Goal: Answer question/provide support

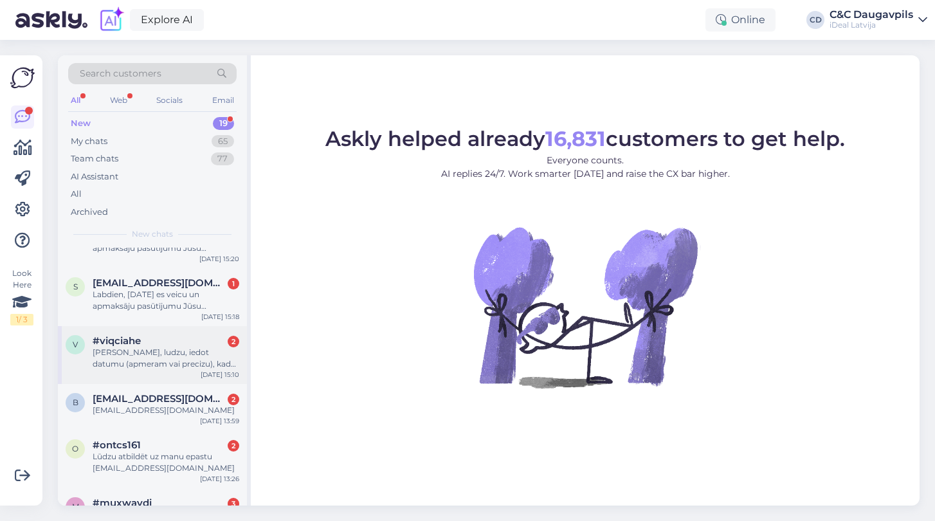
scroll to position [98, 0]
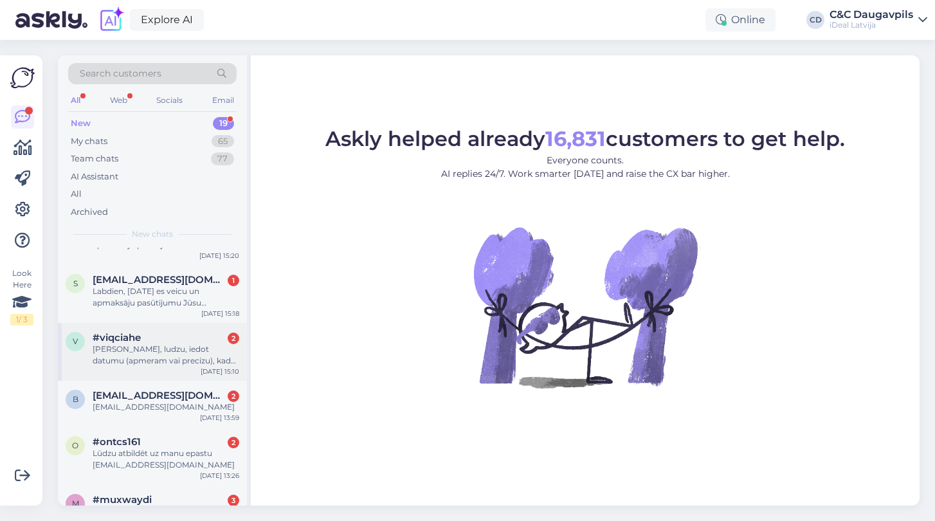
click at [153, 366] on div "v #viqciahe 2 Varetu, ludzu, iedot datumu (apmeram vai precizu), kad varetu sag…" at bounding box center [152, 352] width 189 height 58
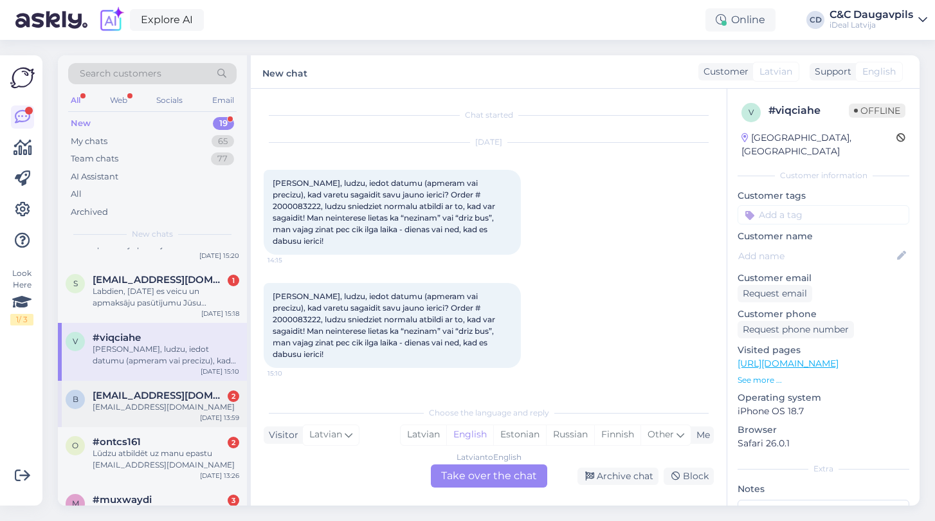
click at [147, 401] on div "[EMAIL_ADDRESS][DOMAIN_NAME]" at bounding box center [166, 407] width 147 height 12
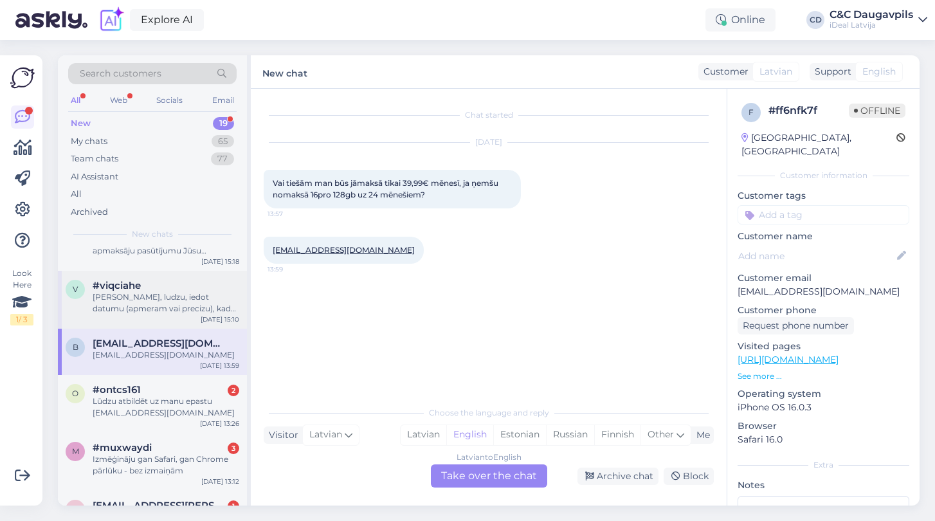
scroll to position [151, 0]
click at [145, 395] on div "Lūdzu atbildēt uz manu epastu [PERSON_NAME][EMAIL_ADDRESS][DOMAIN_NAME]" at bounding box center [166, 406] width 147 height 23
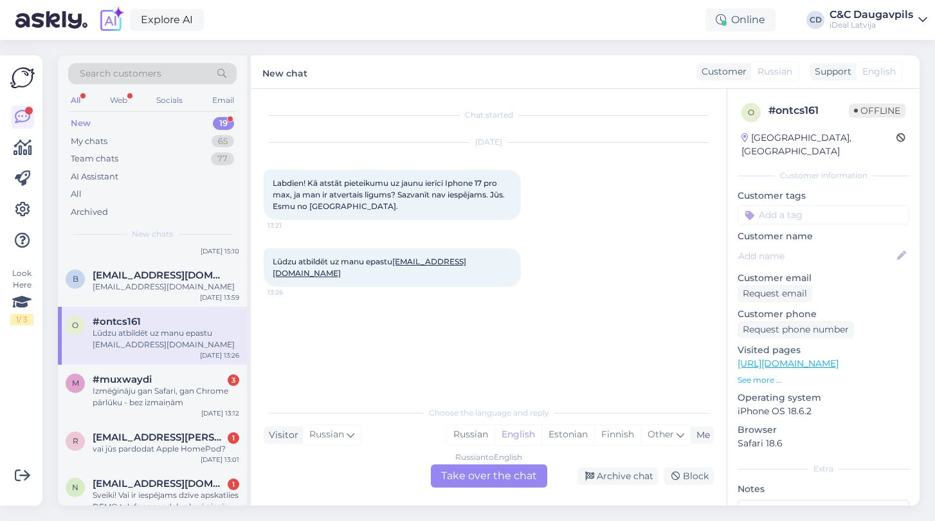
scroll to position [223, 0]
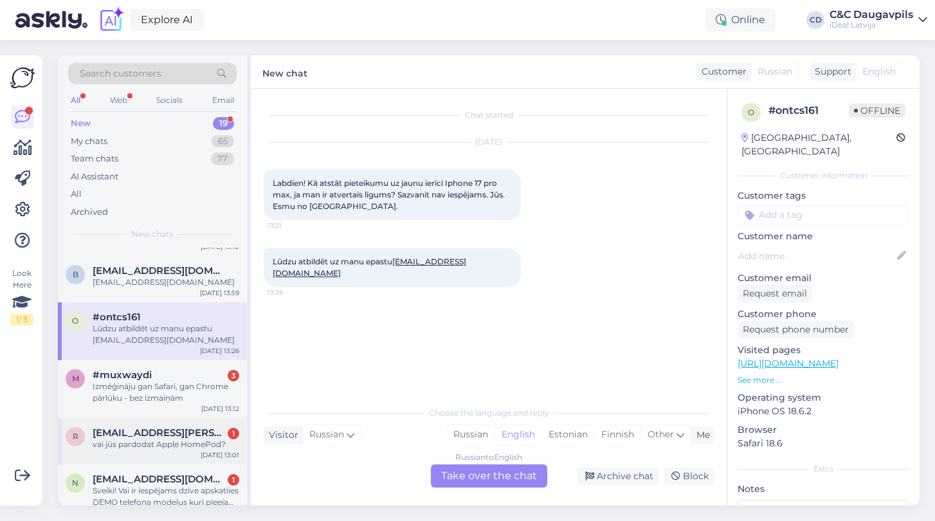
click at [142, 432] on span "[EMAIL_ADDRESS][DOMAIN_NAME]" at bounding box center [160, 433] width 134 height 12
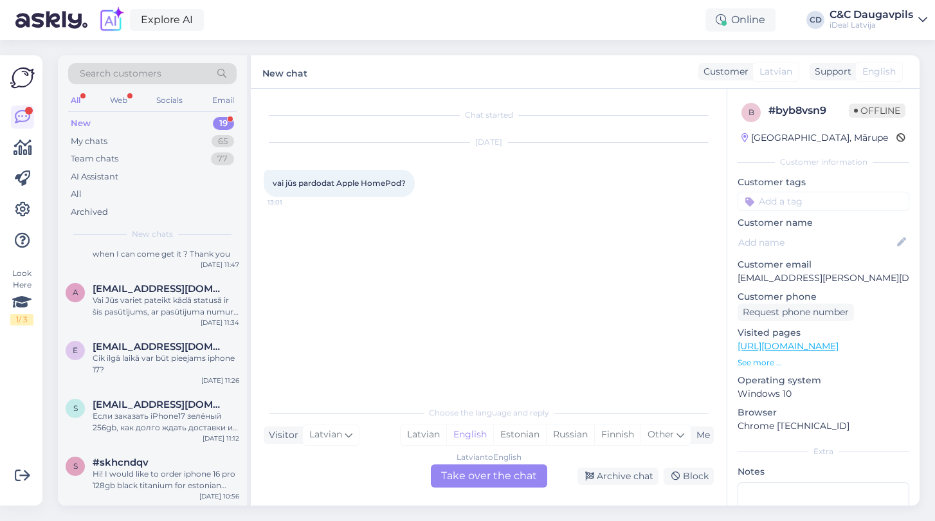
scroll to position [794, 0]
click at [132, 475] on div "Hi! I would like to order iphone 16 pro 128gb black titanium for estonian compa…" at bounding box center [166, 479] width 147 height 23
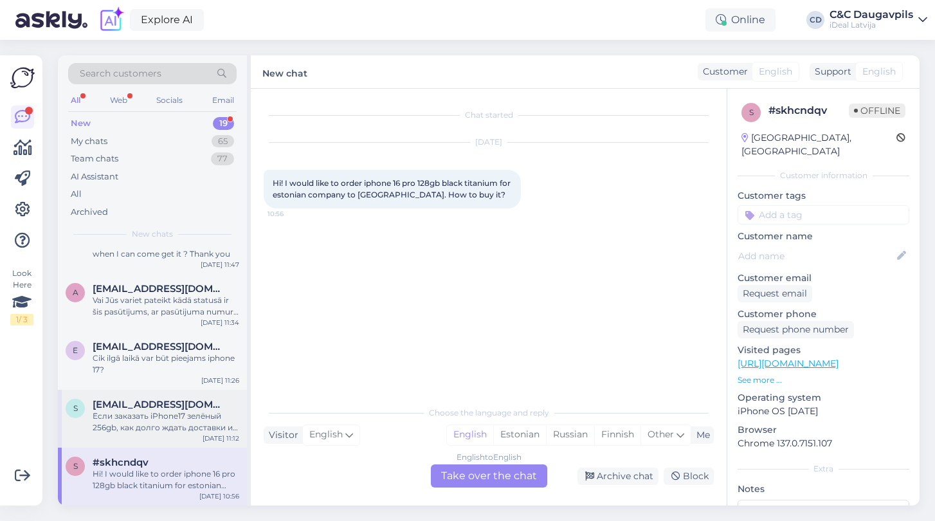
click at [120, 426] on div "Если заказать iPhone17 зелёный 256gb, как долго ждать доставки и так же как дол…" at bounding box center [166, 421] width 147 height 23
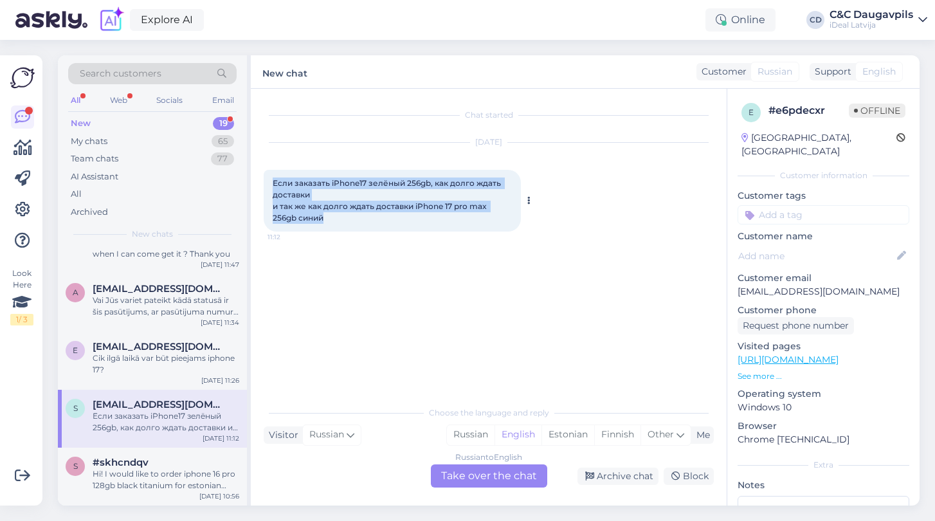
drag, startPoint x: 343, startPoint y: 217, endPoint x: 269, endPoint y: 178, distance: 84.3
click at [269, 178] on div "Если заказать iPhone17 зелёный 256gb, как долго ждать доставки и так же как дол…" at bounding box center [392, 201] width 257 height 62
copy span "Если заказать iPhone17 зелёный 256gb, как долго ждать доставки и так же как дол…"
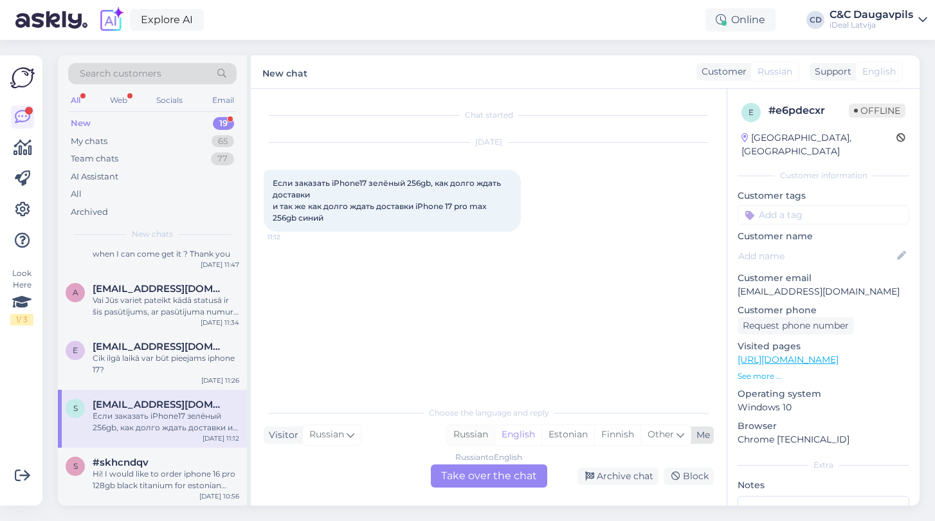
click at [475, 434] on div "Russian" at bounding box center [471, 434] width 48 height 19
click at [477, 480] on div "Russian to Russian Take over the chat" at bounding box center [489, 475] width 116 height 23
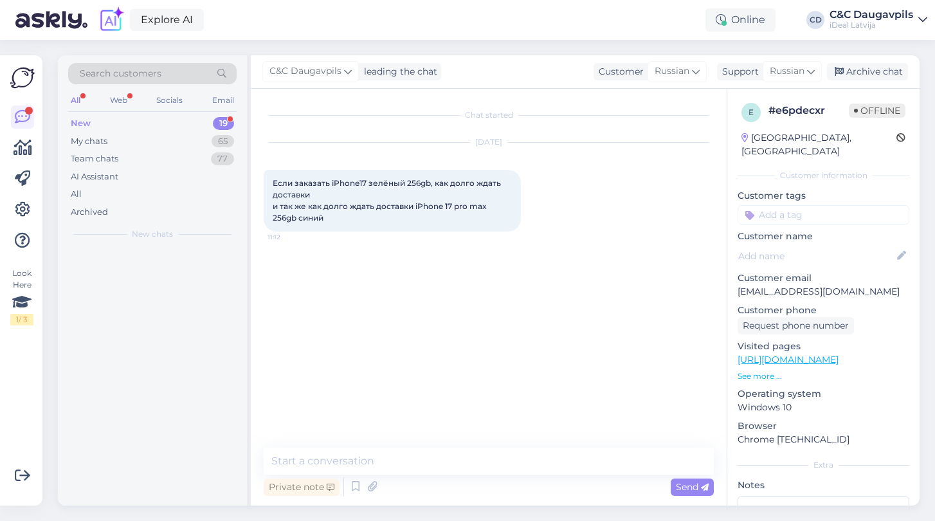
scroll to position [0, 0]
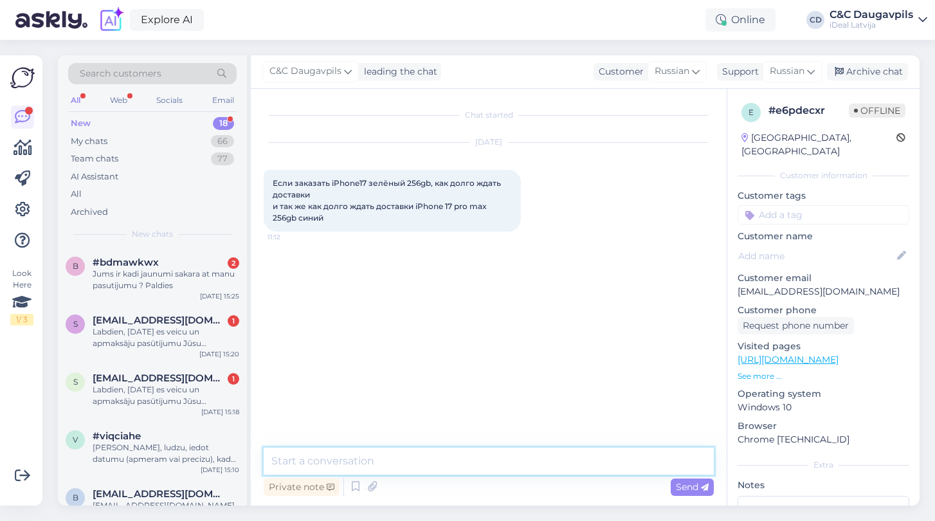
click at [290, 459] on textarea at bounding box center [489, 461] width 450 height 27
paste textarea "Здравствуйте! Сроков доставки iPhone 17 (зелёный, 256 ГБ) и iPhone 17 Pro Max (…"
type textarea "Здравствуйте! Сроков доставки iPhone 17 (зелёный, 256 ГБ) и iPhone 17 Pro Max (…"
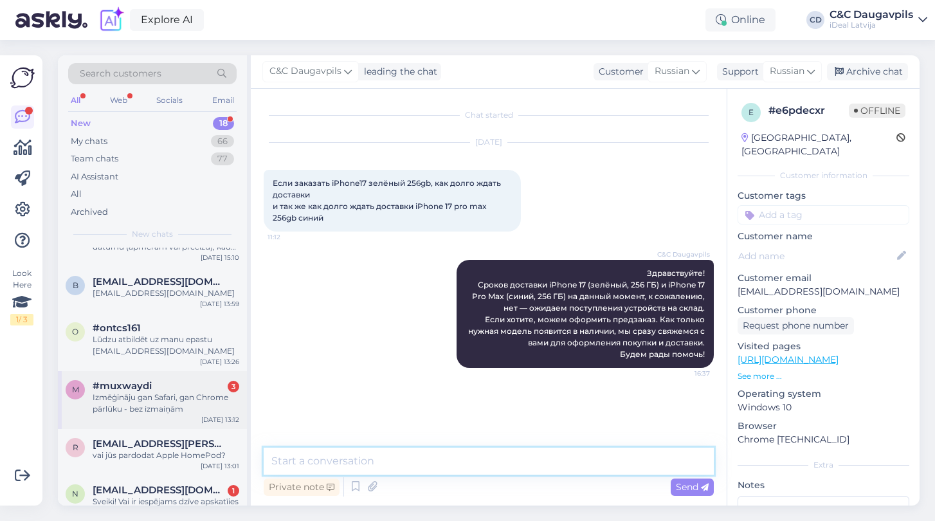
scroll to position [233, 0]
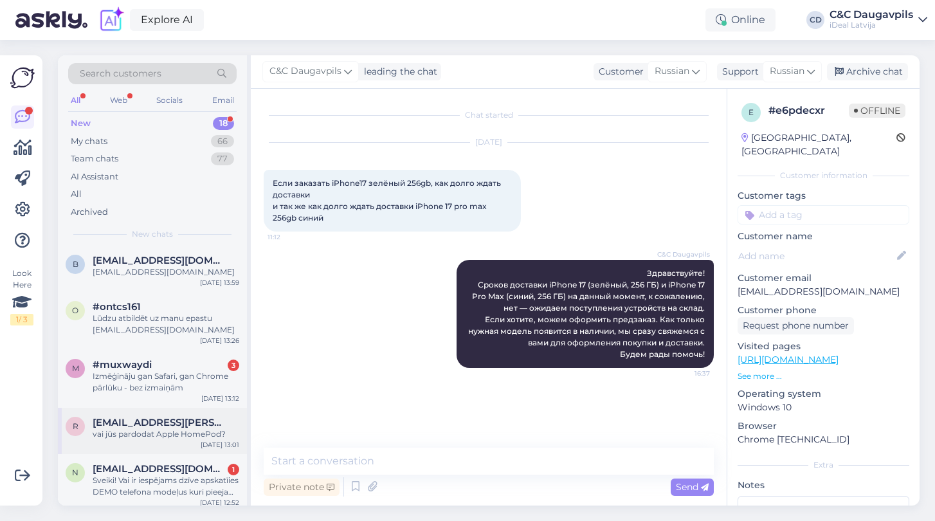
click at [136, 441] on div "r ramoss.patriks@gmail.com vai jūs pardodat Apple HomePod? Oct 14 13:01" at bounding box center [152, 431] width 189 height 46
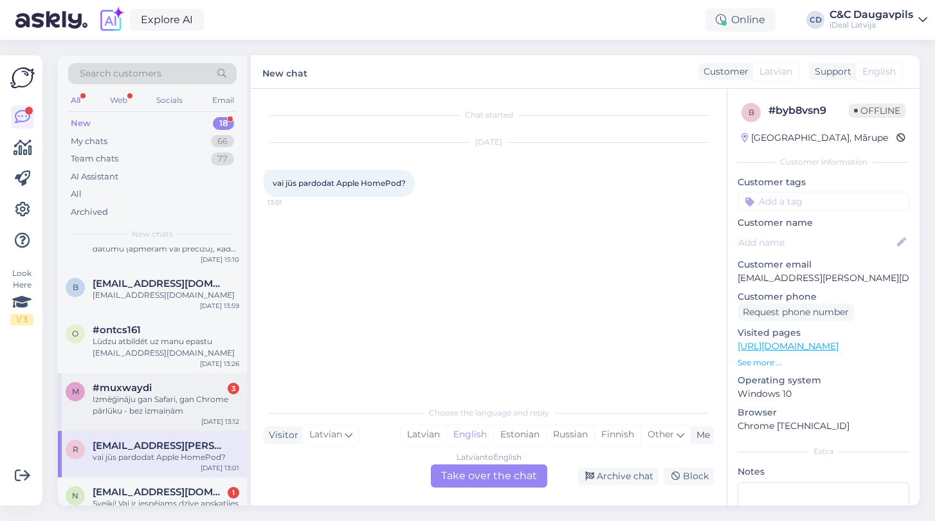
scroll to position [223, 0]
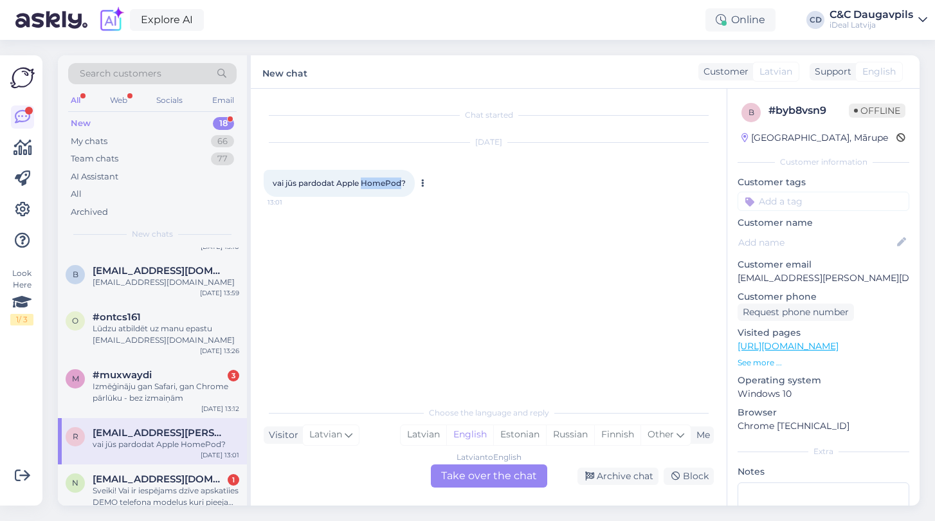
drag, startPoint x: 362, startPoint y: 182, endPoint x: 403, endPoint y: 182, distance: 41.2
click at [403, 183] on span "vai jūs pardodat Apple HomePod?" at bounding box center [339, 183] width 133 height 10
copy span "HomePod"
drag, startPoint x: 270, startPoint y: 182, endPoint x: 411, endPoint y: 188, distance: 141.0
click at [411, 188] on div "vai jūs pardodat Apple HomePod? 13:01" at bounding box center [339, 183] width 151 height 27
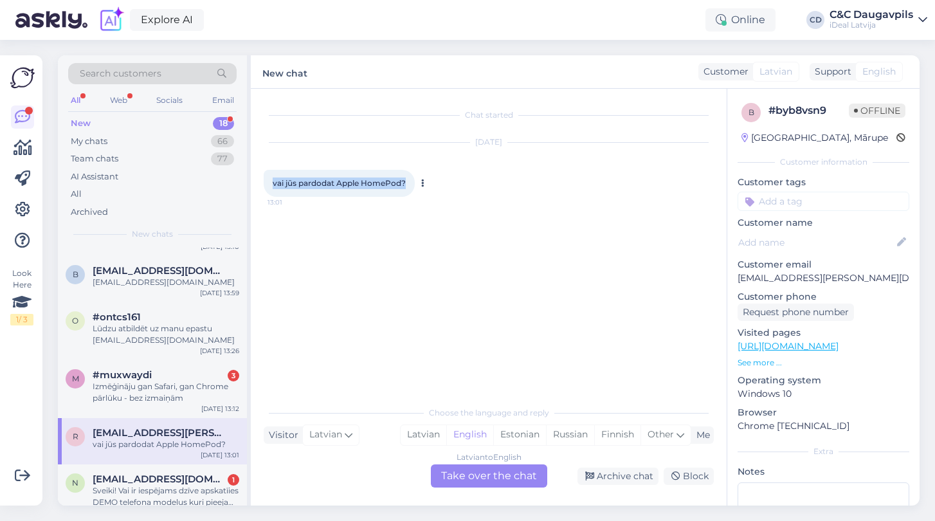
copy span "vai jūs pardodat Apple HomePod?"
click at [419, 432] on div "Latvian" at bounding box center [424, 434] width 46 height 19
click at [491, 485] on div "Latvian to Latvian Take over the chat" at bounding box center [489, 475] width 116 height 23
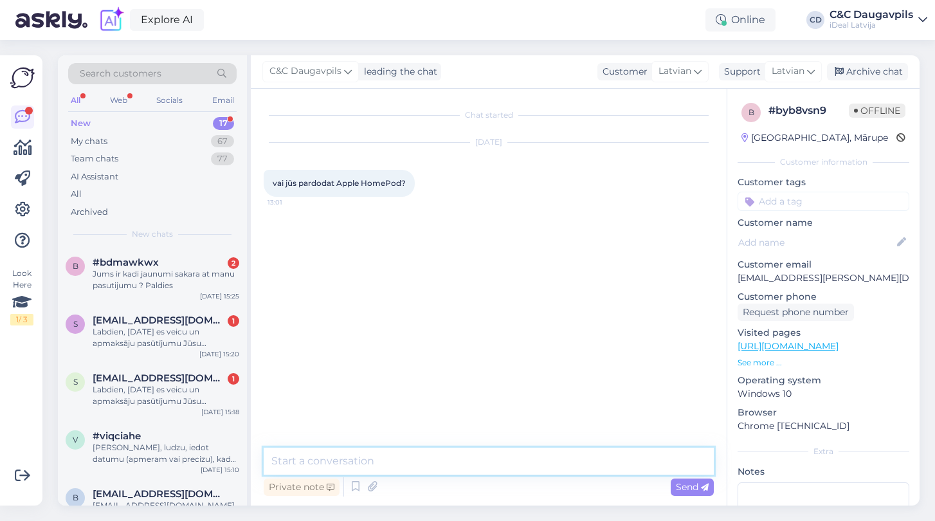
click at [421, 462] on textarea at bounding box center [489, 461] width 450 height 27
paste textarea "Labdien! Paldies par interesi. Diemžēl šobrīd Apple HomePod mūsu sortimentā nav…"
type textarea "Labdien! Paldies par interesi. Diemžēl šobrīd Apple HomePod mūsu sortimentā nav…"
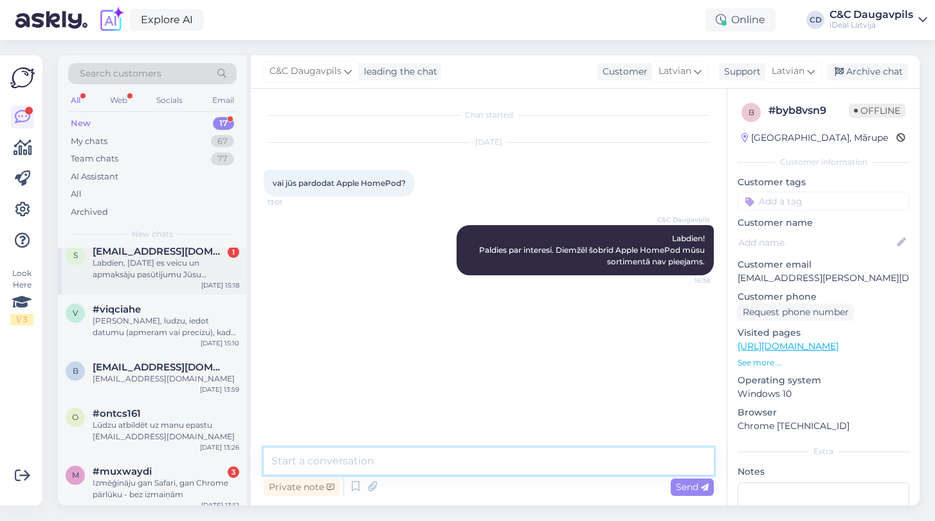
scroll to position [127, 0]
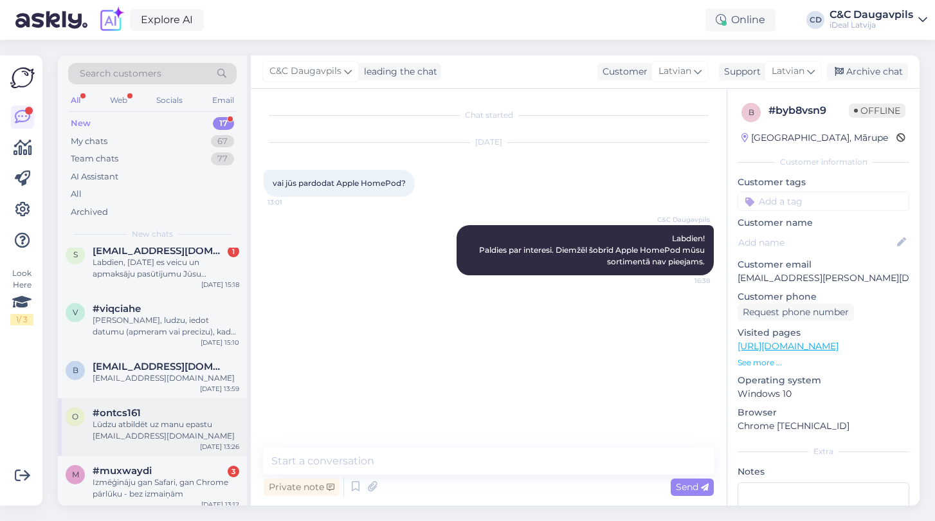
click at [140, 428] on div "Lūdzu atbildēt uz manu epastu [PERSON_NAME][EMAIL_ADDRESS][DOMAIN_NAME]" at bounding box center [166, 430] width 147 height 23
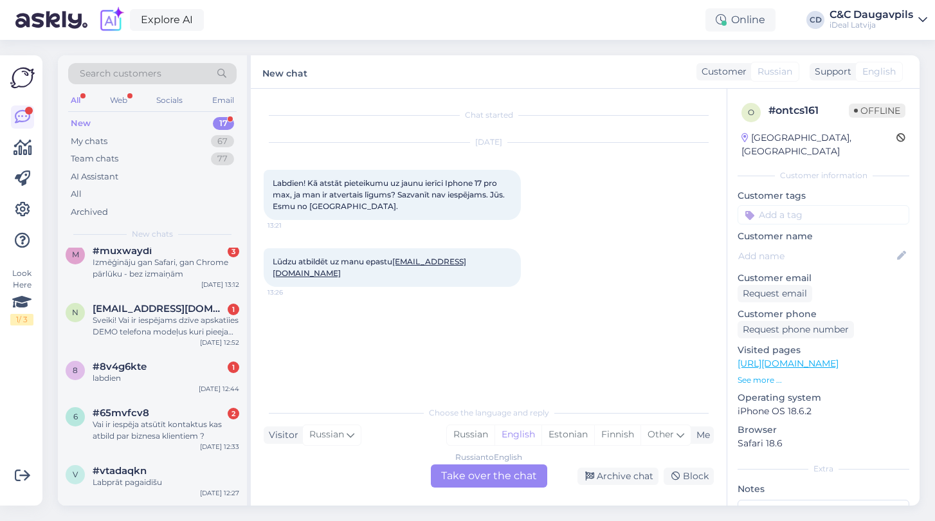
scroll to position [343, 0]
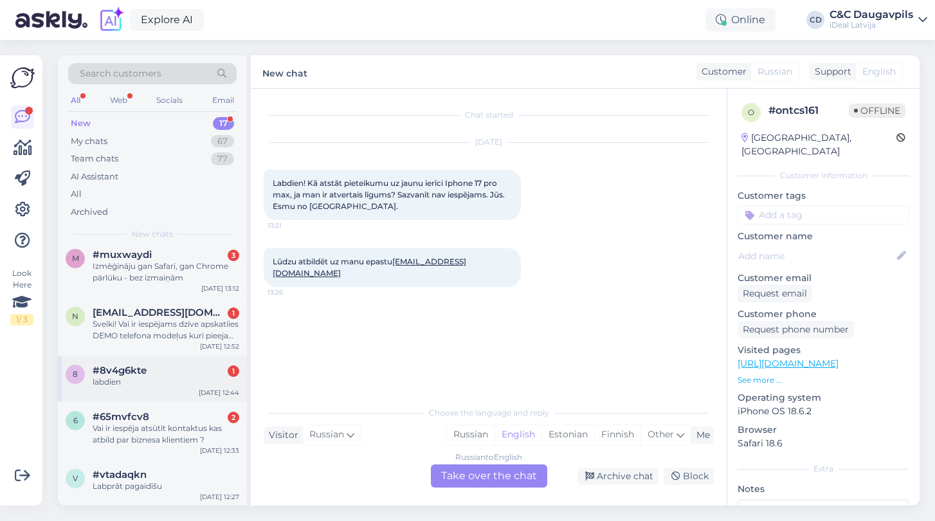
click at [160, 367] on div "#8v4g6kte 1" at bounding box center [166, 371] width 147 height 12
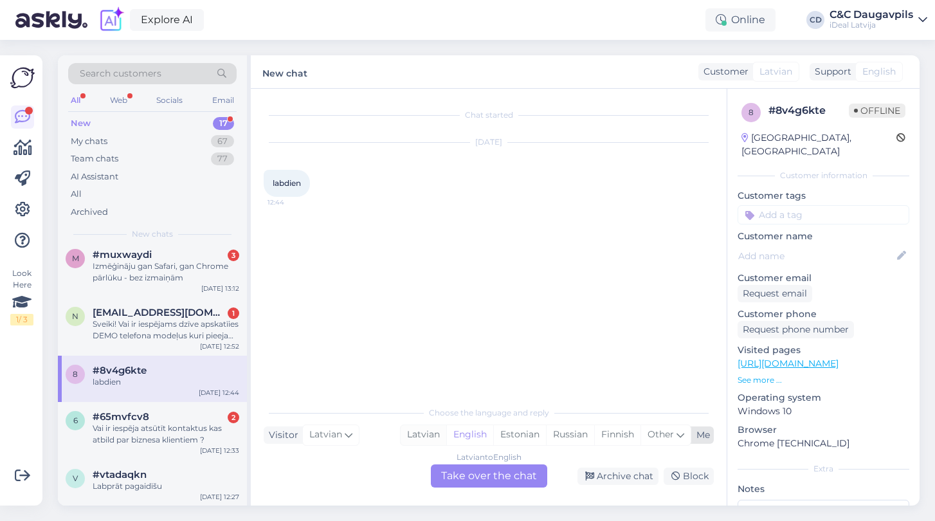
click at [425, 430] on div "Latvian" at bounding box center [424, 434] width 46 height 19
click at [478, 483] on div "Latvian to Latvian Take over the chat" at bounding box center [489, 475] width 116 height 23
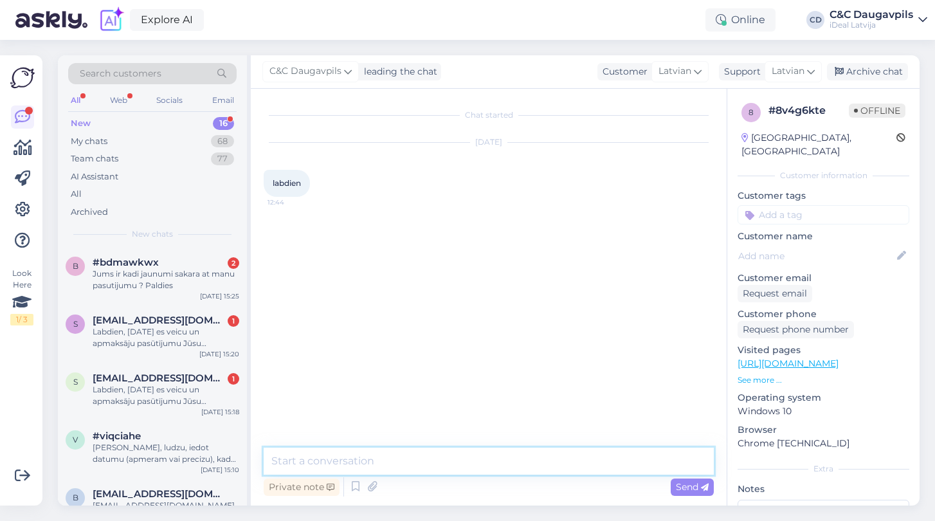
click at [468, 464] on textarea at bounding box center [489, 461] width 450 height 27
type textarea "Д"
type textarea "l"
type textarea "Labdien"
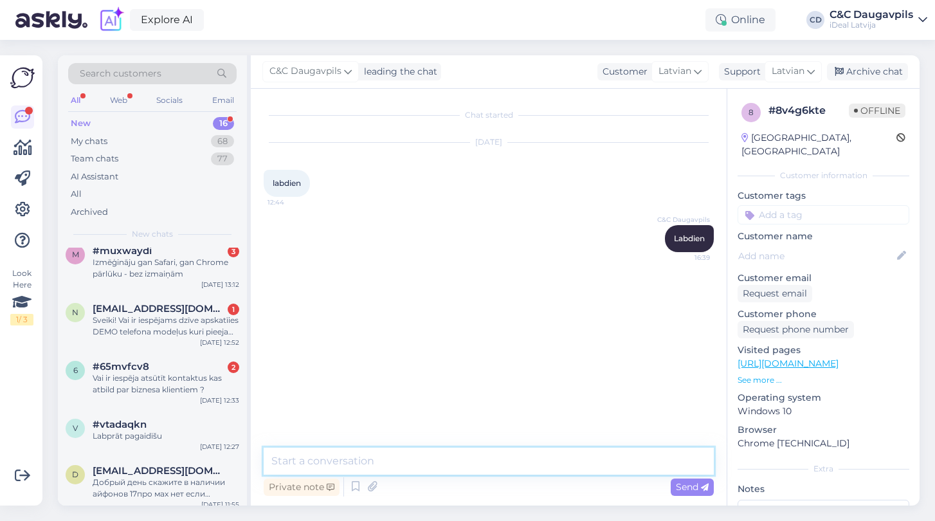
scroll to position [358, 0]
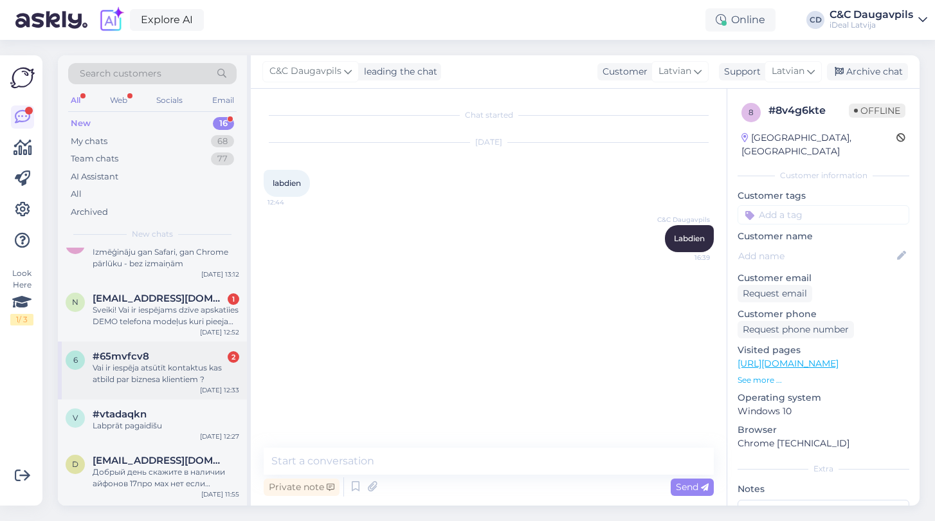
click at [141, 387] on div "6 #65mvfcv8 2 Vai ir iespēja atsūtīt kontaktus kas atbild par biznesa klientiem…" at bounding box center [152, 371] width 189 height 58
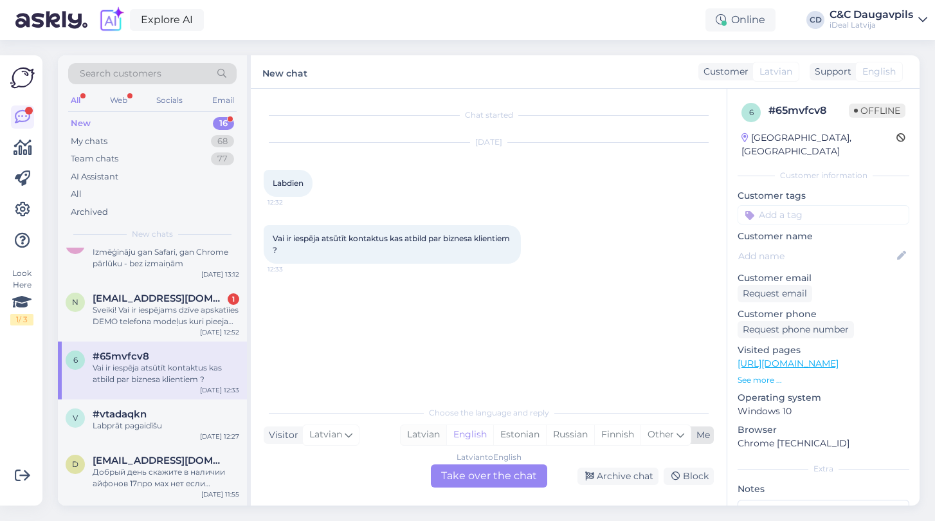
click at [434, 438] on div "Latvian" at bounding box center [424, 434] width 46 height 19
click at [480, 477] on div "Latvian to Latvian Take over the chat" at bounding box center [489, 475] width 116 height 23
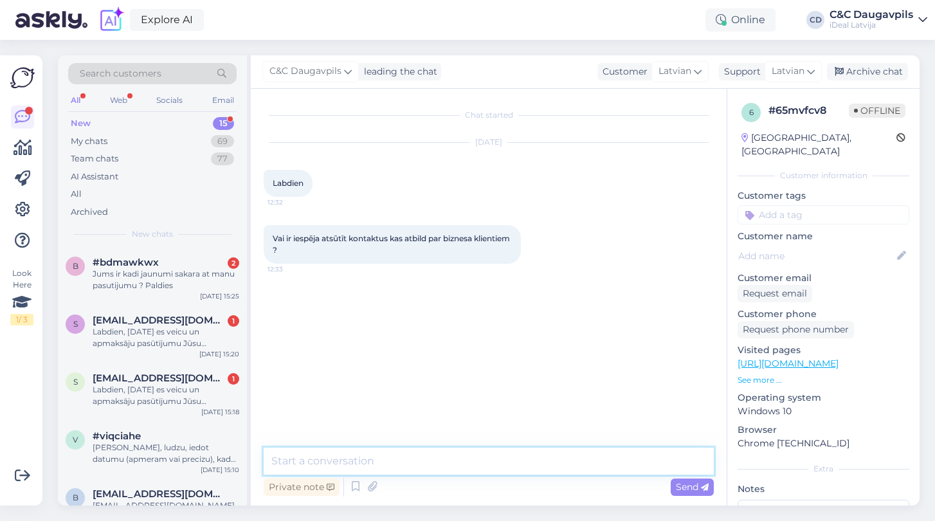
click at [400, 463] on textarea at bounding box center [489, 461] width 450 height 27
type textarea "l"
paste textarea "https://www.shop.cec.lv/apple-biznesa-risinajumi"
paste textarea "business_lv@cec.com"
paste textarea "+(371) 2 803 03 05"
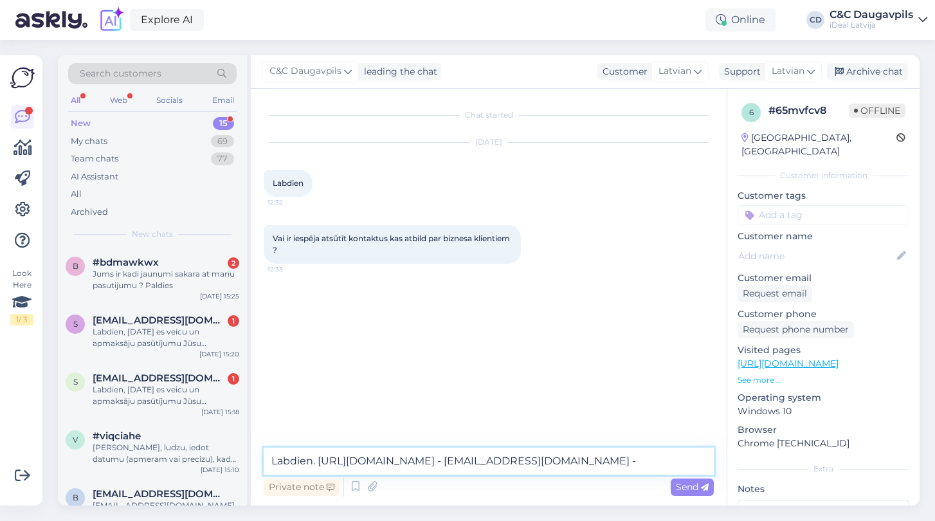
type textarea "Labdien. [URL][DOMAIN_NAME] - [EMAIL_ADDRESS][DOMAIN_NAME] - [PHONE_NUMBER]"
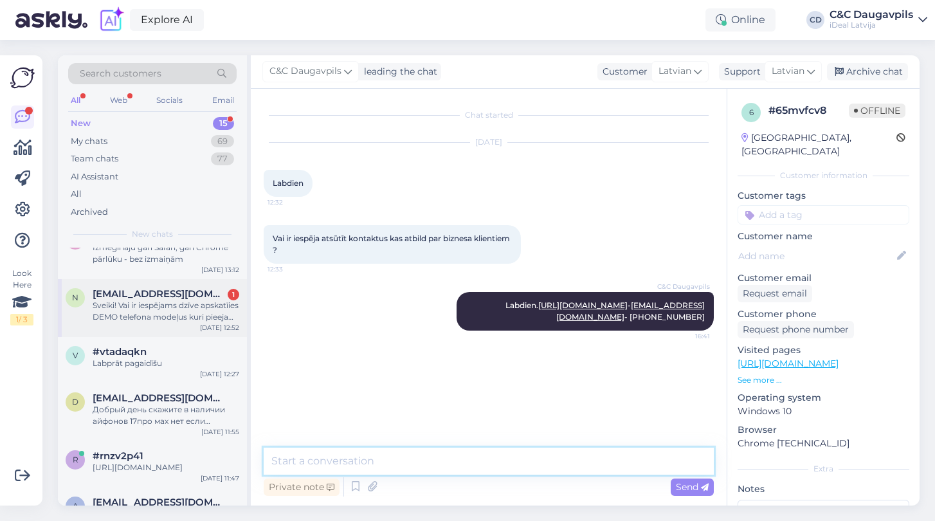
scroll to position [364, 0]
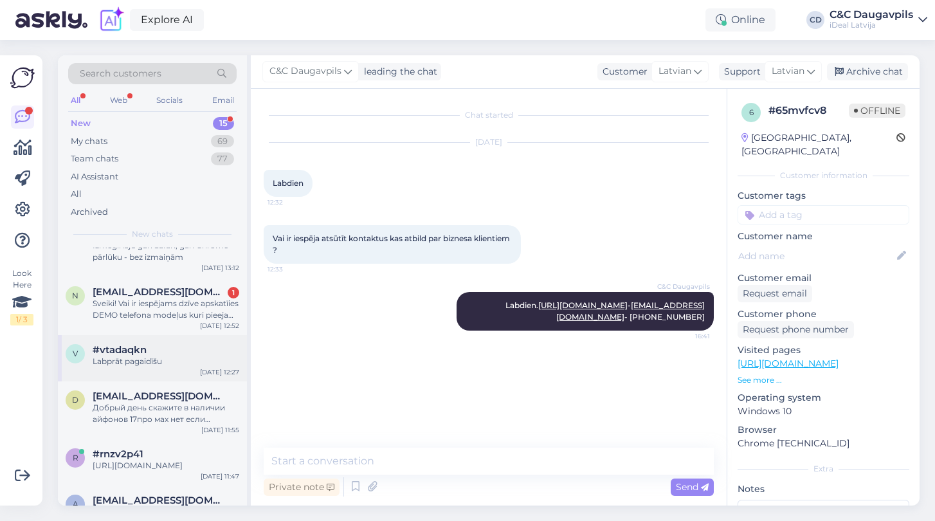
click at [174, 361] on div "Labprāt pagaidīšu" at bounding box center [166, 362] width 147 height 12
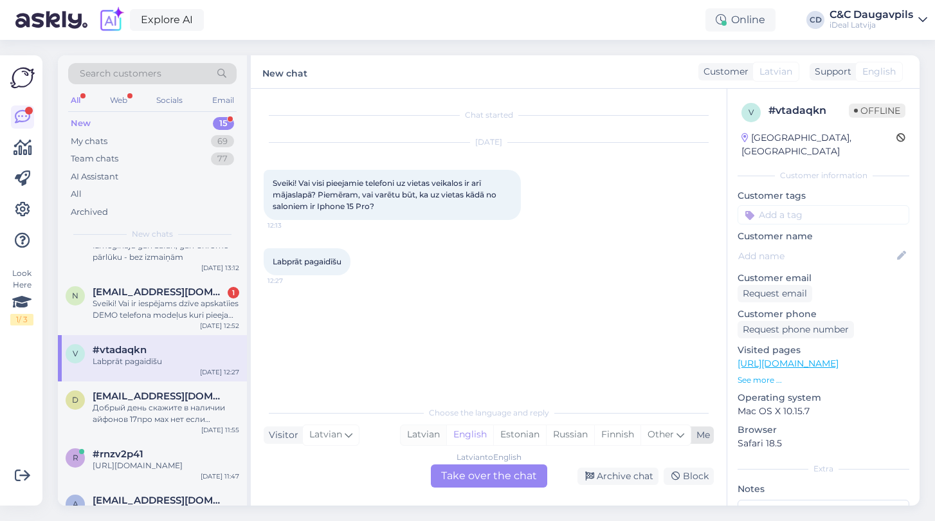
click at [426, 434] on div "Latvian" at bounding box center [424, 434] width 46 height 19
click at [489, 482] on div "Latvian to Latvian Take over the chat" at bounding box center [489, 475] width 116 height 23
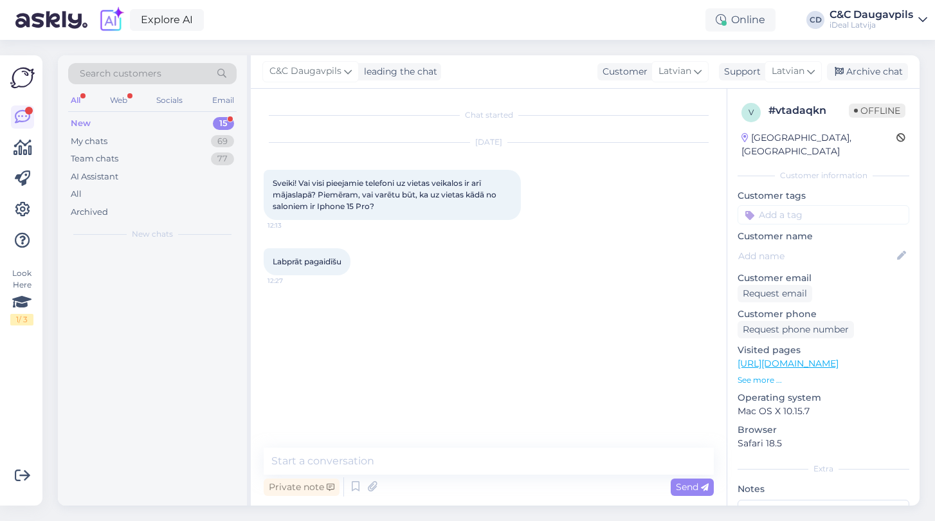
scroll to position [0, 0]
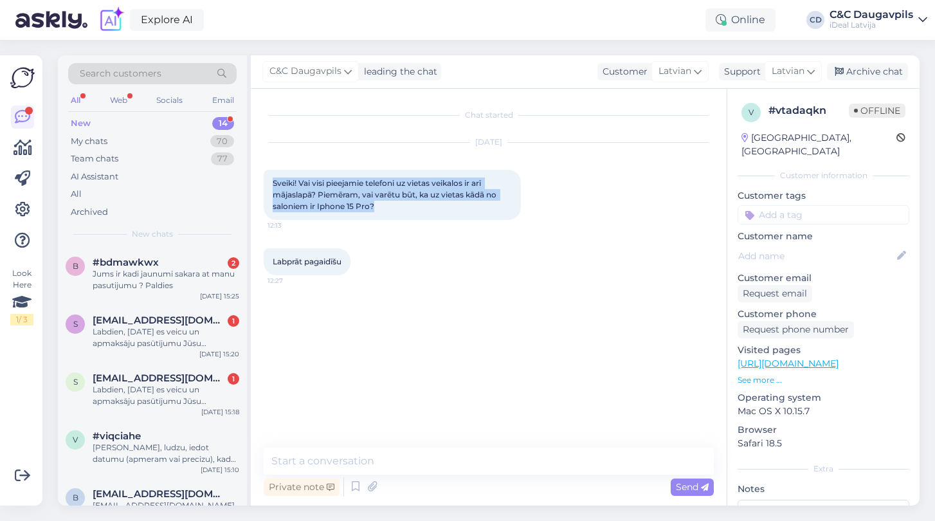
drag, startPoint x: 379, startPoint y: 208, endPoint x: 260, endPoint y: 179, distance: 122.3
click at [260, 179] on div "Chat started Oct 14 2025 Sveiki! Vai visi pieejamie telefoni uz vietas veikalos…" at bounding box center [489, 297] width 476 height 417
copy span "Sveiki! Vai visi pieejamie telefoni uz vietas veikalos ir arī mājaslapā? Piemēr…"
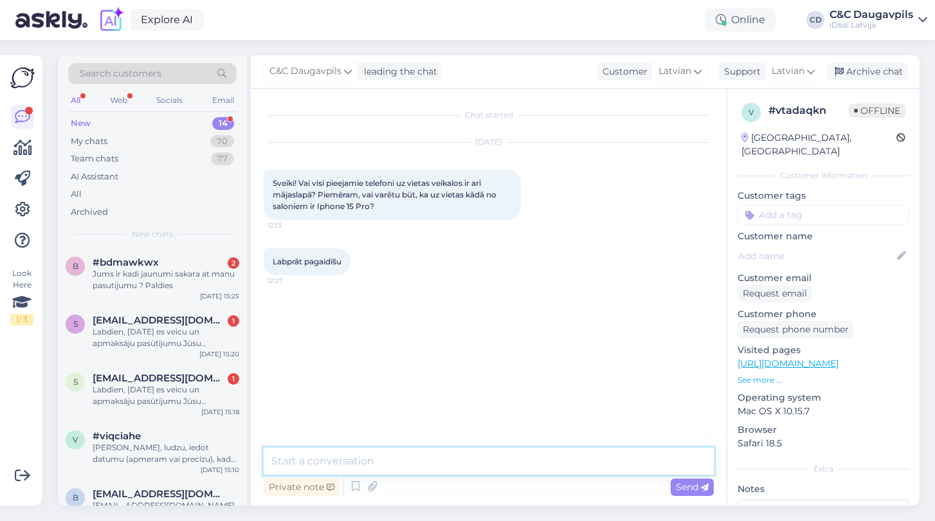
click at [352, 465] on textarea at bounding box center [489, 461] width 450 height 27
paste textarea "Sveiki! Paldies par jūsu jautājumu. iPhone 15 Pro diemžēl vairs nav pieejams — …"
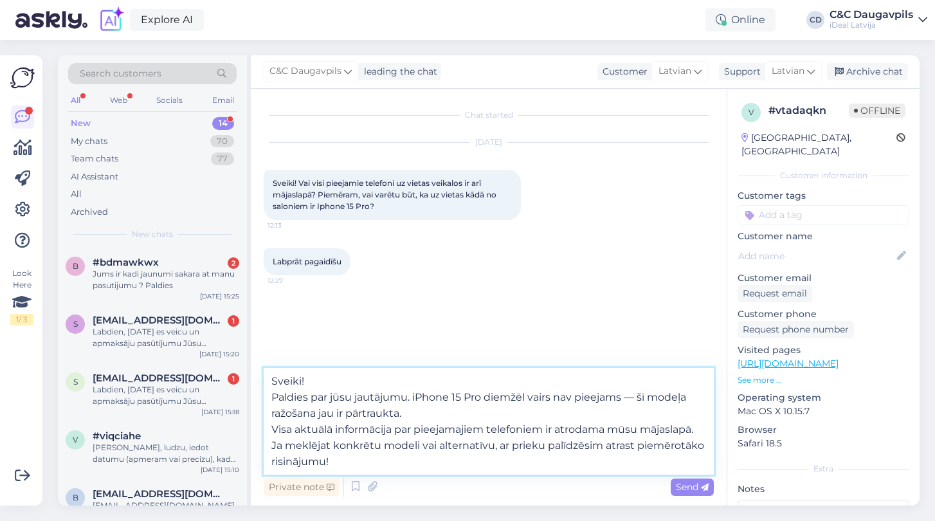
drag, startPoint x: 413, startPoint y: 398, endPoint x: 267, endPoint y: 394, distance: 146.1
click at [267, 394] on textarea "Sveiki! Paldies par jūsu jautājumu. iPhone 15 Pro diemžēl vairs nav pieejams — …" at bounding box center [489, 421] width 450 height 107
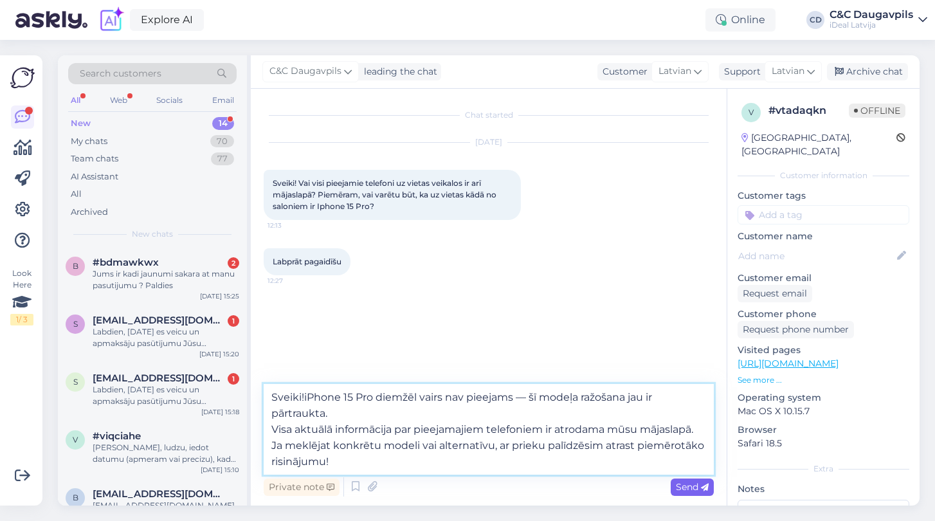
type textarea "Sveiki!iPhone 15 Pro diemžēl vairs nav pieejams — šī modeļa ražošana jau ir pār…"
click at [682, 484] on span "Send" at bounding box center [692, 487] width 33 height 12
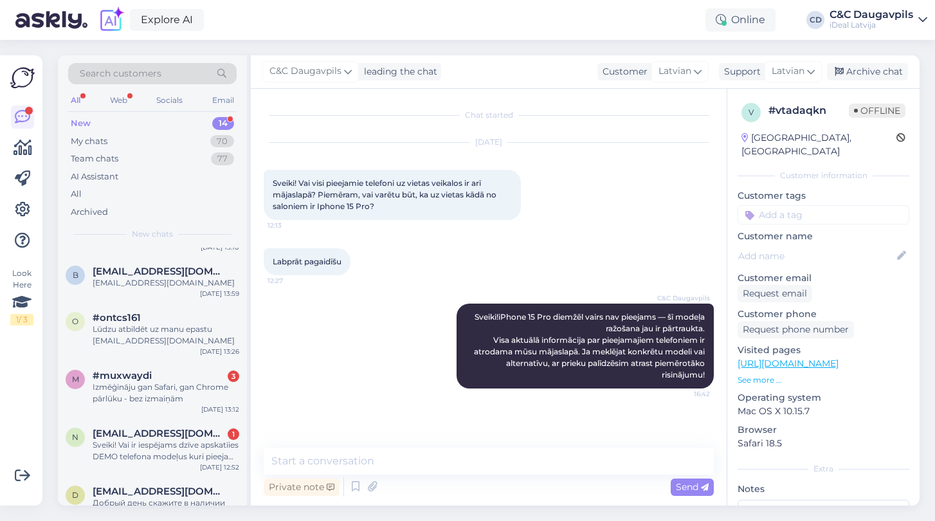
scroll to position [224, 0]
click at [140, 340] on div "Lūdzu atbildēt uz manu epastu [PERSON_NAME][EMAIL_ADDRESS][DOMAIN_NAME]" at bounding box center [166, 333] width 147 height 23
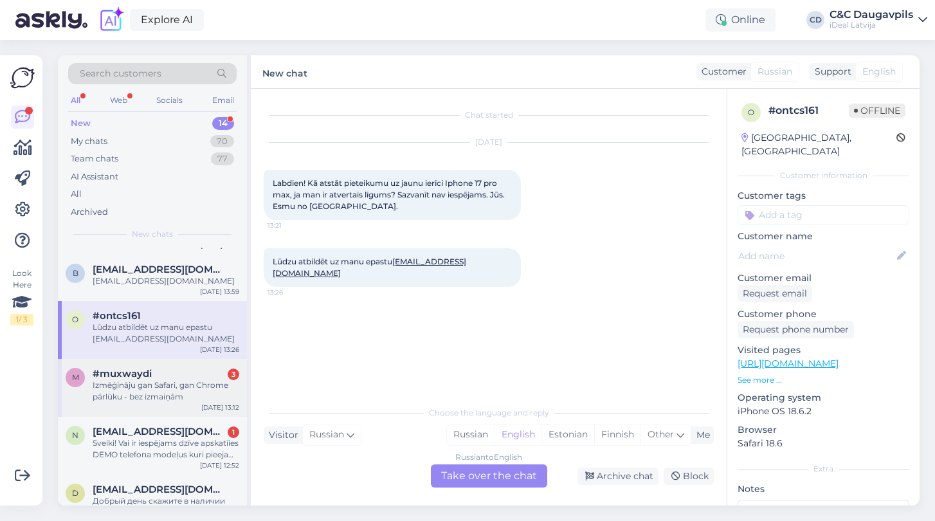
click at [131, 389] on div "Izmēģināju gan Safari, gan Chrome pārlūku - bez izmaiņām" at bounding box center [166, 390] width 147 height 23
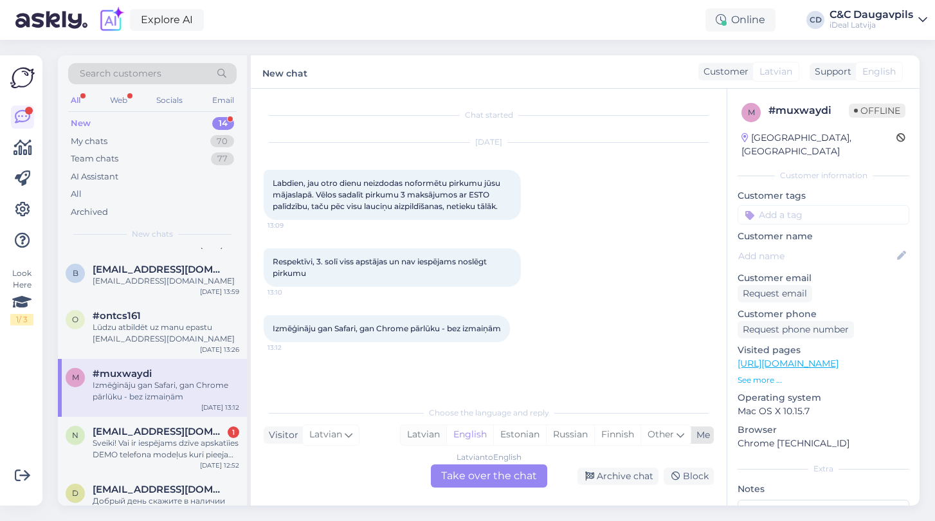
click at [418, 431] on div "Latvian" at bounding box center [424, 434] width 46 height 19
click at [468, 475] on div "Latvian to Latvian Take over the chat" at bounding box center [489, 475] width 116 height 23
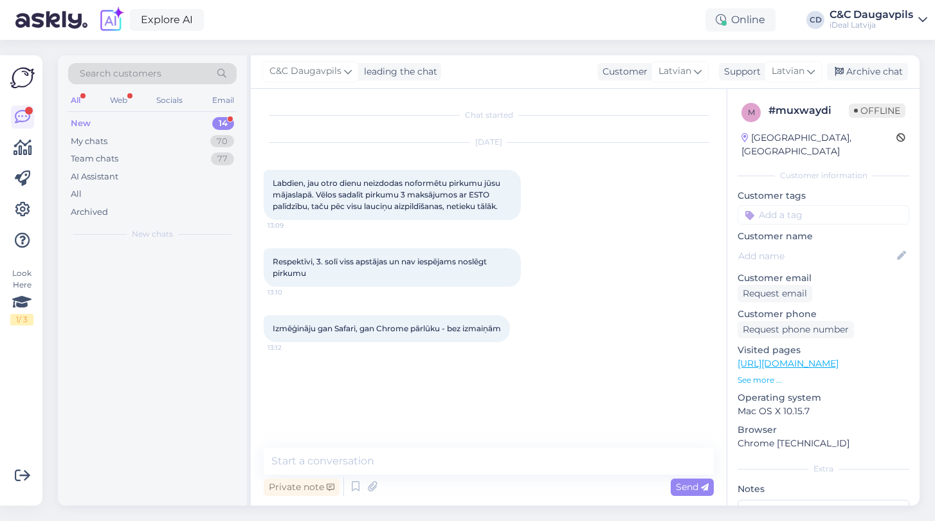
scroll to position [0, 0]
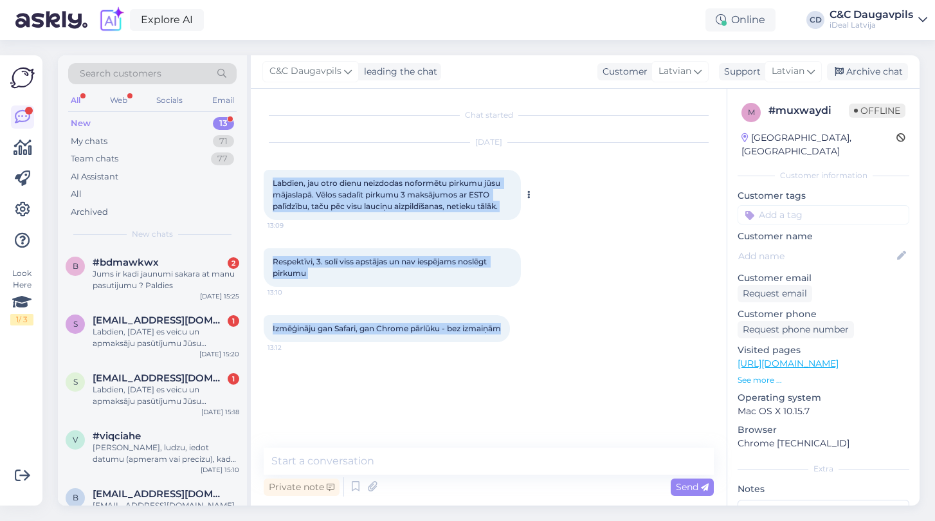
drag, startPoint x: 507, startPoint y: 331, endPoint x: 266, endPoint y: 176, distance: 287.3
click at [266, 176] on div "Chat started Oct 14 2025 Labdien, jau otro dienu neizdodas noformētu pirkumu jū…" at bounding box center [495, 269] width 462 height 334
copy div "Labdien, jau otro dienu neizdodas noformētu pirkumu jūsu mājaslapā. Vēlos sadal…"
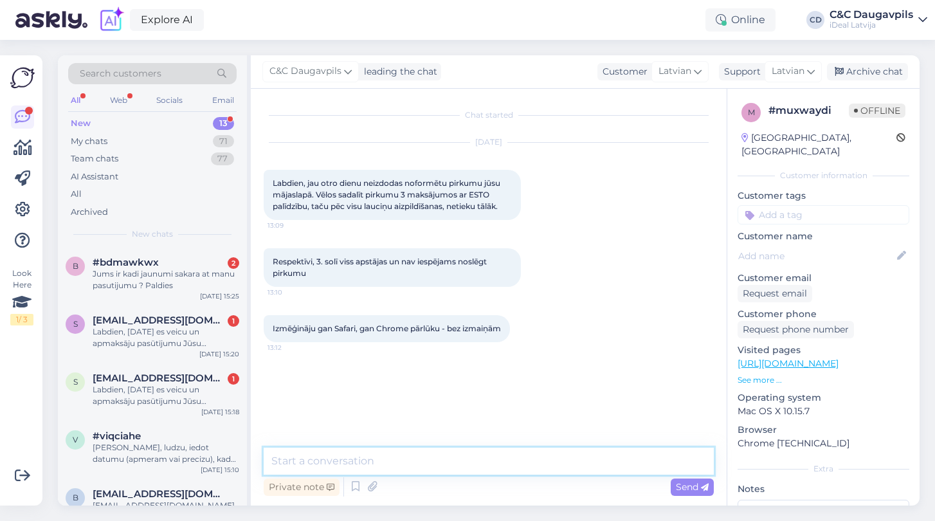
click at [329, 464] on textarea at bounding box center [489, 461] width 450 height 27
paste textarea "Labdien! Paldies, ka sazinājāties un informējāt par problēmu. Ja mēģināt veikt …"
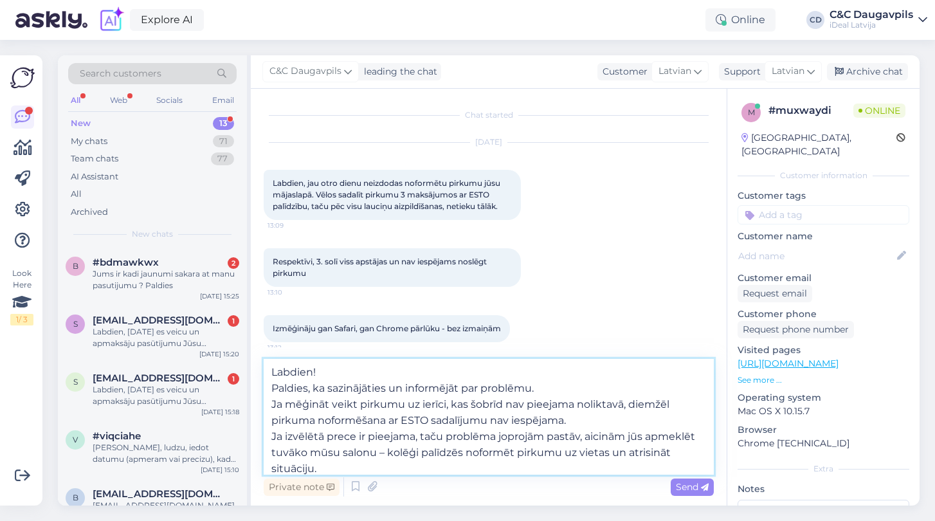
type textarea "Labdien! Paldies, ka sazinājāties un informējāt par problēmu. Ja mēģināt veikt …"
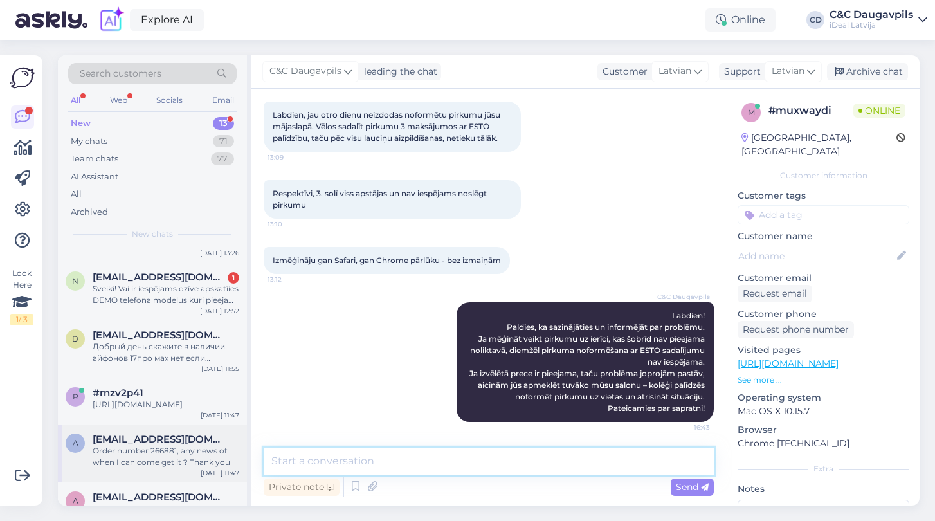
scroll to position [320, 0]
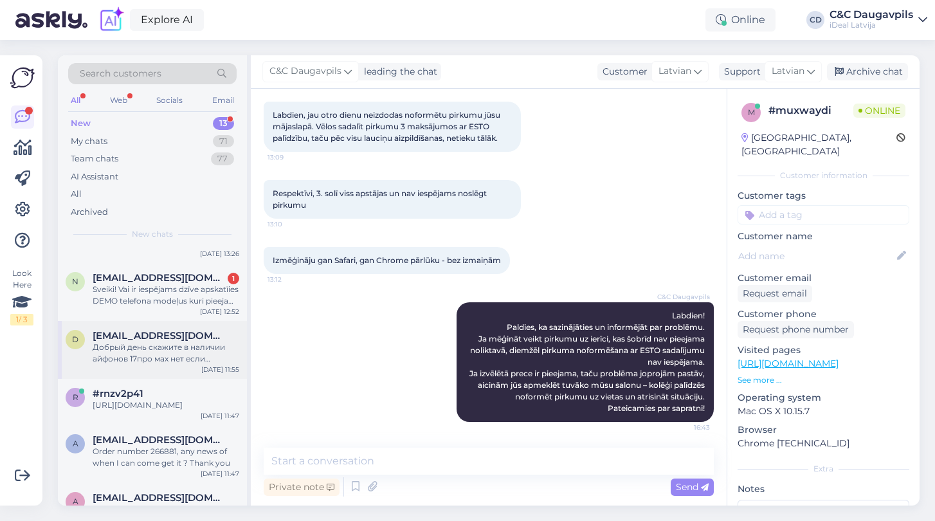
click at [154, 360] on div "Добрый день скажите в наличии айфонов 17про мах нет если заказать сколько надо …" at bounding box center [166, 353] width 147 height 23
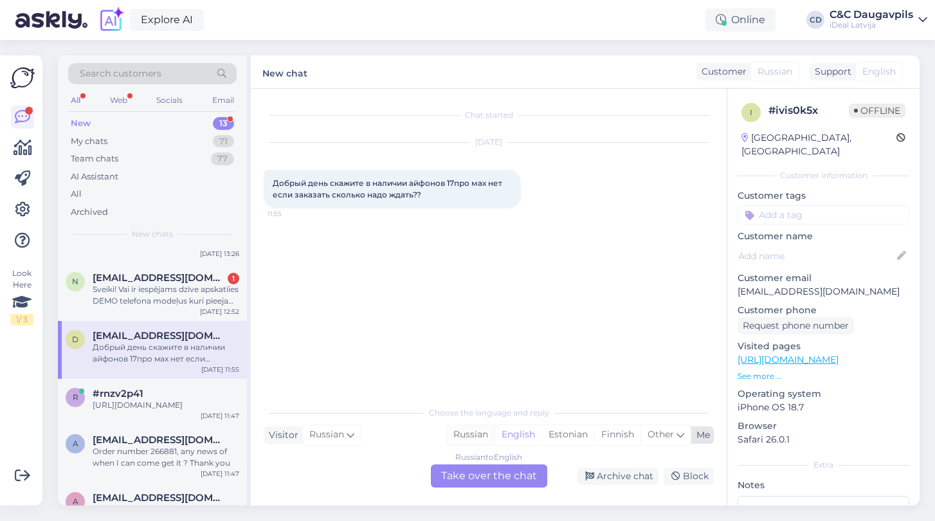
click at [474, 432] on div "Russian" at bounding box center [471, 434] width 48 height 19
click at [468, 470] on div "Russian to Russian Take over the chat" at bounding box center [489, 475] width 116 height 23
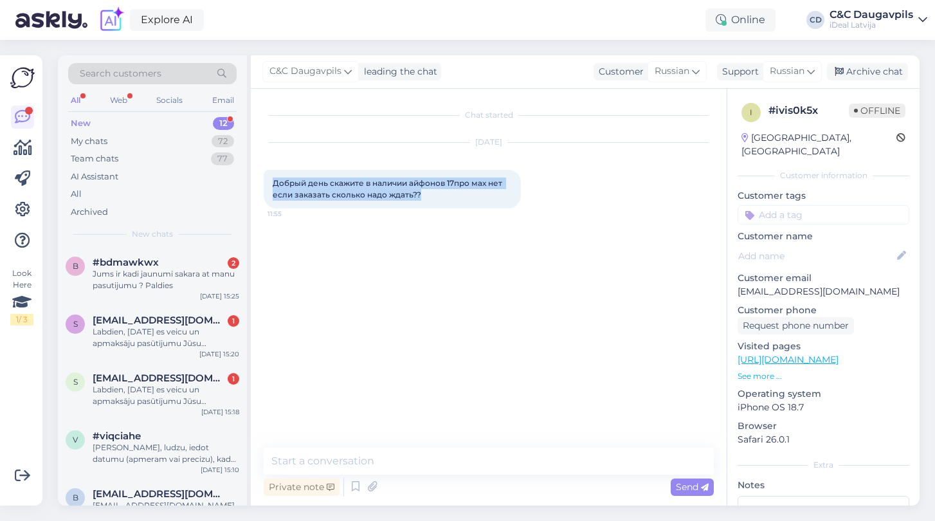
drag, startPoint x: 426, startPoint y: 201, endPoint x: 258, endPoint y: 173, distance: 170.8
click at [258, 173] on div "Chat started Oct 14 2025 Добрый день скажите в наличии айфонов 17про мах нет ес…" at bounding box center [489, 297] width 476 height 417
copy span "Добрый день скажите в наличии айфонов 17про мах нет если заказать сколько надо …"
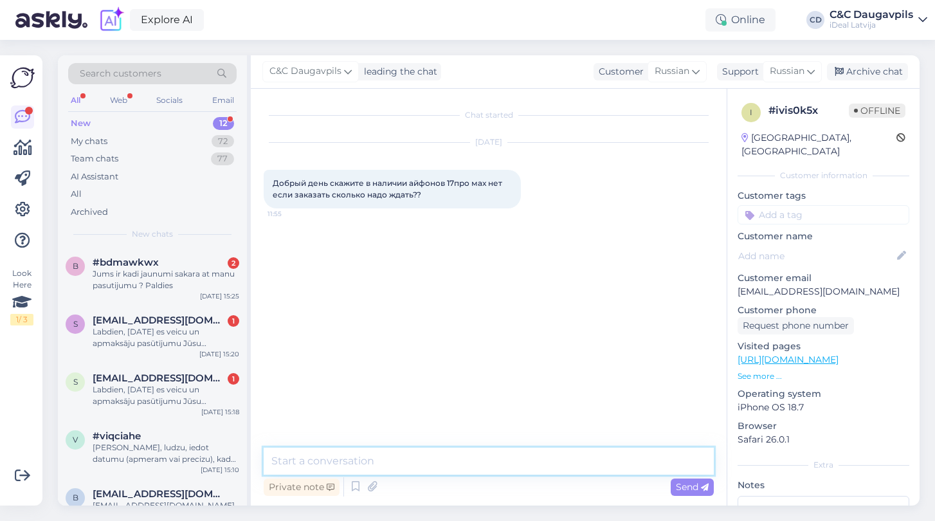
click at [383, 459] on textarea at bounding box center [489, 461] width 450 height 27
paste textarea "Добрый день! На данный момент iPhone 17 Pro Max нет в наличии, и, к сожалению, …"
type textarea "Добрый день! На данный момент iPhone 17 Pro Max нет в наличии, и, к сожалению, …"
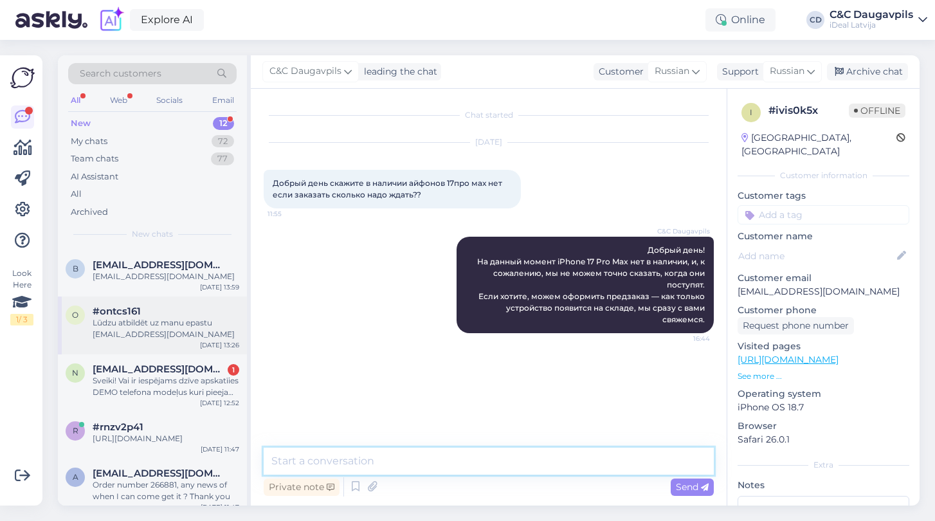
scroll to position [249, 0]
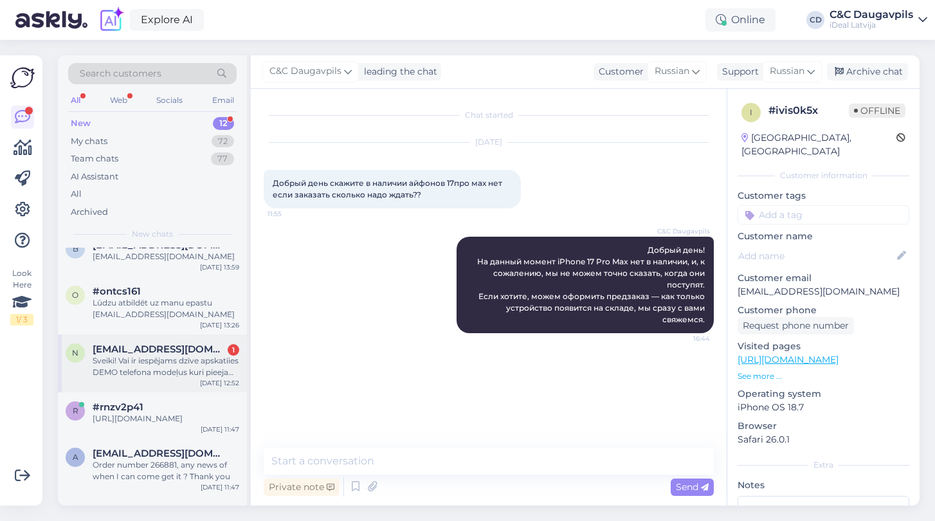
click at [162, 375] on div "Sveiki! Vai ir iespējams dzīve apskatīies DEMO telefona modeļus kuri pieejami p…" at bounding box center [166, 366] width 147 height 23
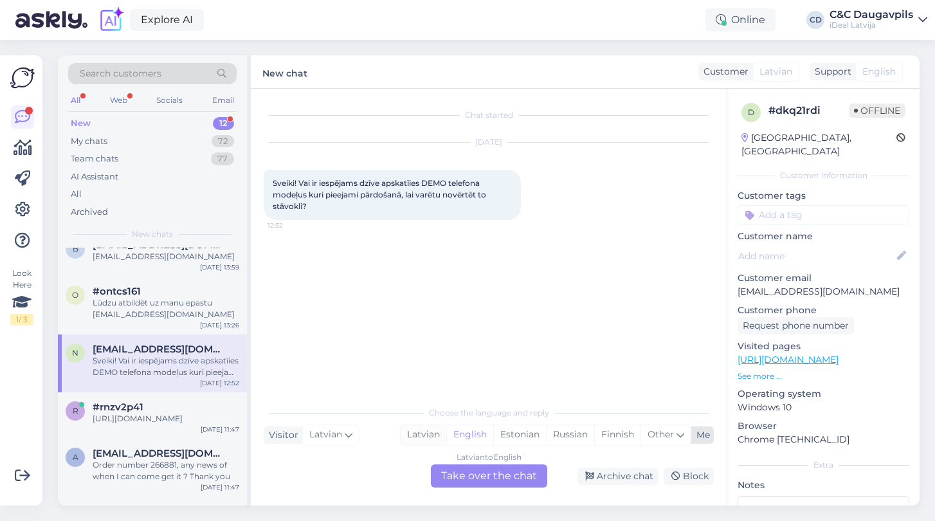
click at [422, 434] on div "Latvian" at bounding box center [424, 434] width 46 height 19
click at [466, 476] on div "Latvian to Latvian Take over the chat" at bounding box center [489, 475] width 116 height 23
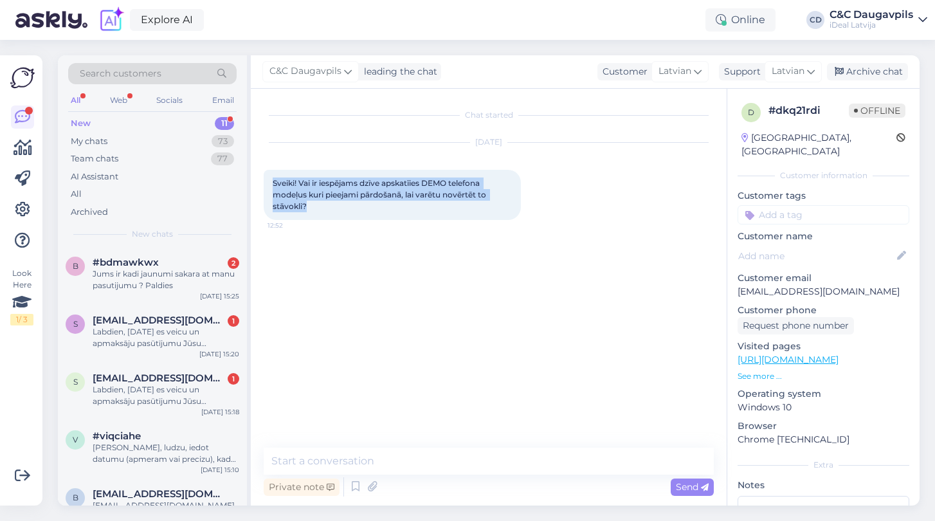
drag, startPoint x: 315, startPoint y: 210, endPoint x: 261, endPoint y: 181, distance: 61.0
click at [261, 181] on div "Chat started Oct 14 2025 Sveiki! Vai ir iespējams dzīve apskatīies DEMO telefon…" at bounding box center [489, 297] width 476 height 417
copy span "Sveiki! Vai ir iespējams dzīve apskatīies DEMO telefona modeļus kuri pieejami p…"
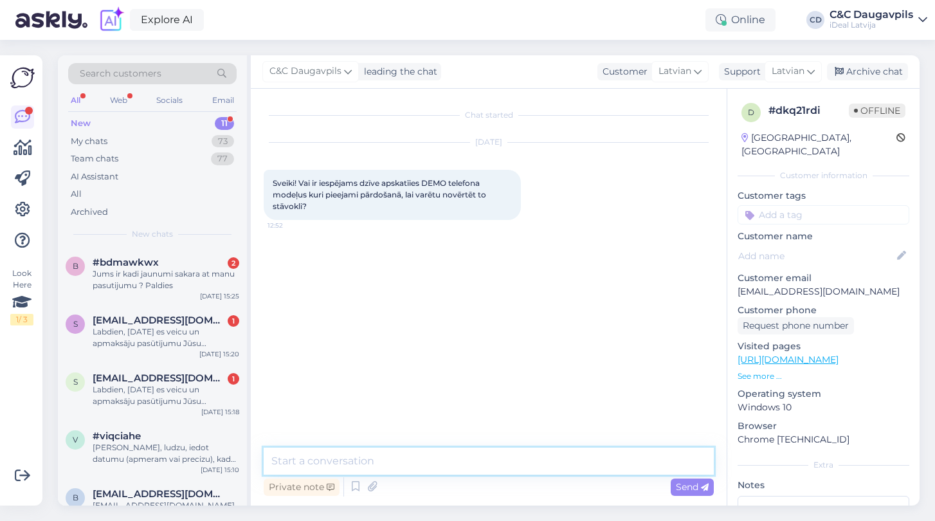
click at [319, 461] on textarea at bounding box center [489, 461] width 450 height 27
paste textarea "Sveiki! Jā, protams – mūsu salonos ir iespējams apskatīt DEMO ierīces, kas piee…"
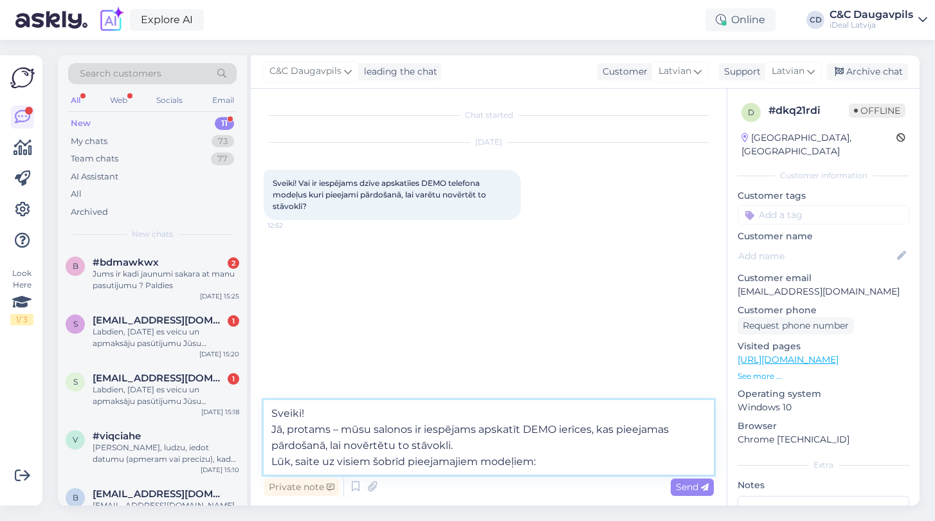
paste textarea "https://www.shop.cec.lv/demo"
type textarea "Sveiki! Jā, protams – mūsu salonos ir iespējams apskatīt DEMO ierīces, kas piee…"
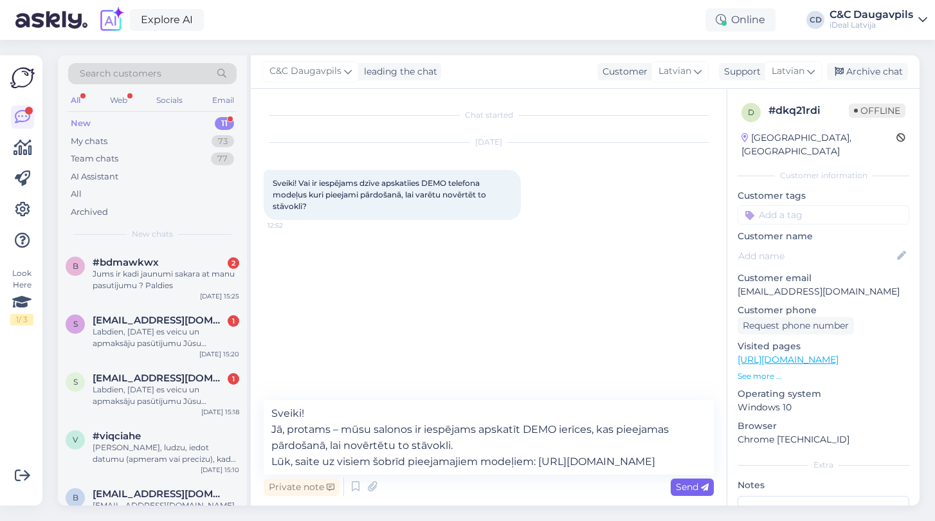
click at [695, 486] on span "Send" at bounding box center [692, 487] width 33 height 12
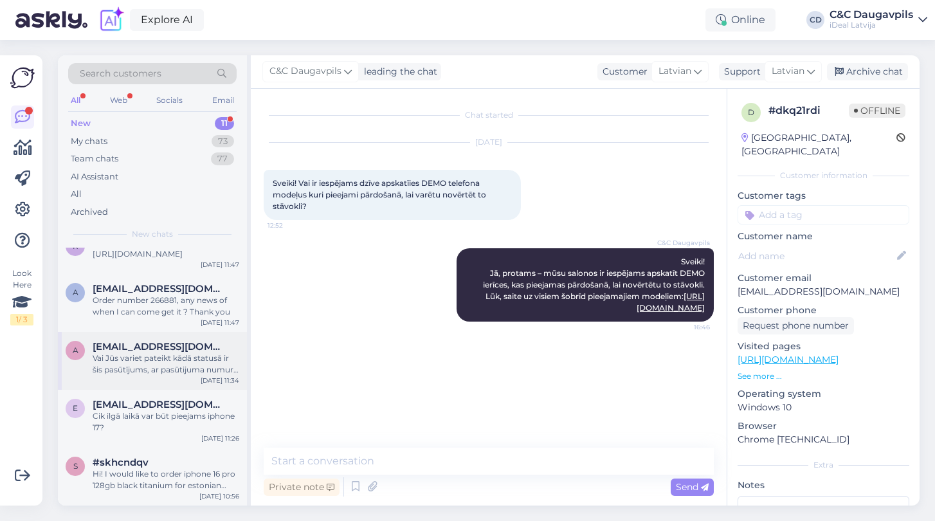
scroll to position [329, 0]
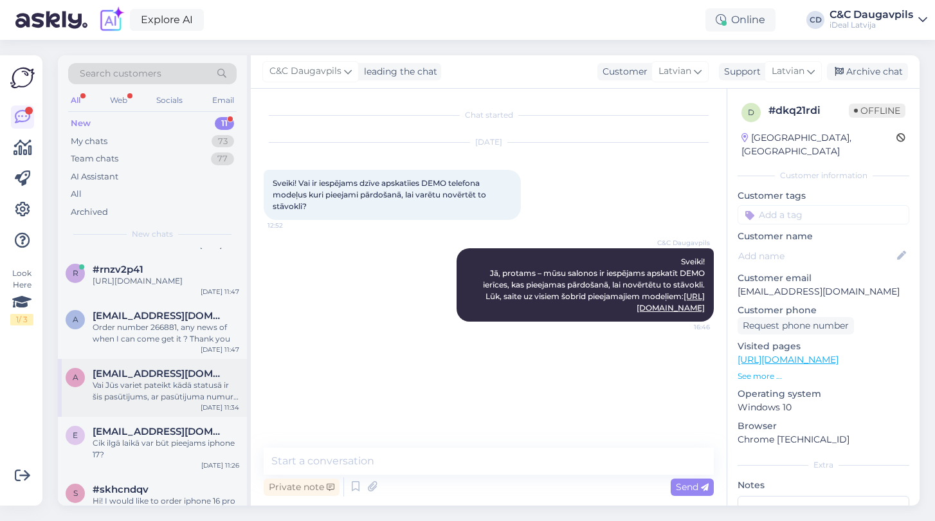
click at [146, 390] on div "Vai Jūs variet pateikt kādā statusā ir šis pasūtījums, ar pasūtijuma numuru #20…" at bounding box center [166, 390] width 147 height 23
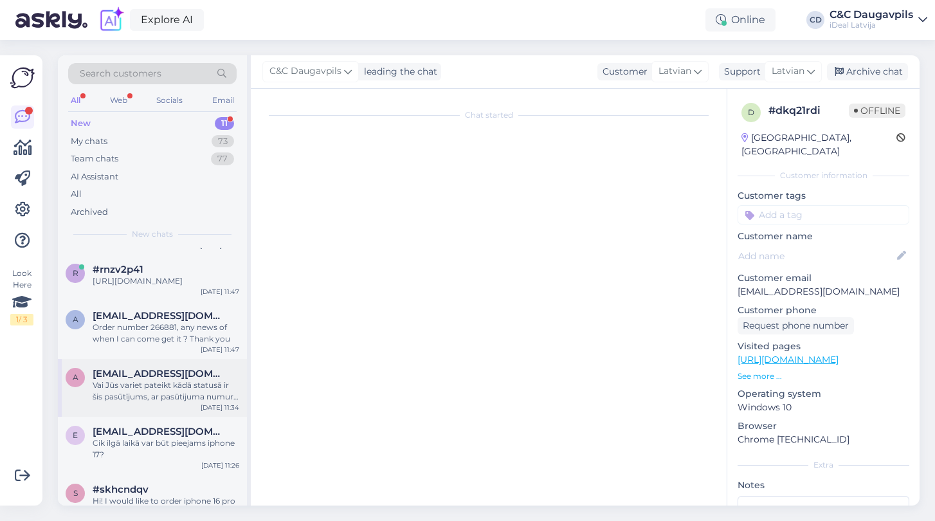
scroll to position [120, 0]
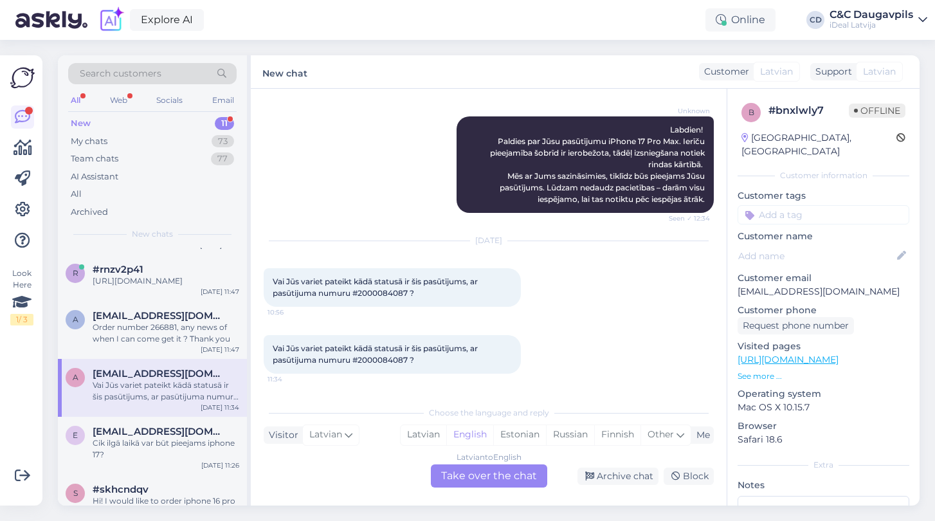
click at [414, 419] on div "Choose the language and reply Visitor Latvian Me Latvian English Estonian Russi…" at bounding box center [489, 443] width 450 height 88
click at [418, 439] on div "Latvian" at bounding box center [424, 434] width 46 height 19
click at [450, 480] on div "Latvian to Latvian Take over the chat" at bounding box center [489, 475] width 116 height 23
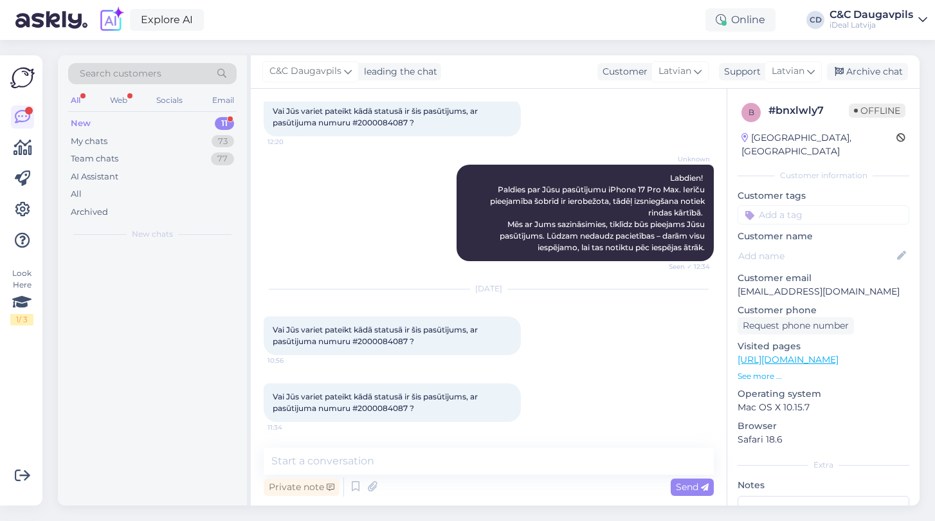
scroll to position [0, 0]
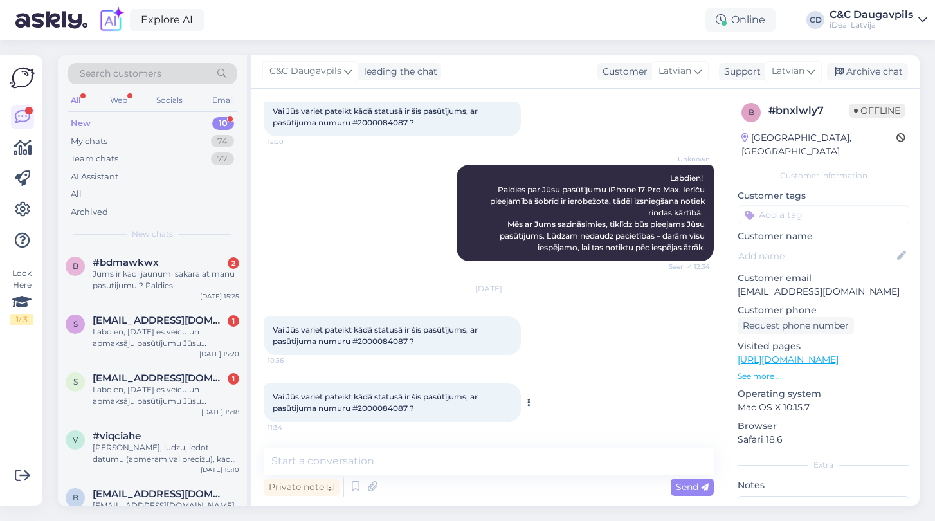
drag, startPoint x: 422, startPoint y: 411, endPoint x: 271, endPoint y: 397, distance: 151.8
click at [271, 397] on div "Vai Jūs variet pateikt kādā statusā ir šis pasūtījums, ar pasūtijuma numuru #20…" at bounding box center [392, 402] width 257 height 39
copy span "Vai Jūs variet pateikt kādā statusā ir šis pasūtījums, ar pasūtijuma numuru #20…"
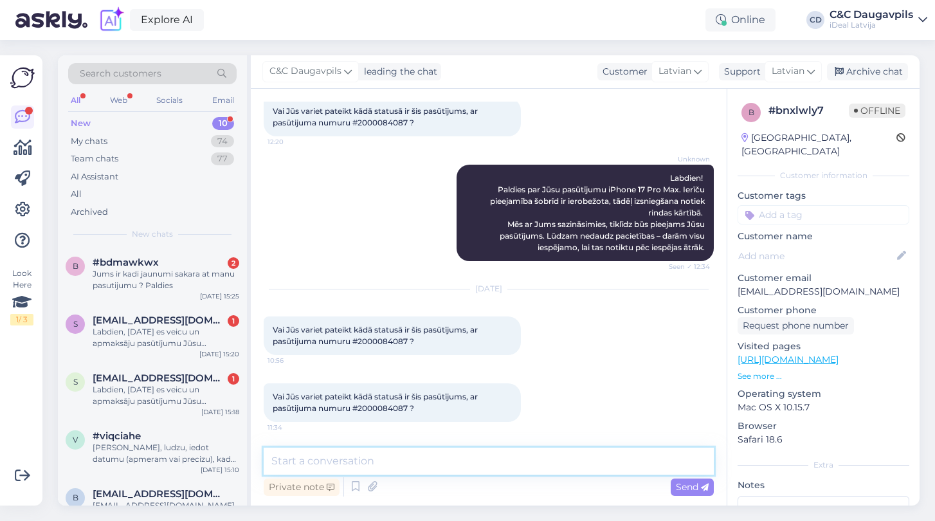
click at [426, 465] on textarea at bounding box center [489, 461] width 450 height 27
paste textarea "Sveiki! Paldies par jautājumu. Tiklīdz jūsu pasūtījums būs sagatavots, ar jums …"
type textarea "Sveiki! Paldies par jautājumu. Tiklīdz jūsu pasūtījums būs sagatavots, ar jums …"
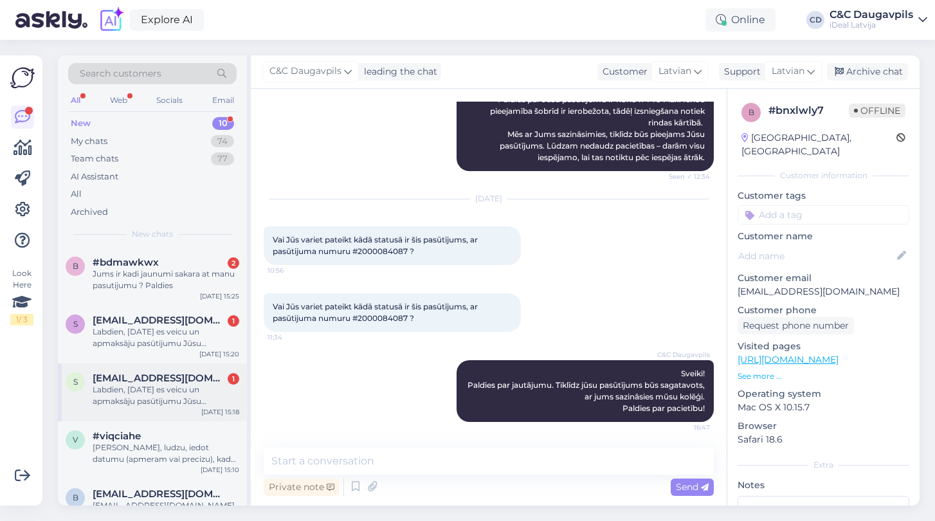
click at [160, 397] on div "Labdien, 8.oktobrī es veicu un apmaksāju pasūtījumu Jūsu pasūtījums #3000000402…" at bounding box center [166, 395] width 147 height 23
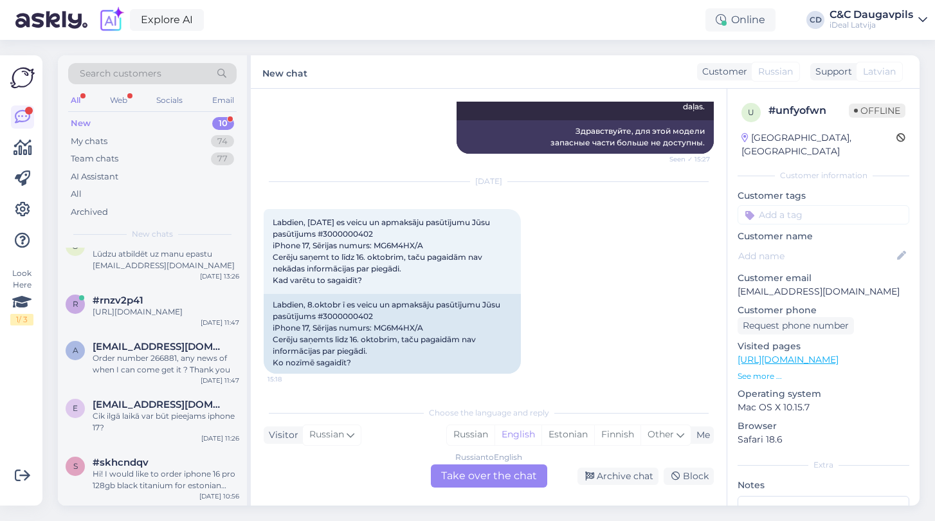
scroll to position [307, 0]
click at [128, 480] on div "Hi! I would like to order iphone 16 pro 128gb black titanium for estonian compa…" at bounding box center [166, 479] width 147 height 23
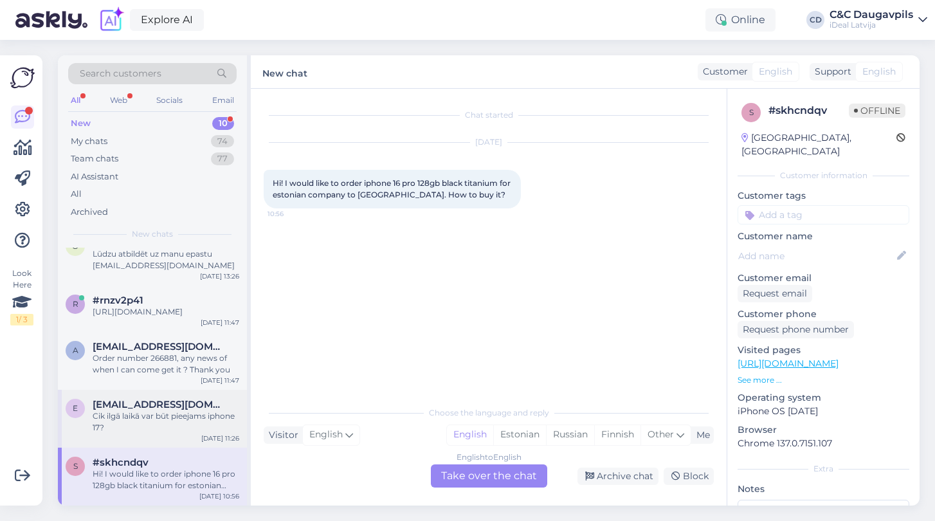
click at [139, 423] on div "Cik ilgā laikā var būt pieejams iphone 17?" at bounding box center [166, 421] width 147 height 23
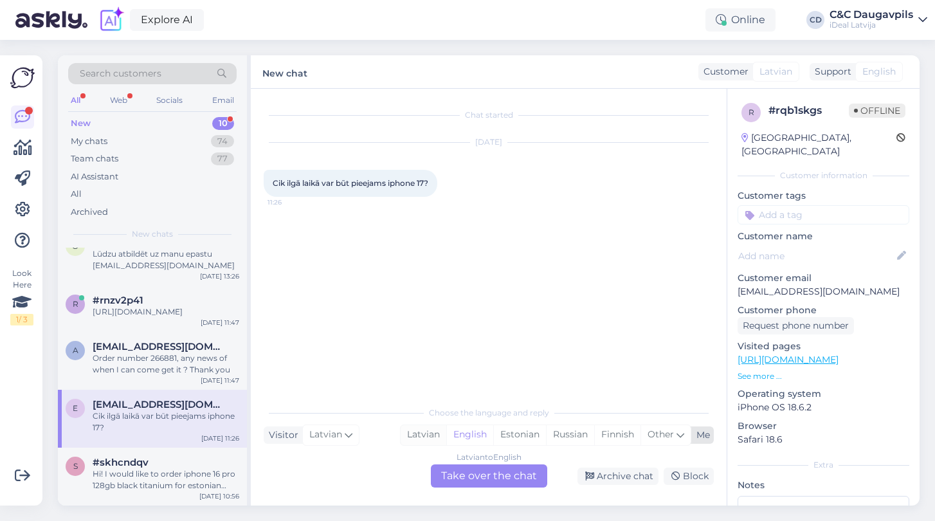
click at [419, 435] on div "Latvian" at bounding box center [424, 434] width 46 height 19
click at [477, 474] on div "Latvian to Latvian Take over the chat" at bounding box center [489, 475] width 116 height 23
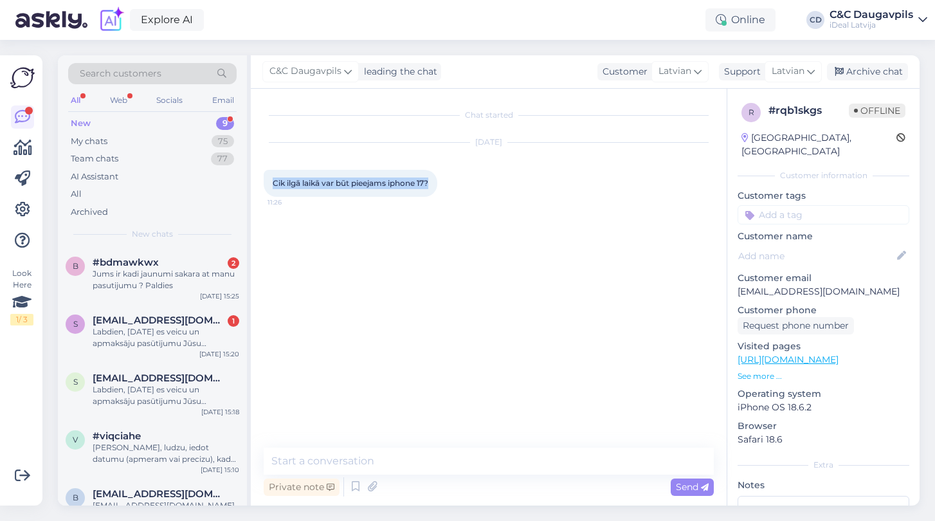
drag, startPoint x: 437, startPoint y: 185, endPoint x: 262, endPoint y: 176, distance: 174.5
click at [262, 176] on div "Chat started Oct 14 2025 Cik ilgā laikā var būt pieejams iphone 17? 11:26 Priva…" at bounding box center [489, 297] width 476 height 417
copy span "Cik ilgā laikā var būt pieejams iphone 17?"
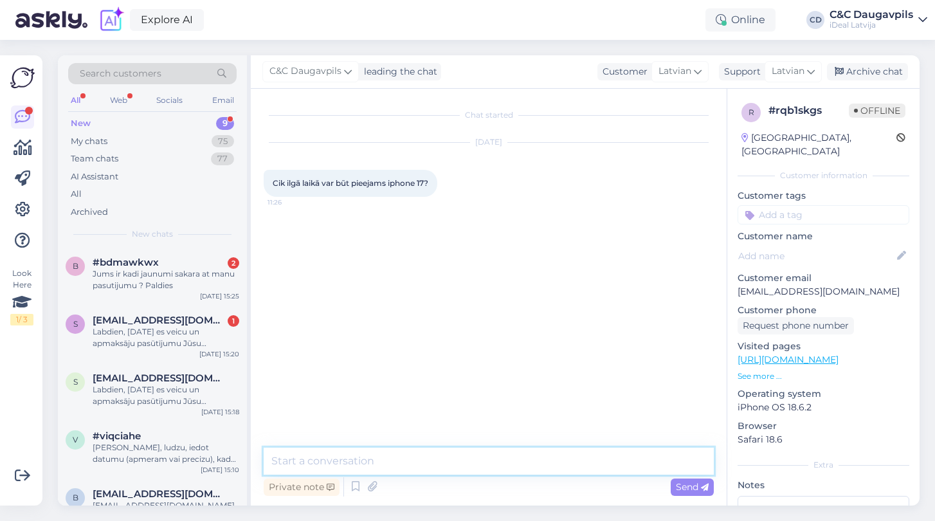
click at [451, 460] on textarea at bounding box center [489, 461] width 450 height 27
paste textarea "Sveiki! Diemžēl šobrīd precīzu iPhone 17 pieejamības laiku nevaram pateikt. Ja …"
type textarea "Sveiki! Diemžēl šobrīd precīzu iPhone 17 pieejamības laiku nevaram pateikt. Ja …"
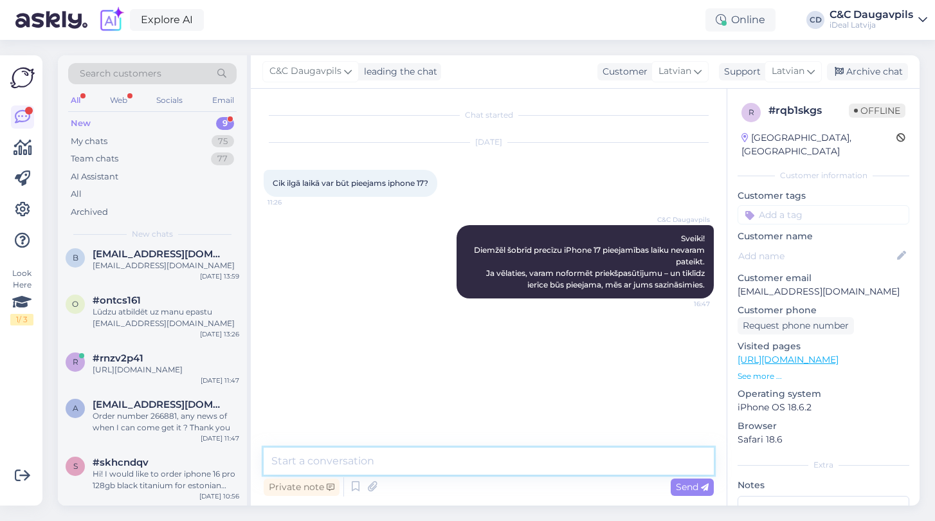
scroll to position [250, 0]
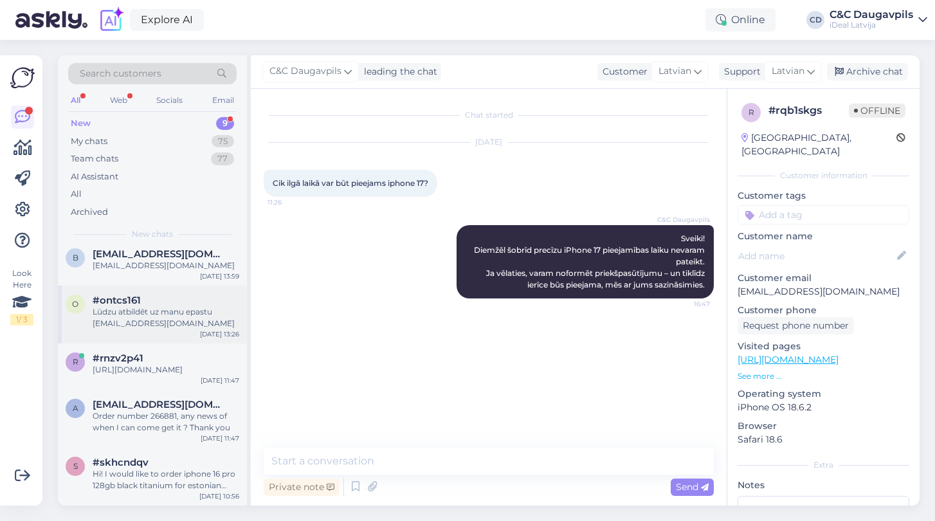
click at [179, 312] on div "Lūdzu atbildēt uz manu epastu [PERSON_NAME][EMAIL_ADDRESS][DOMAIN_NAME]" at bounding box center [166, 317] width 147 height 23
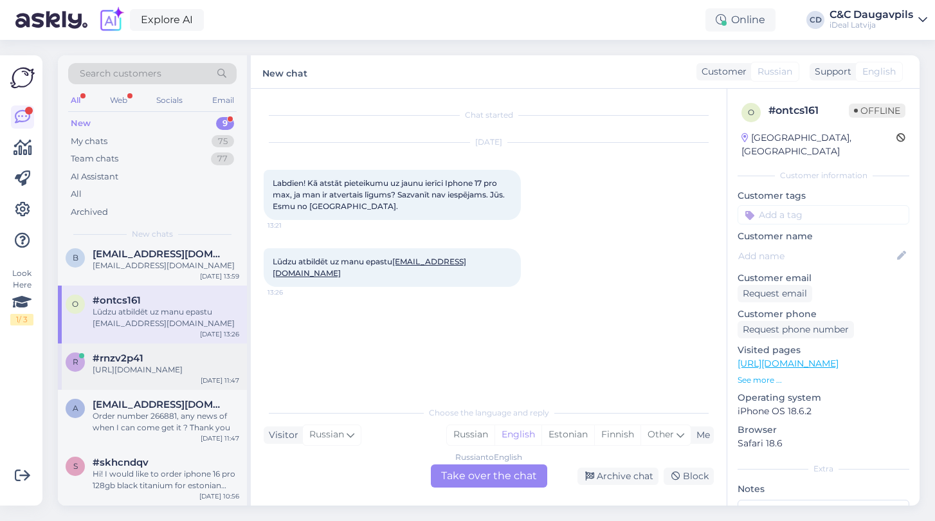
click at [152, 365] on div "https://www.shop.cec.lv/ipad-air-13-2025?color=172&erply_wireless=7&erply_stora…" at bounding box center [166, 370] width 147 height 12
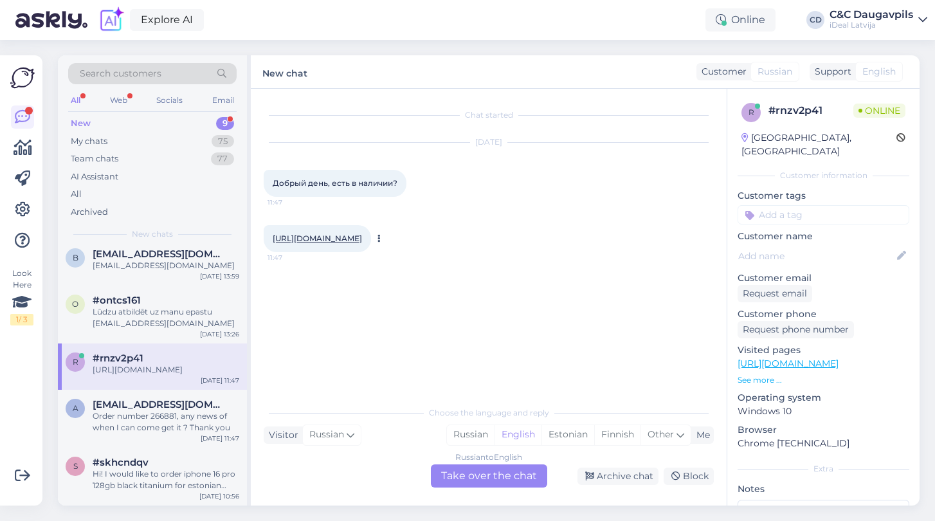
click at [328, 243] on link "https://www.shop.cec.lv/ipad-air-13-2025?color=172&erply_wireless=7&erply_stora…" at bounding box center [317, 238] width 89 height 10
click at [480, 429] on div "Russian" at bounding box center [471, 434] width 48 height 19
click at [465, 480] on div "Russian to Russian Take over the chat" at bounding box center [489, 475] width 116 height 23
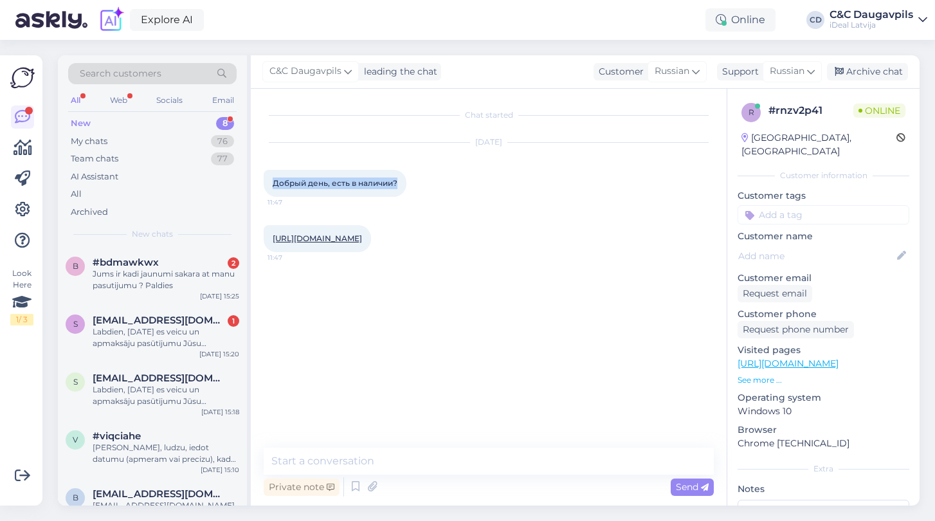
drag, startPoint x: 397, startPoint y: 182, endPoint x: 261, endPoint y: 178, distance: 135.8
click at [261, 178] on div "Chat started Oct 14 2025 Добрый день, есть в наличии? 11:47 https://www.shop.ce…" at bounding box center [489, 297] width 476 height 417
copy span "Добрый день, есть в наличии?"
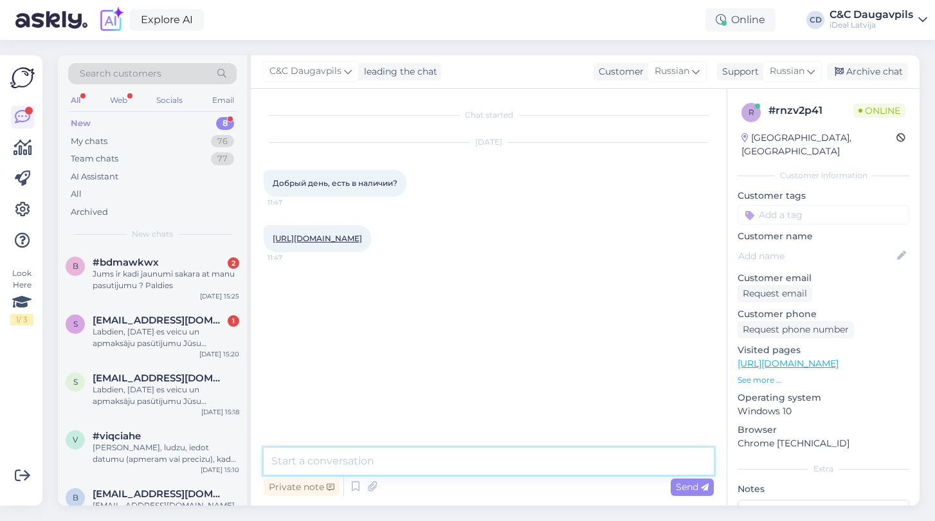
click at [352, 465] on textarea at bounding box center [489, 461] width 450 height 27
paste textarea "Добрый день! В наличии сейчас нет, но мы можем заказать устройство в любой наш …"
type textarea "Добрый день! В наличии сейчас нет, но мы можем заказать устройство в любой наш …"
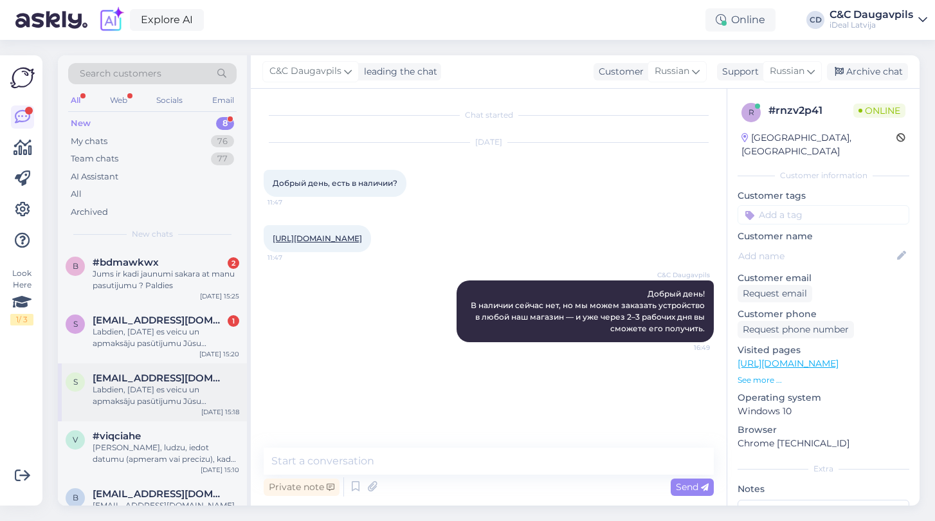
click at [138, 390] on div "Labdien, 8.oktobrī es veicu un apmaksāju pasūtījumu Jūsu pasūtījums #3000000402…" at bounding box center [166, 395] width 147 height 23
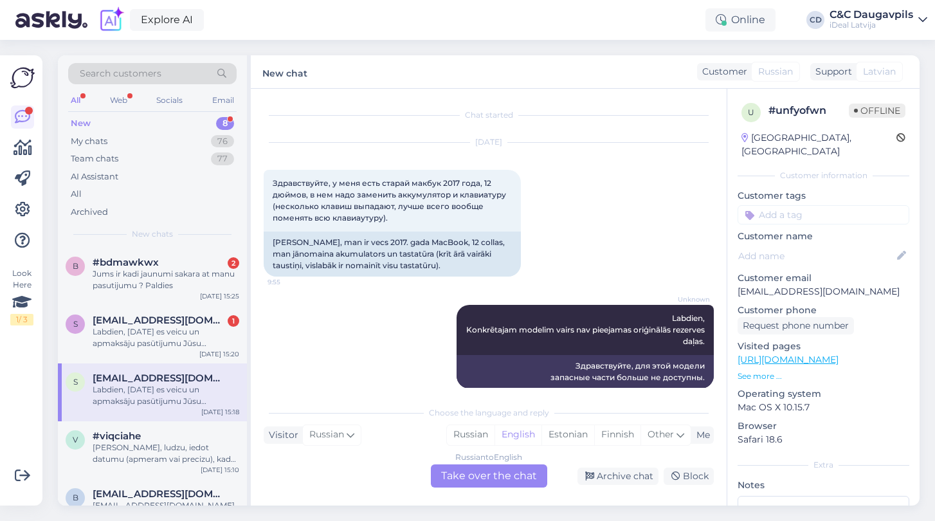
scroll to position [235, 0]
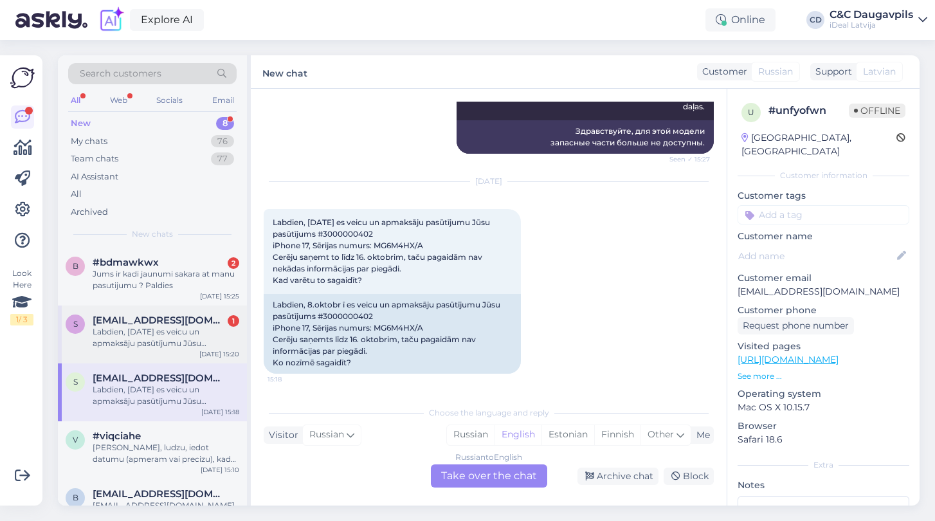
click at [138, 331] on div "Labdien, 8.oktobrī es veicu un apmaksāju pasūtījumu Jūsu pasūtījums #3000000402…" at bounding box center [166, 337] width 147 height 23
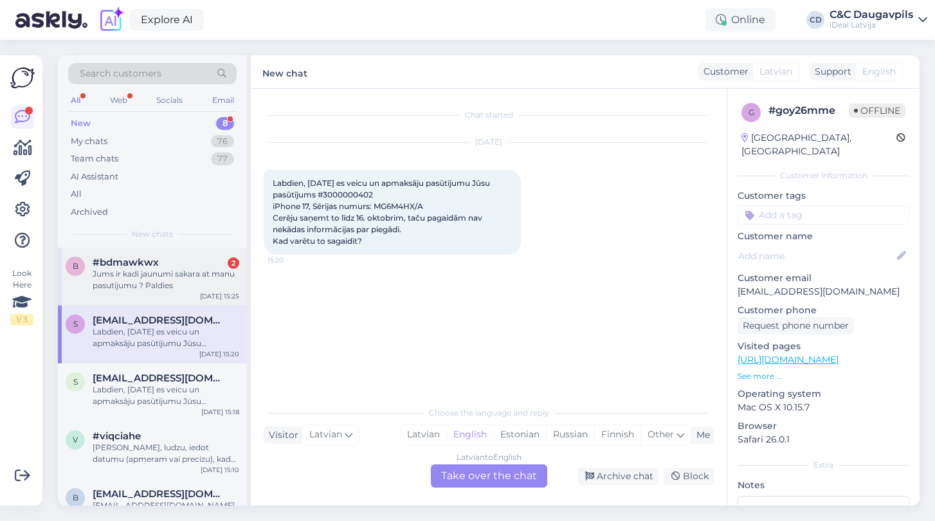
click at [148, 274] on div "Jums ir kadi jaunumi sakara at manu pasutijumu ? Paldies" at bounding box center [166, 279] width 147 height 23
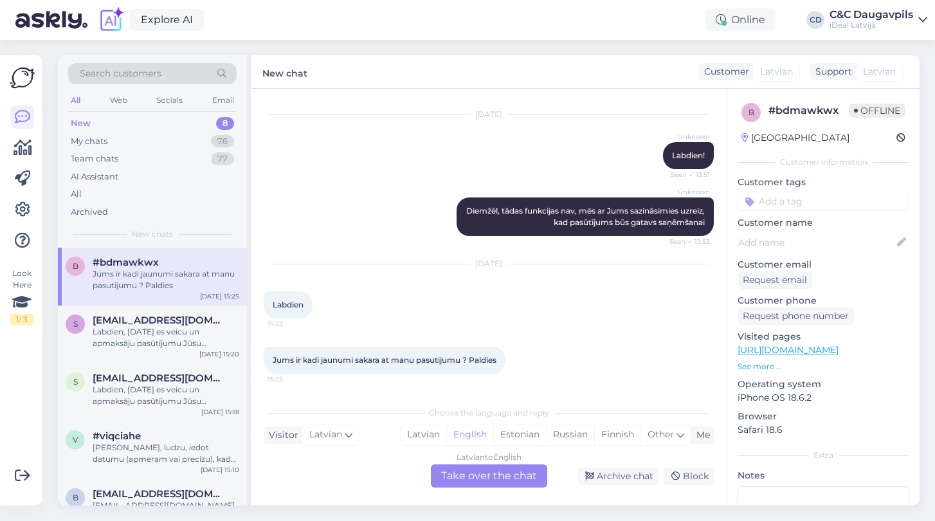
scroll to position [571, 0]
click at [421, 434] on div "Latvian" at bounding box center [424, 434] width 46 height 19
click at [483, 473] on div "Latvian to Latvian Take over the chat" at bounding box center [489, 475] width 116 height 23
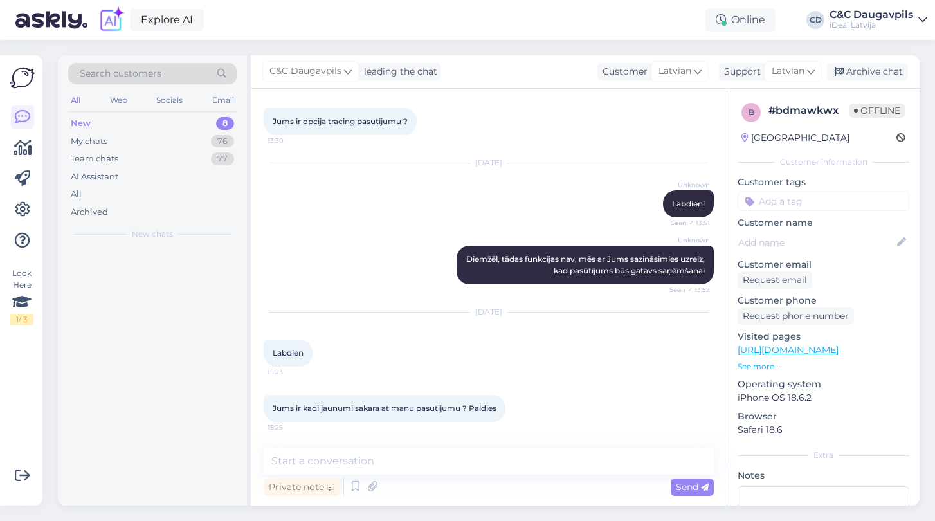
scroll to position [522, 0]
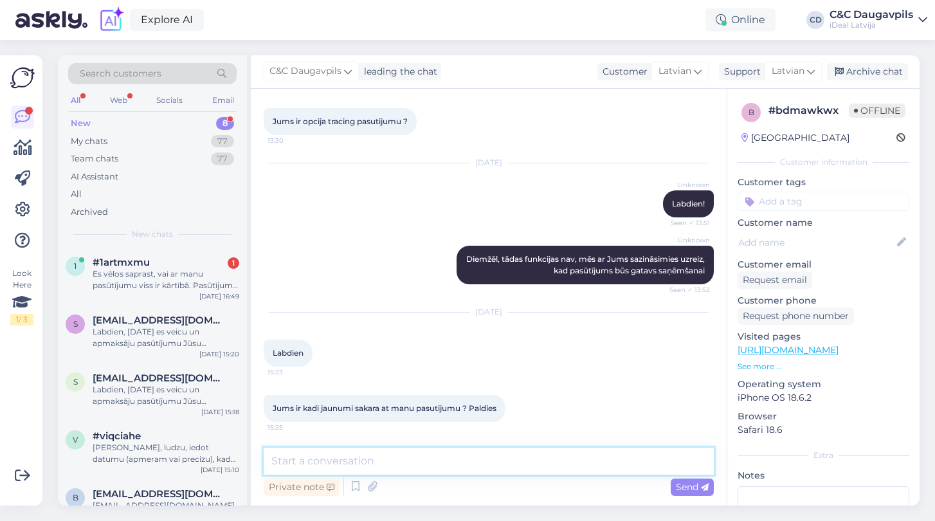
click at [453, 468] on textarea at bounding box center [489, 461] width 450 height 27
type textarea "Д"
type textarea "l"
type textarea "Labdien, nē."
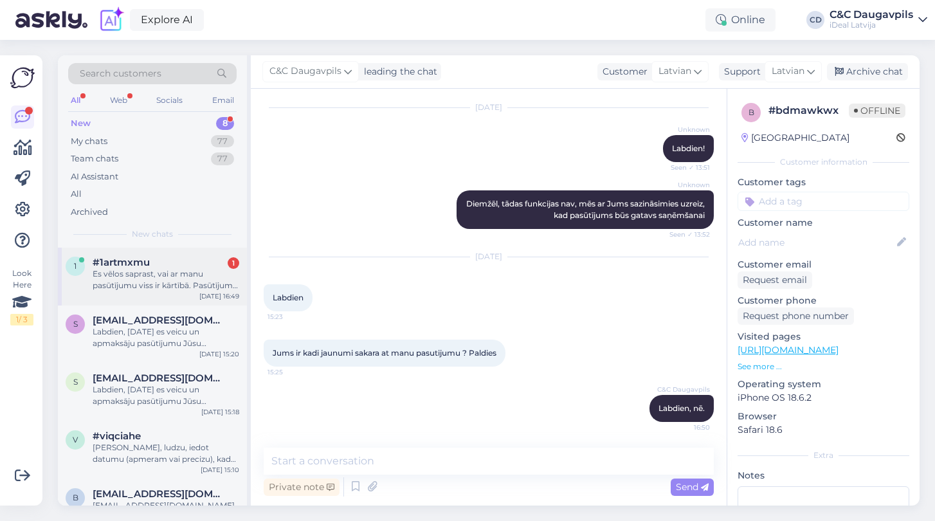
scroll to position [-1, 0]
click at [152, 275] on div "Es vēlos saprast, vai ar manu pasūtījumu viss ir kārtībā. Pasūtījumu veicu 13.0…" at bounding box center [166, 279] width 147 height 23
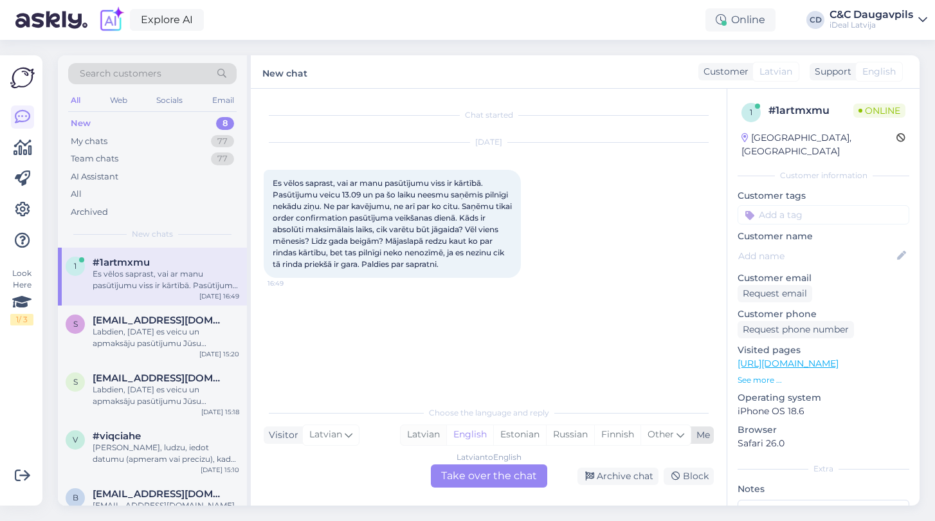
click at [423, 434] on div "Latvian" at bounding box center [424, 434] width 46 height 19
click at [455, 479] on div "Latvian to Latvian Take over the chat" at bounding box center [489, 475] width 116 height 23
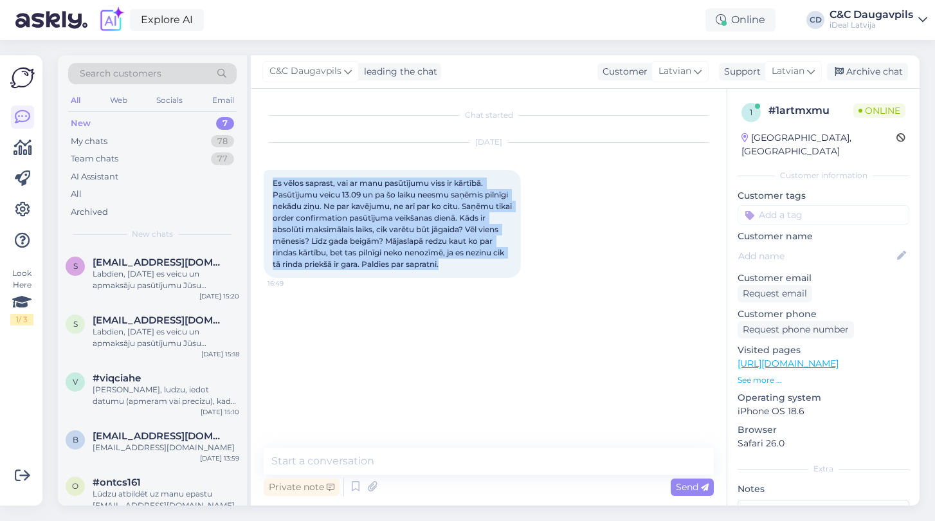
drag, startPoint x: 327, startPoint y: 279, endPoint x: 262, endPoint y: 181, distance: 117.7
click at [262, 181] on div "Chat started Oct 14 2025 Es vēlos saprast, vai ar manu pasūtījumu viss ir kārtī…" at bounding box center [489, 297] width 476 height 417
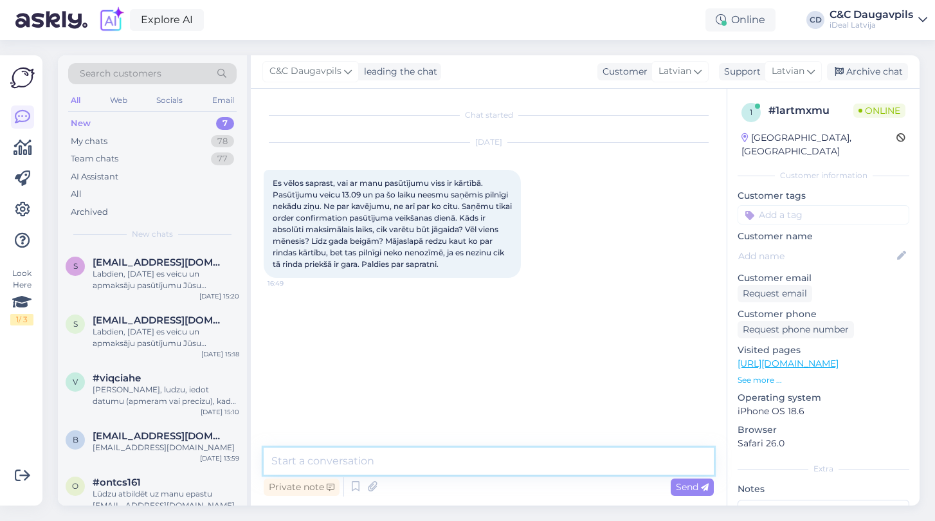
click at [396, 453] on textarea at bounding box center [489, 461] width 450 height 27
paste textarea "Sveiki! Paldies, ka sazinājāties un atvainojamies par ilgstošo gaidīšanu un inf…"
type textarea "Sveiki! Paldies, ka sazinājāties un atvainojamies par ilgstošo gaidīšanu un inf…"
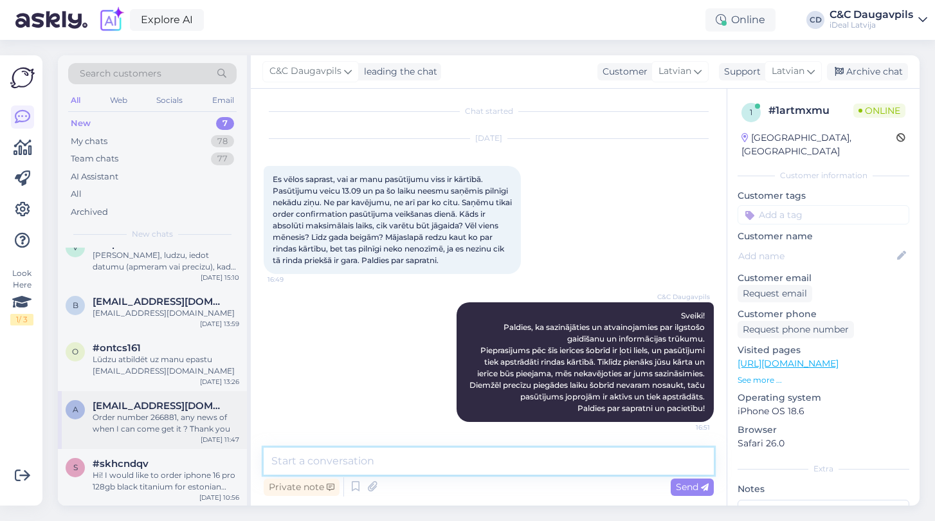
scroll to position [134, 0]
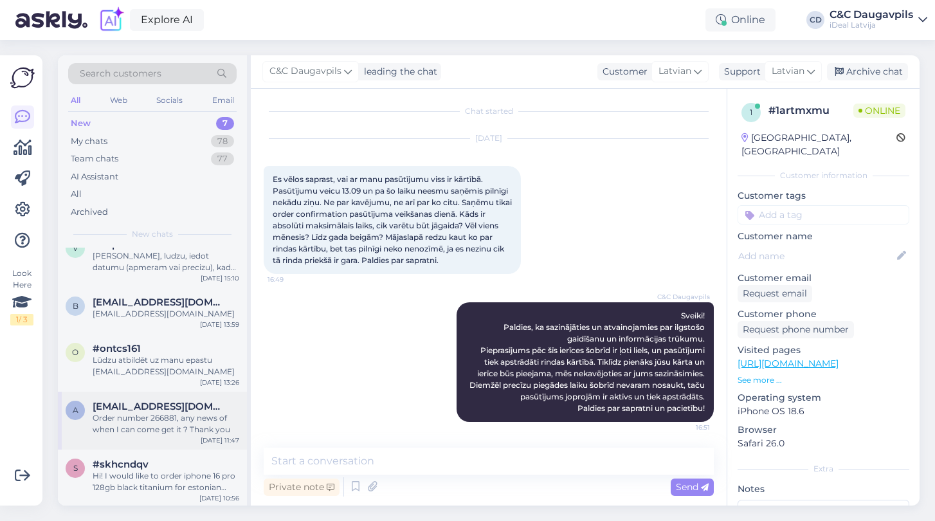
click at [142, 413] on div "Order number 266881, any news of when I can come get it ? Thank you" at bounding box center [166, 423] width 147 height 23
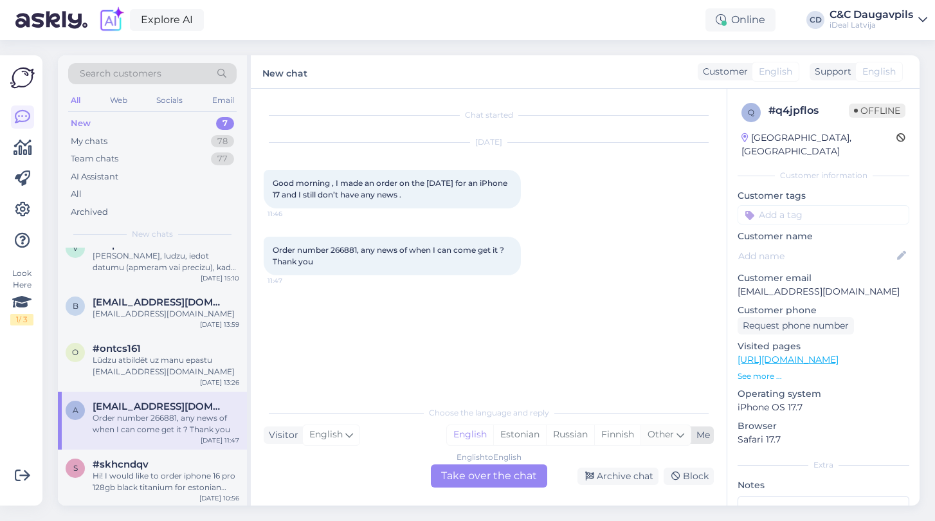
click at [680, 435] on icon at bounding box center [681, 435] width 8 height 14
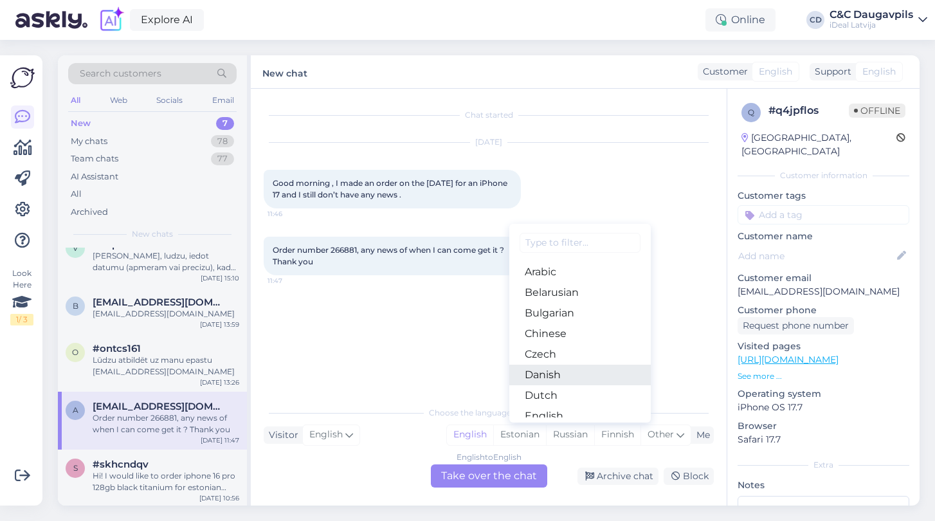
type input "д"
type input "l"
click at [579, 378] on link "Latvian" at bounding box center [580, 375] width 142 height 21
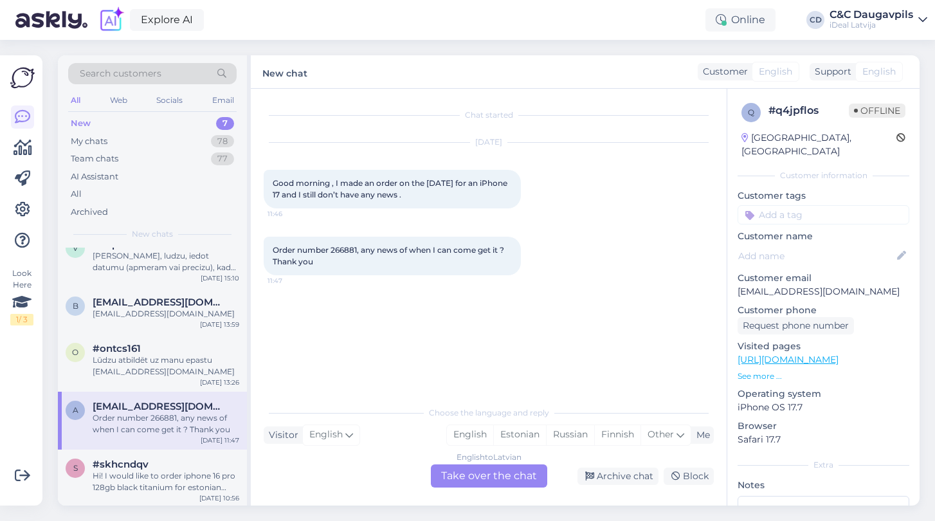
click at [483, 473] on div "English to Latvian Take over the chat" at bounding box center [489, 475] width 116 height 23
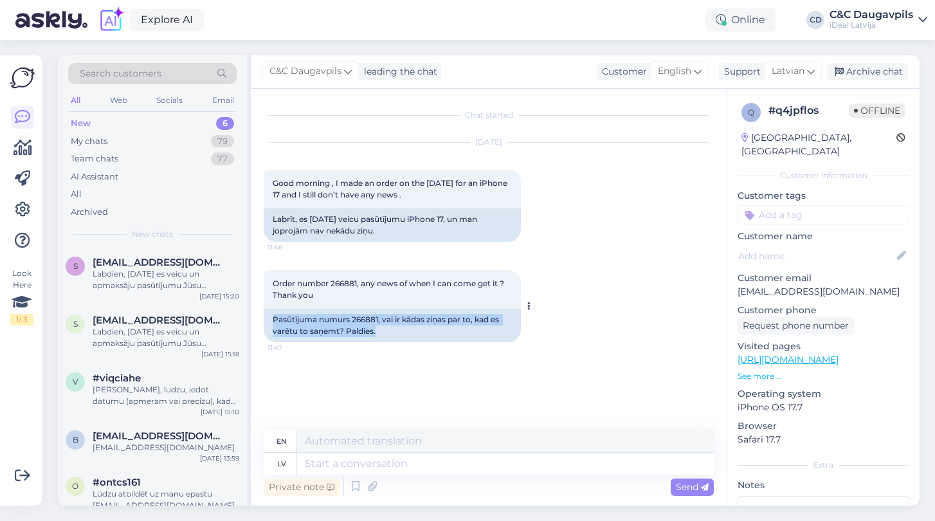
drag, startPoint x: 383, startPoint y: 333, endPoint x: 266, endPoint y: 316, distance: 118.8
click at [266, 316] on div "Pasūtījuma numurs 266881, vai ir kādas ziņas par to, kad es varētu to saņemt? P…" at bounding box center [392, 325] width 257 height 33
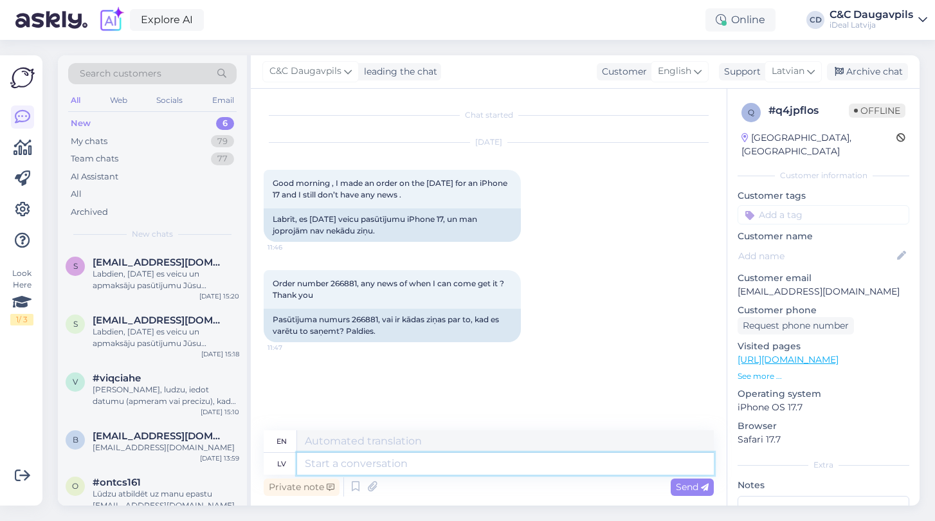
click at [396, 462] on textarea at bounding box center [505, 464] width 417 height 22
paste textarea "Sveiki! Paldies par ziņu. Tiklīdz jūsu pasūtījums būs sagatavots, mēs ar jums s…"
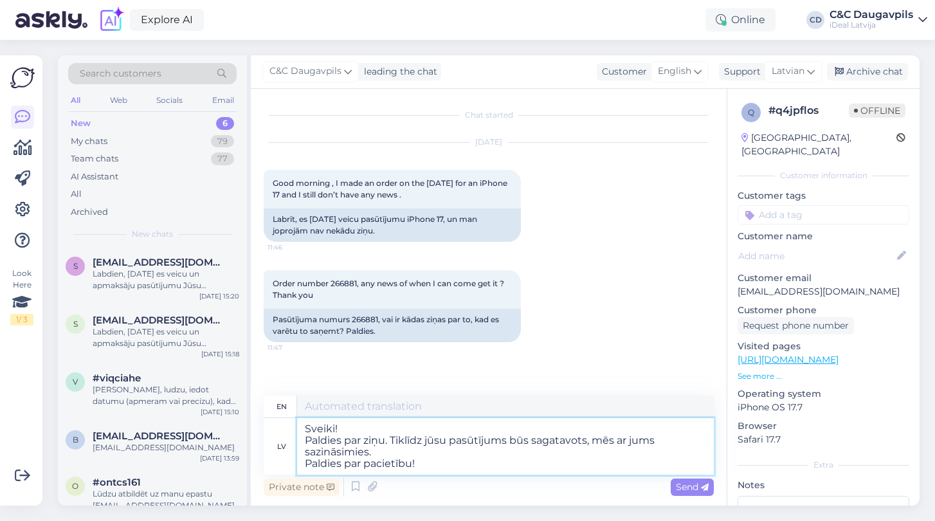
type textarea "Sveiki! Paldies par ziņu. Tiklīdz jūsu pasūtījums būs sagatavots, mēs ar jums s…"
type textarea "Hello! Thank you for your message. We will contact you as soon as your order is…"
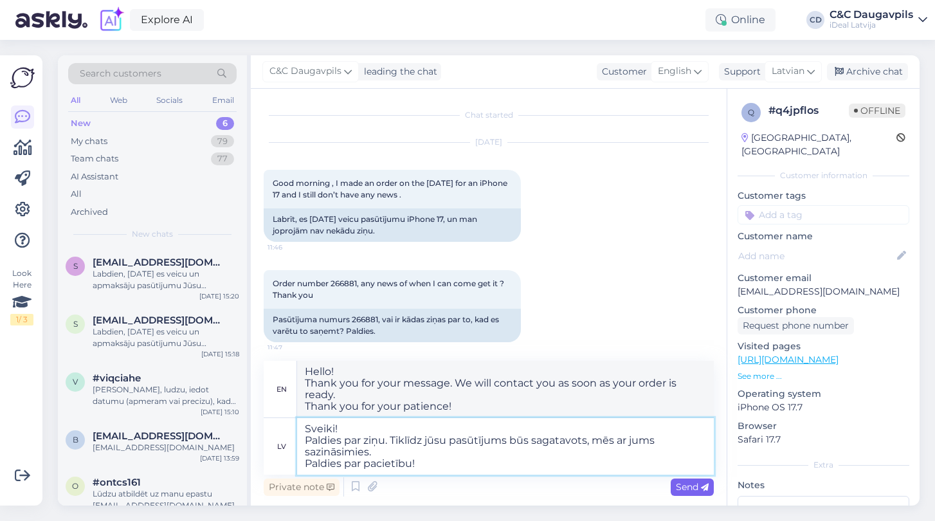
type textarea "Sveiki! Paldies par ziņu. Tiklīdz jūsu pasūtījums būs sagatavots, mēs ar jums s…"
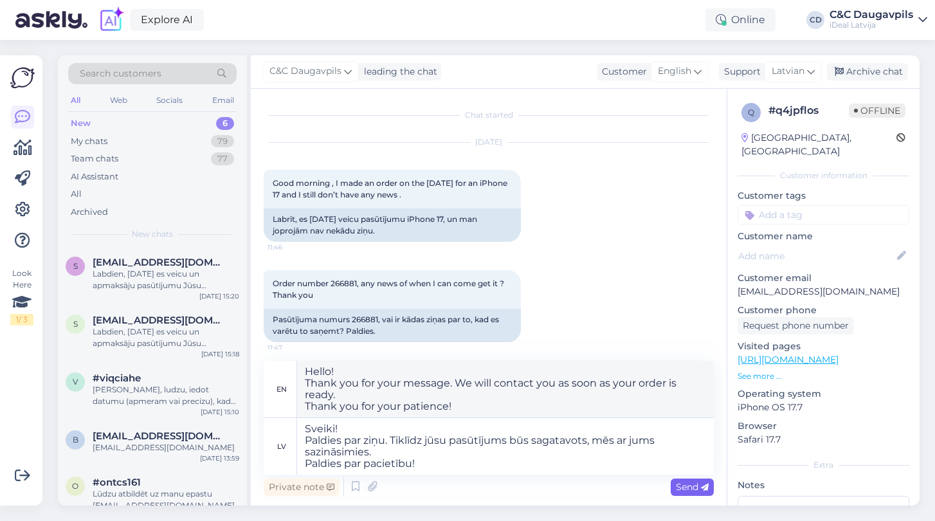
click at [691, 487] on span "Send" at bounding box center [692, 487] width 33 height 12
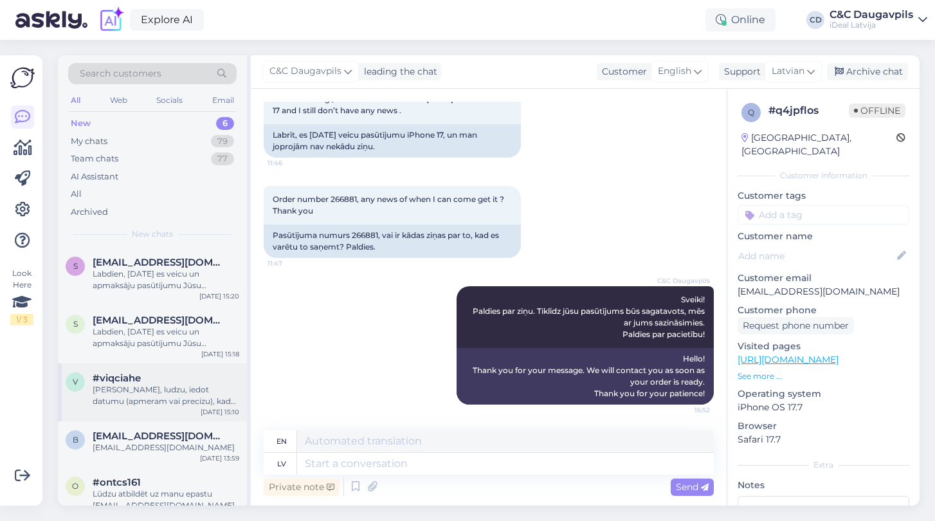
click at [131, 398] on div "[PERSON_NAME], ludzu, iedot datumu (apmeram vai precizu), kad varetu sagaidit s…" at bounding box center [166, 395] width 147 height 23
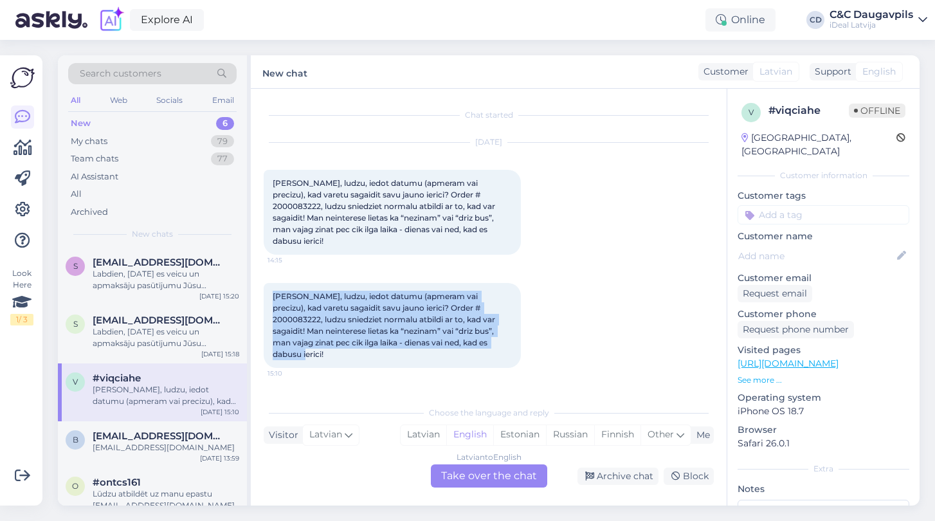
drag, startPoint x: 489, startPoint y: 334, endPoint x: 260, endPoint y: 269, distance: 238.5
click at [260, 269] on div "Chat started Oct 14 2025 Varetu, ludzu, iedot datumu (apmeram vai precizu), kad…" at bounding box center [489, 297] width 476 height 417
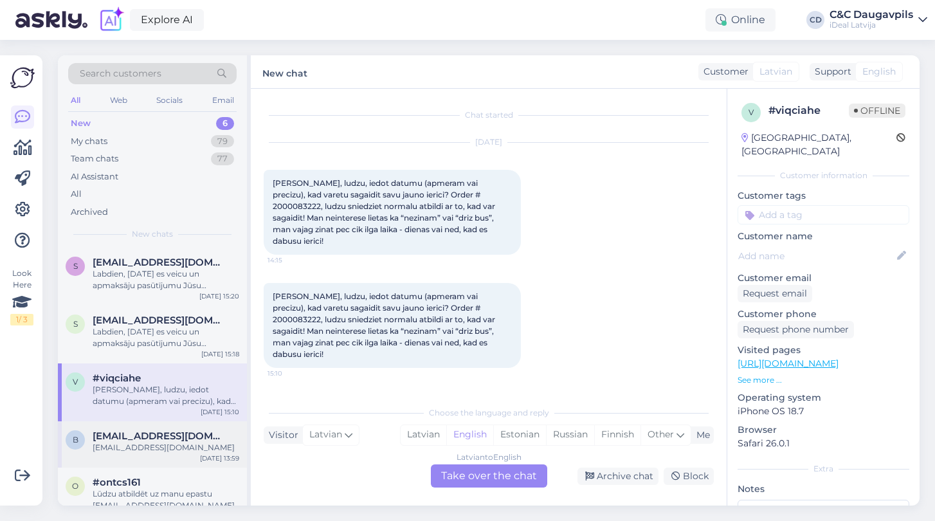
click at [127, 426] on div "b [EMAIL_ADDRESS][DOMAIN_NAME] [EMAIL_ADDRESS][DOMAIN_NAME] [DATE] 13:59" at bounding box center [152, 444] width 189 height 46
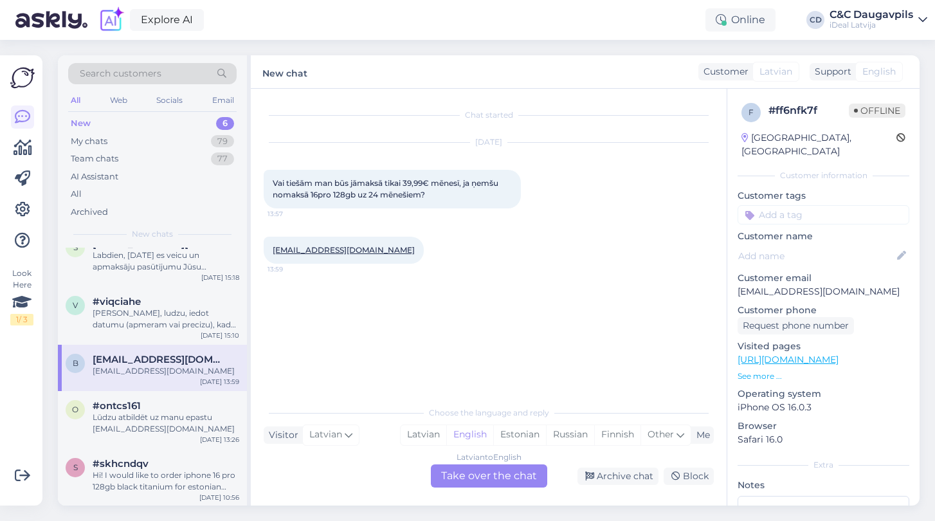
scroll to position [76, 0]
click at [156, 417] on div "Lūdzu atbildēt uz manu epastu [PERSON_NAME][EMAIL_ADDRESS][DOMAIN_NAME]" at bounding box center [166, 423] width 147 height 23
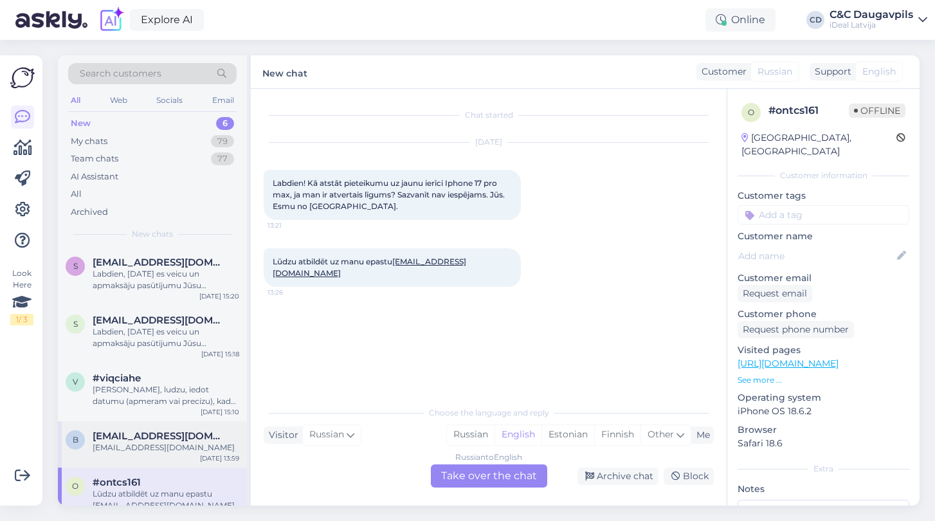
scroll to position [0, 0]
click at [154, 262] on span "[EMAIL_ADDRESS][DOMAIN_NAME]" at bounding box center [160, 263] width 134 height 12
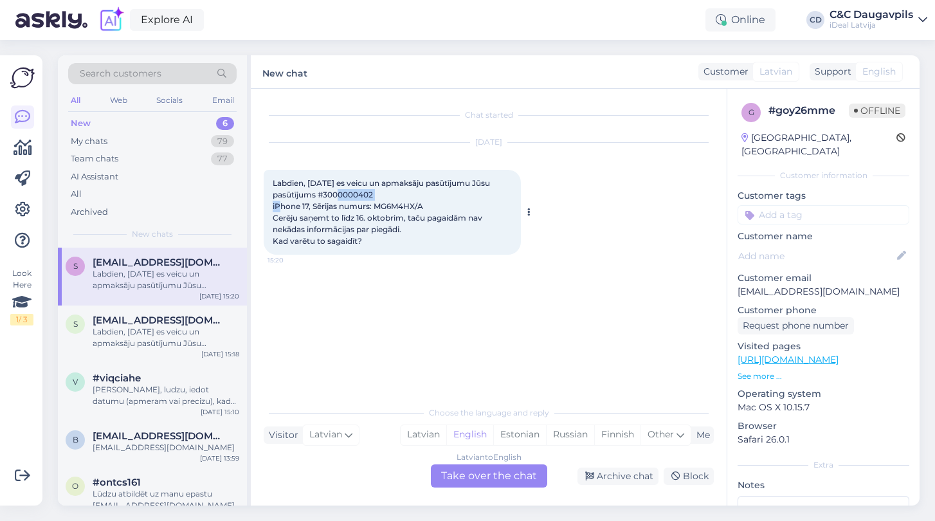
drag, startPoint x: 375, startPoint y: 195, endPoint x: 325, endPoint y: 195, distance: 50.2
click at [325, 196] on div "Labdien, 8.oktobrī es veicu un apmaksāju pasūtījumu Jūsu pasūtījums #3000000402…" at bounding box center [392, 212] width 257 height 85
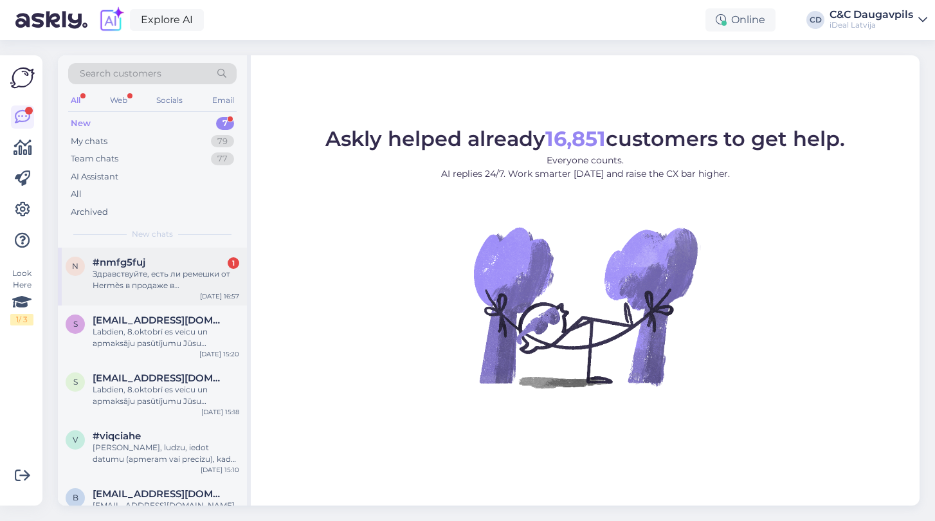
click at [181, 280] on div "Здравствуйте, есть ли ремешки от Hermès в продаже в [GEOGRAPHIC_DATA]?" at bounding box center [166, 279] width 147 height 23
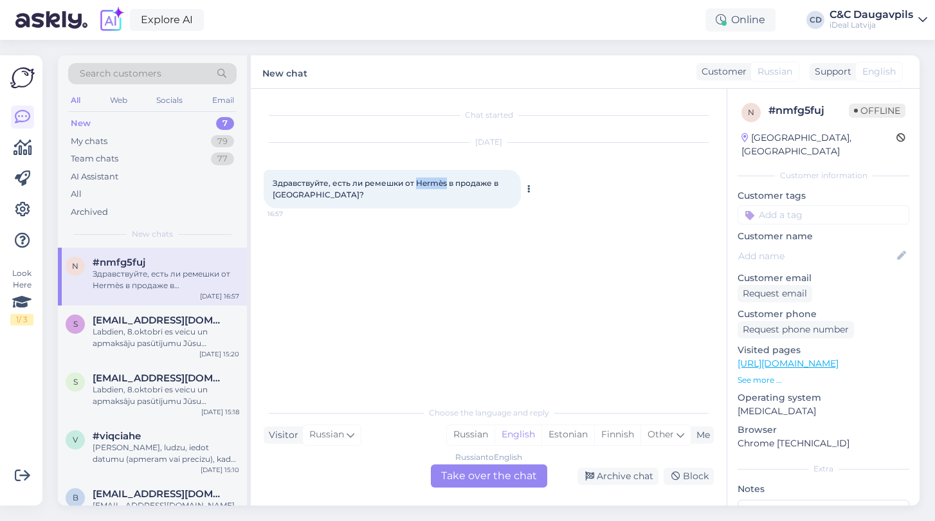
drag, startPoint x: 418, startPoint y: 181, endPoint x: 446, endPoint y: 182, distance: 27.7
click at [446, 182] on span "Здравствуйте, есть ли ремешки от Hermès в продаже в [GEOGRAPHIC_DATA]?" at bounding box center [387, 188] width 228 height 21
copy span "Hermès"
click at [459, 437] on div "Russian" at bounding box center [471, 434] width 48 height 19
click at [461, 473] on div "Russian to Russian Take over the chat" at bounding box center [489, 475] width 116 height 23
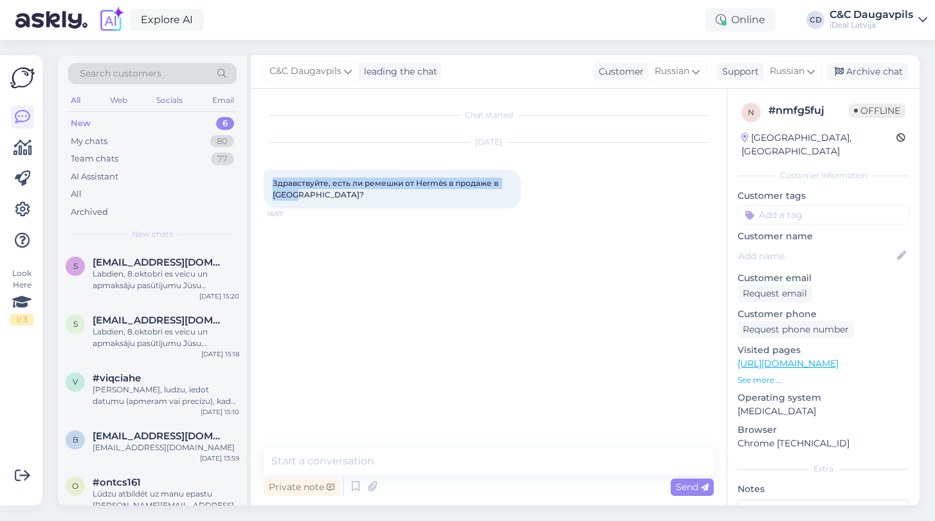
drag, startPoint x: 306, startPoint y: 197, endPoint x: 253, endPoint y: 179, distance: 55.7
click at [253, 179] on div "Chat started [DATE] Здравствуйте, есть ли ремешки от Hermès в продаже в [GEOGRA…" at bounding box center [489, 297] width 476 height 417
copy span "Здравствуйте, есть ли ремешки от Hermès в продаже в [GEOGRAPHIC_DATA]?"
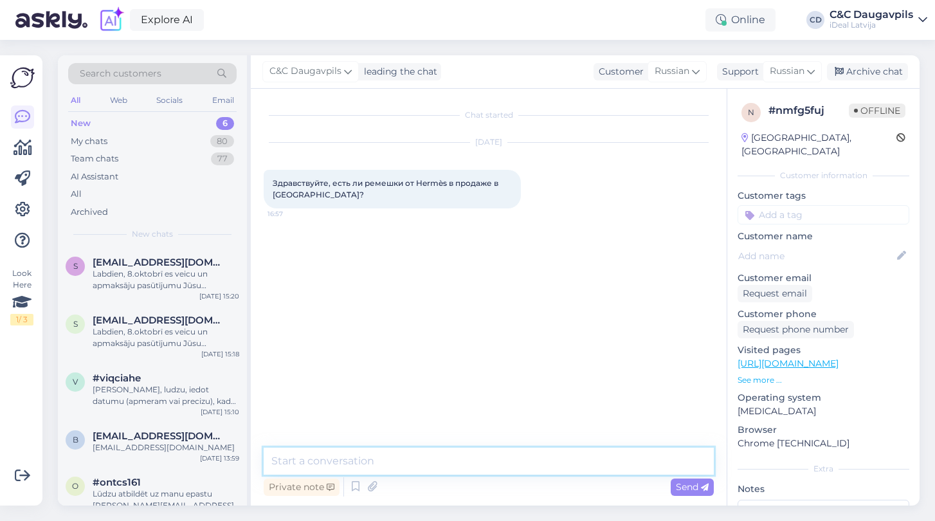
click at [507, 460] on textarea at bounding box center [489, 461] width 450 height 27
paste textarea "Здравствуйте! К сожалению, ремешков Hermès в продаже в [GEOGRAPHIC_DATA] нет."
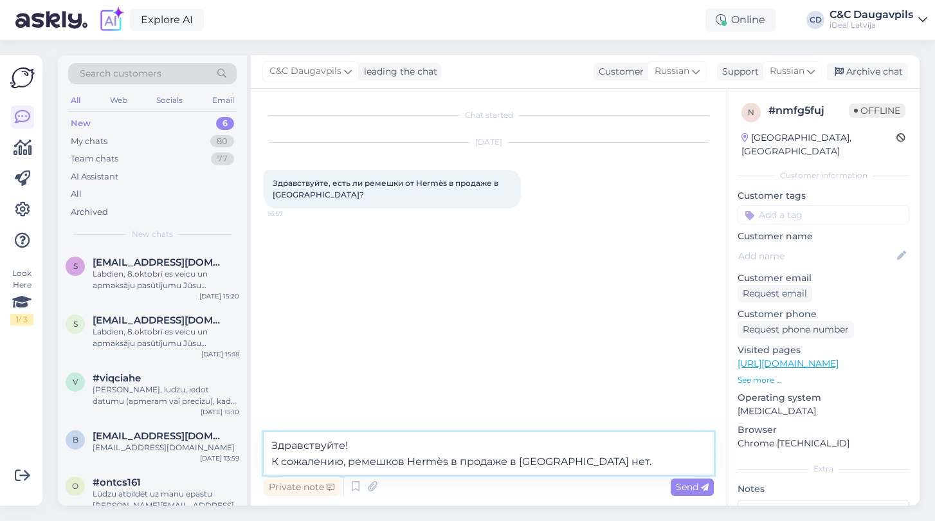
type textarea "Здравствуйте! К сожалению, ремешков Hermès в продаже в [GEOGRAPHIC_DATA] нет."
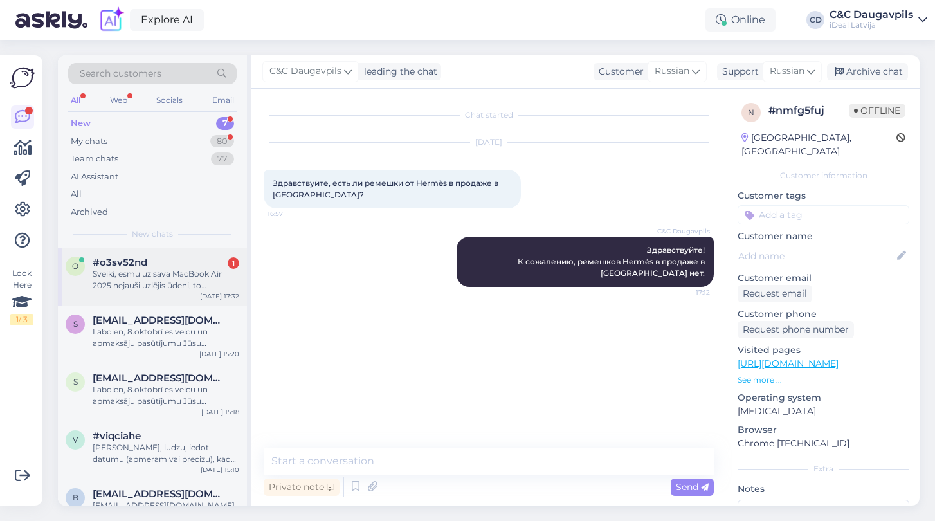
click at [151, 289] on div "o #o3sv52nd 1 Sveiki, esmu uz sava MacBook Air 2025 nejauši uzlējis ūdeni, to n…" at bounding box center [152, 277] width 189 height 58
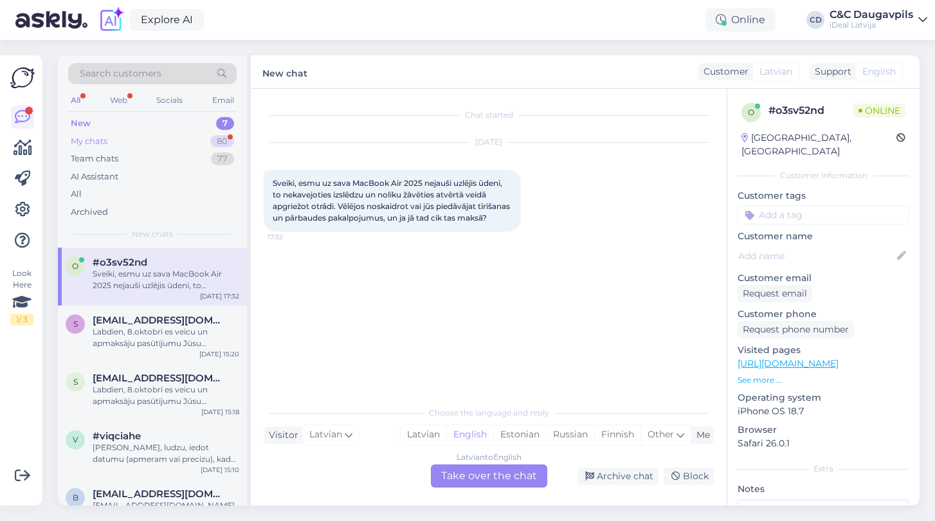
click at [113, 136] on div "My chats 80" at bounding box center [152, 141] width 169 height 18
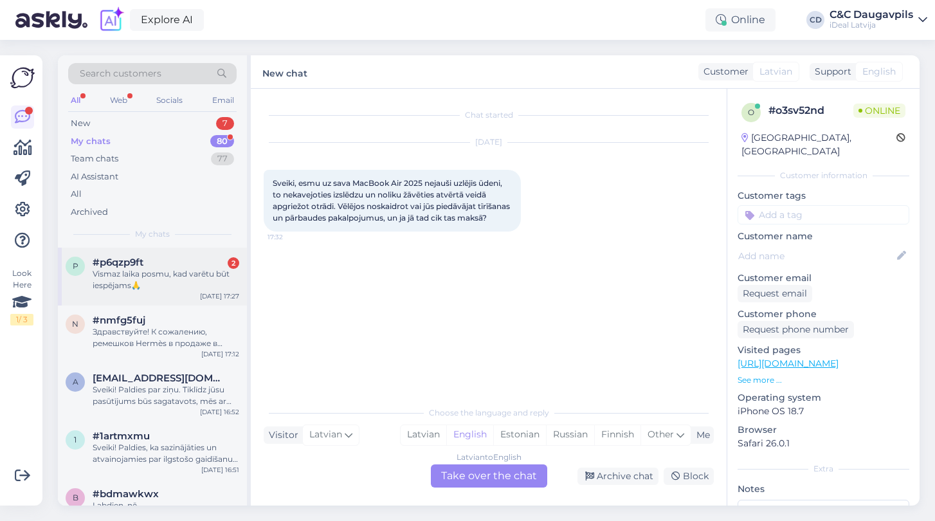
click at [157, 285] on div "Vismaz laika posmu, kad varētu būt iespējams🙏" at bounding box center [166, 279] width 147 height 23
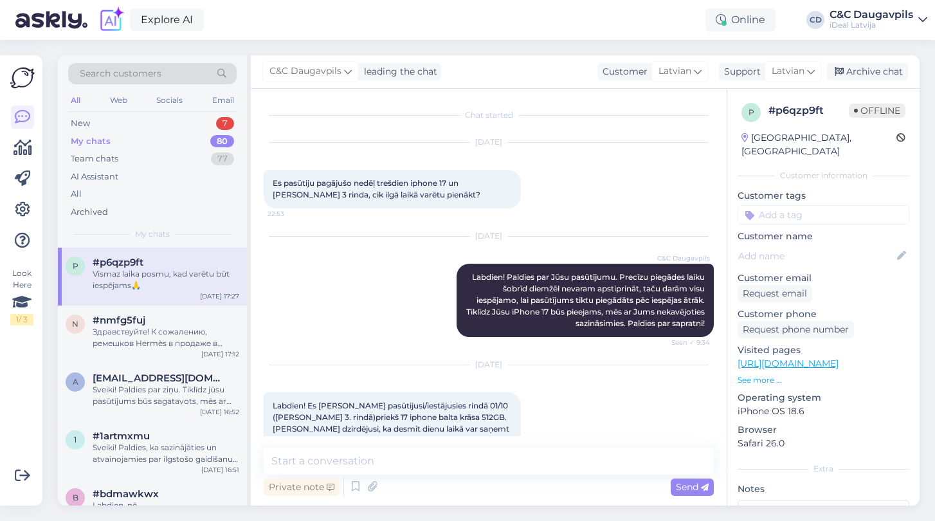
scroll to position [99, 0]
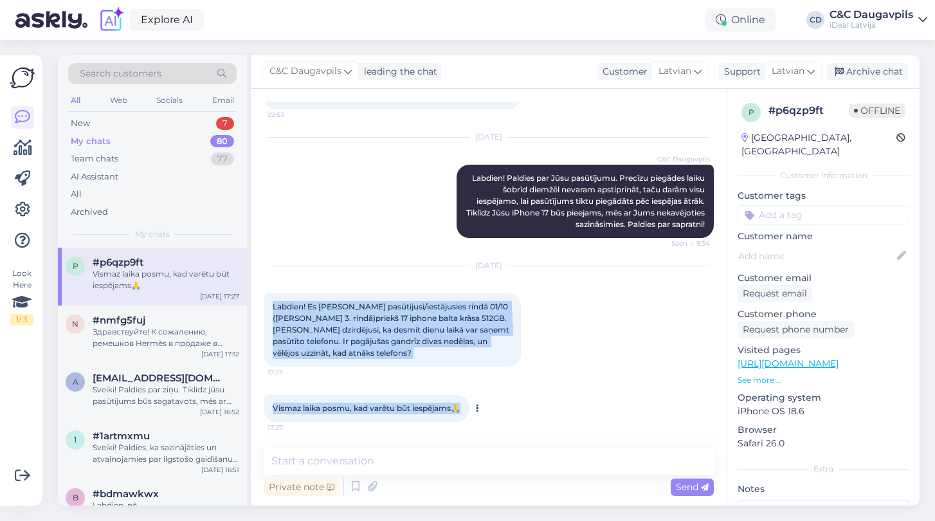
drag, startPoint x: 278, startPoint y: 300, endPoint x: 459, endPoint y: 413, distance: 213.8
click at [459, 413] on div "Chat started [DATE] Es pasūtiju pagājušo nedēļ trešdien iphone 17 un [PERSON_NA…" at bounding box center [495, 269] width 462 height 334
copy div "Labdien! Es [PERSON_NAME] pasūtijusi/iestājusies rindā 01/10 ([PERSON_NAME] 3. …"
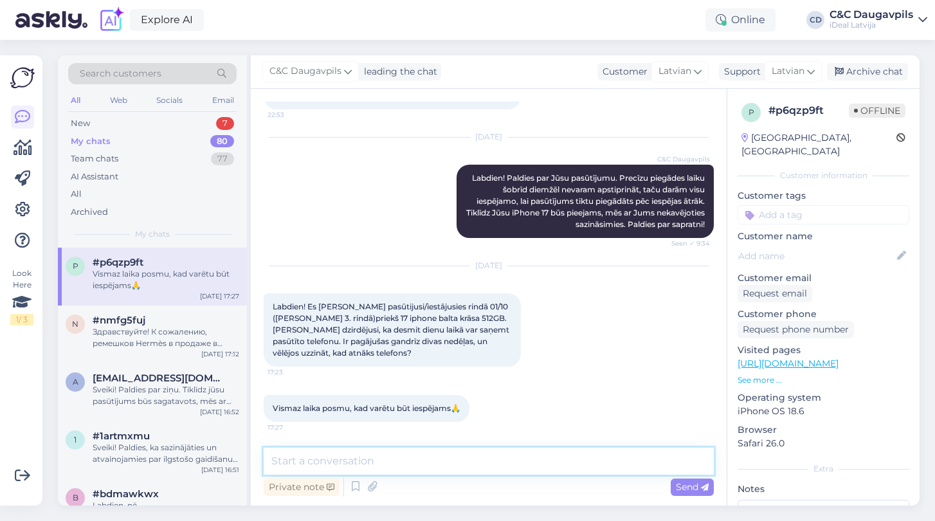
click at [379, 461] on textarea at bounding box center [489, 461] width 450 height 27
paste textarea "Labdien! Paldies, ka sazinājāties. Diemžēl šobrīd precīzus piegādes termiņus ne…"
type textarea "Labdien! Paldies, ka sazinājāties. Diemžēl šobrīd precīzus piegādes termiņus ne…"
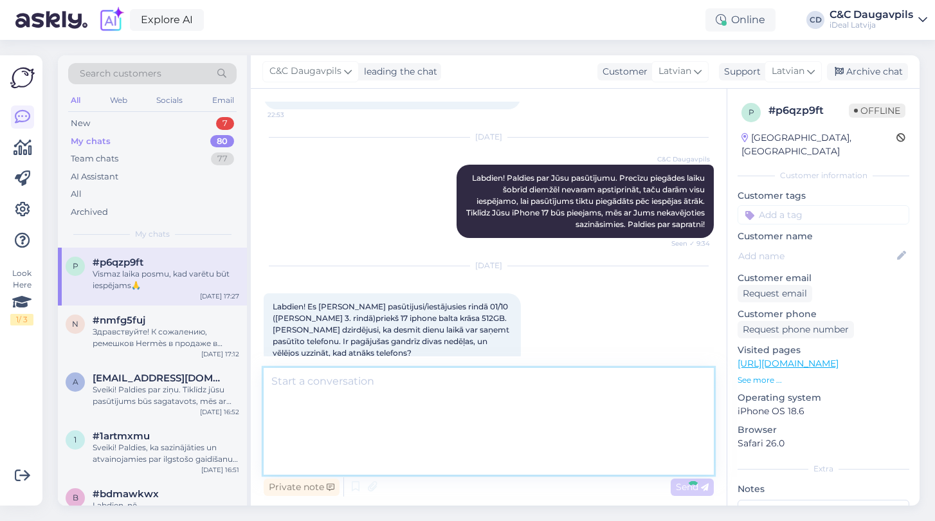
scroll to position [235, 0]
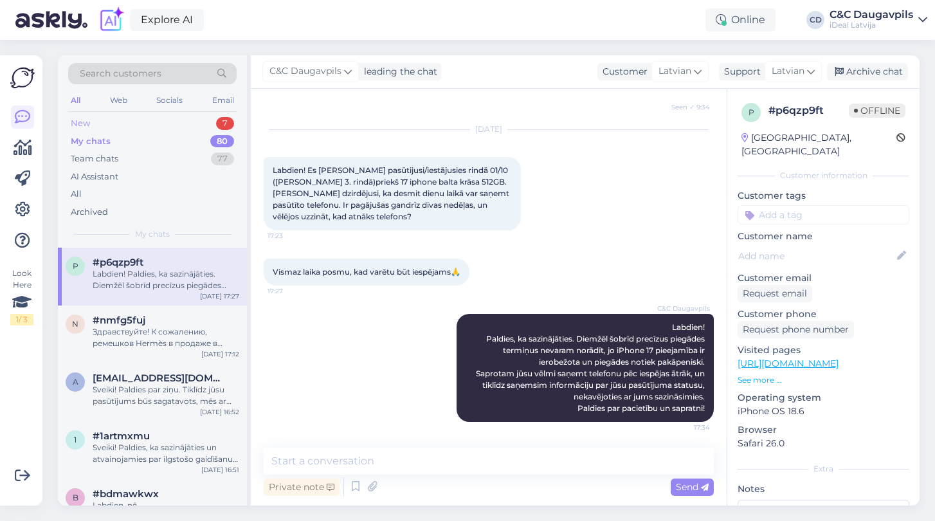
click at [82, 125] on div "New" at bounding box center [80, 123] width 19 height 13
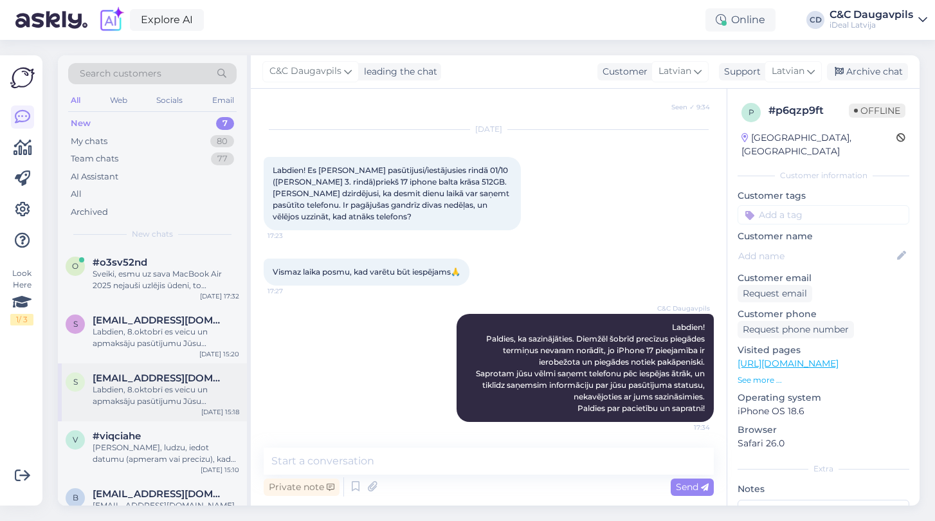
scroll to position [0, 0]
click at [174, 282] on div "Sveiki, esmu uz sava MacBook Air 2025 nejauši uzlējis ūdeni, to nekavejoties iz…" at bounding box center [166, 279] width 147 height 23
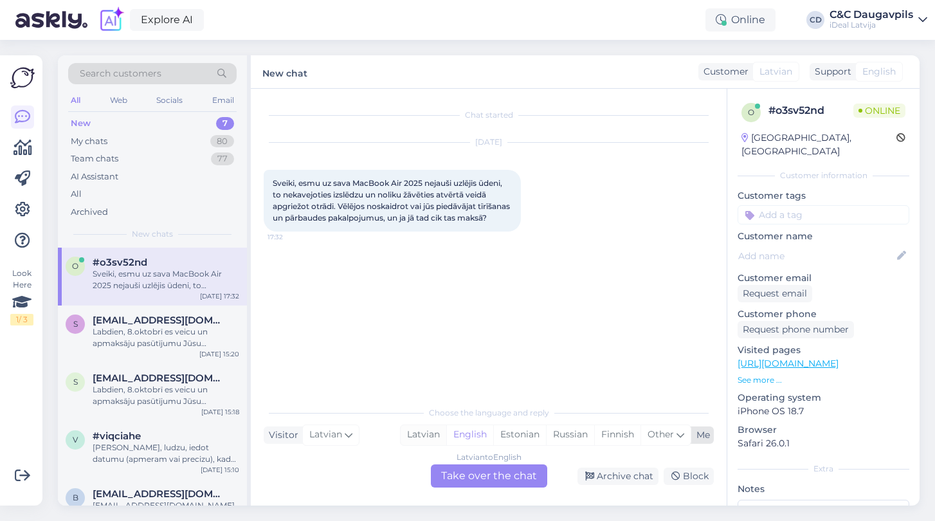
click at [425, 437] on div "Latvian" at bounding box center [424, 434] width 46 height 19
click at [477, 476] on div "Latvian to Latvian Take over the chat" at bounding box center [489, 475] width 116 height 23
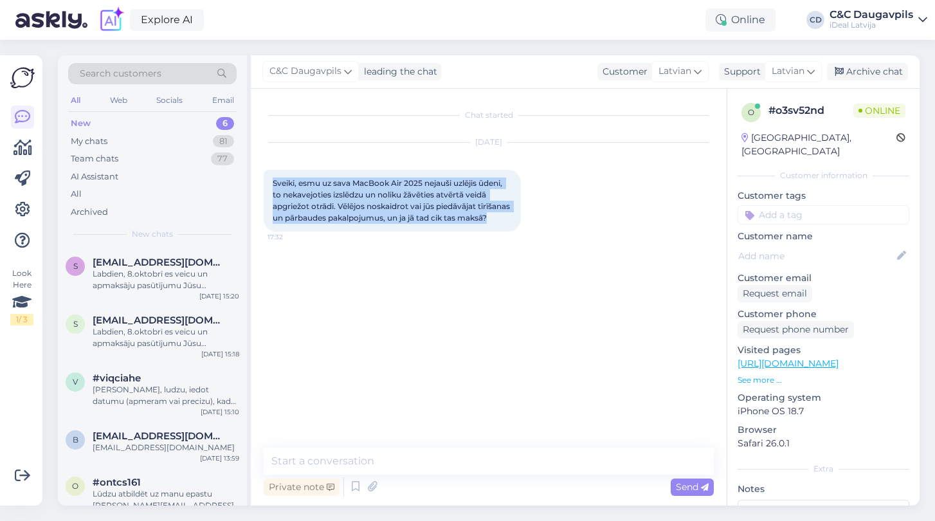
drag, startPoint x: 309, startPoint y: 232, endPoint x: 257, endPoint y: 175, distance: 77.4
click at [257, 175] on div "Chat started [DATE] Sveiki, esmu uz sava MacBook Air 2025 nejauši uzlējis ūdeni…" at bounding box center [489, 297] width 476 height 417
copy span "Sveiki, esmu uz sava MacBook Air 2025 nejauši uzlējis ūdeni, to nekavejoties iz…"
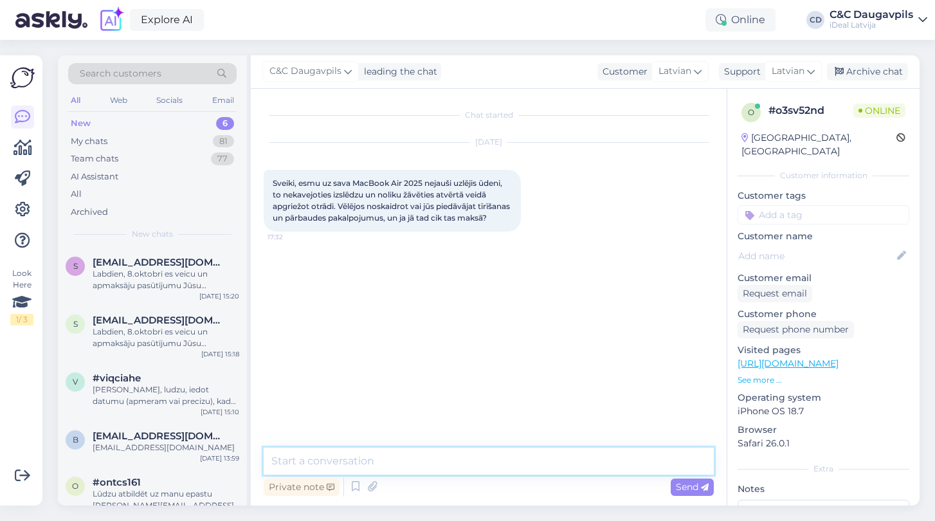
click at [369, 453] on textarea at bounding box center [489, 461] width 450 height 27
paste textarea "Sveiki! Žēl dzirdēt par notikušo! Mēs piedāvājam tīrīšanas un pārbaudes pakalpo…"
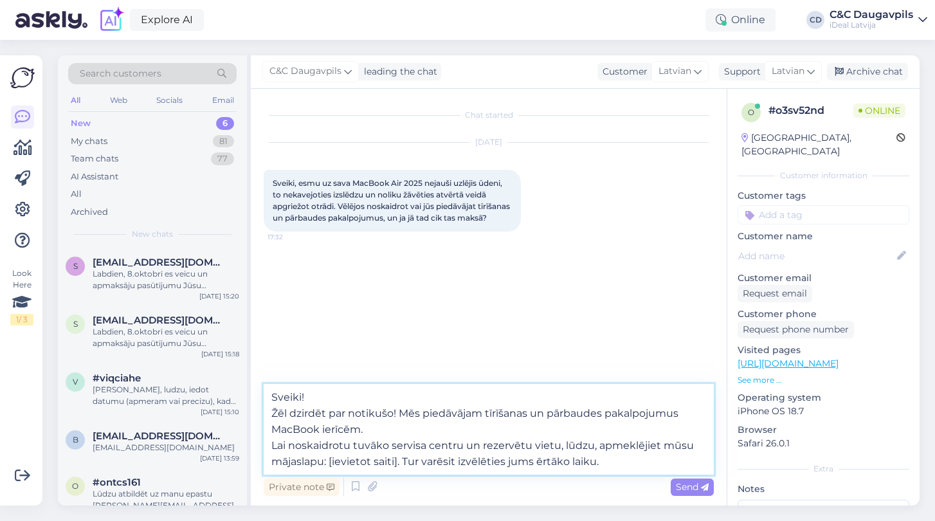
drag, startPoint x: 399, startPoint y: 461, endPoint x: 331, endPoint y: 460, distance: 68.2
click at [331, 460] on textarea "Sveiki! Žēl dzirdēt par notikušo! Mēs piedāvājam tīrīšanas un pārbaudes pakalpo…" at bounding box center [489, 429] width 450 height 91
paste textarea "[URL][DOMAIN_NAME]"
type textarea "Sveiki! Žēl dzirdēt par notikušo! Mēs piedāvājam tīrīšanas un pārbaudes pakalpo…"
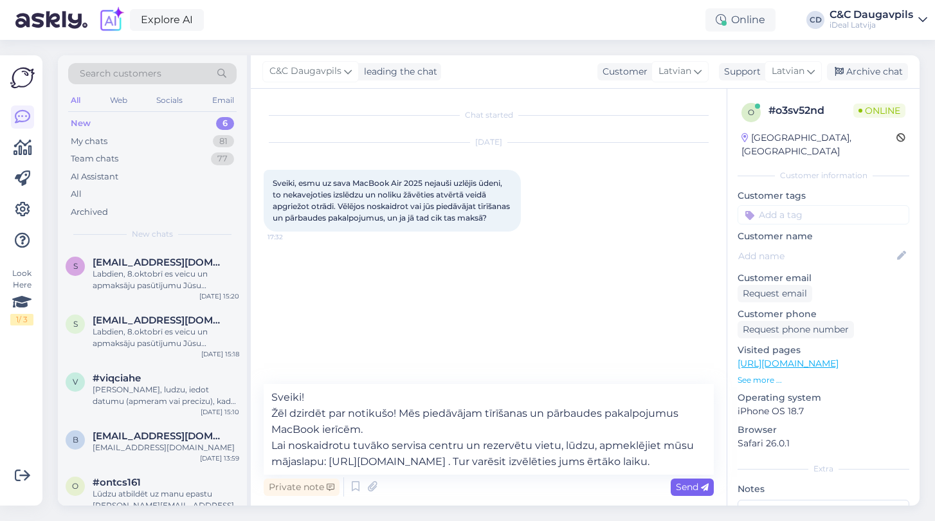
click at [689, 482] on span "Send" at bounding box center [692, 487] width 33 height 12
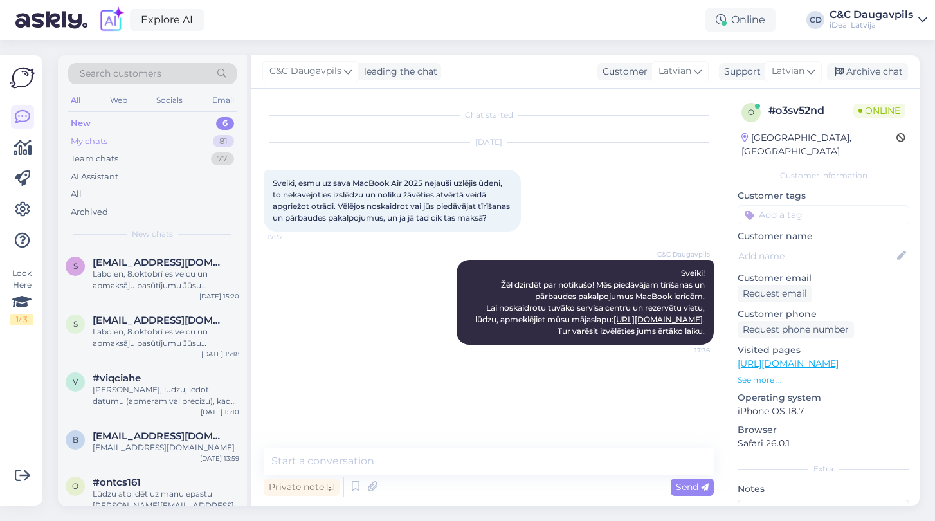
click at [89, 140] on div "My chats" at bounding box center [89, 141] width 37 height 13
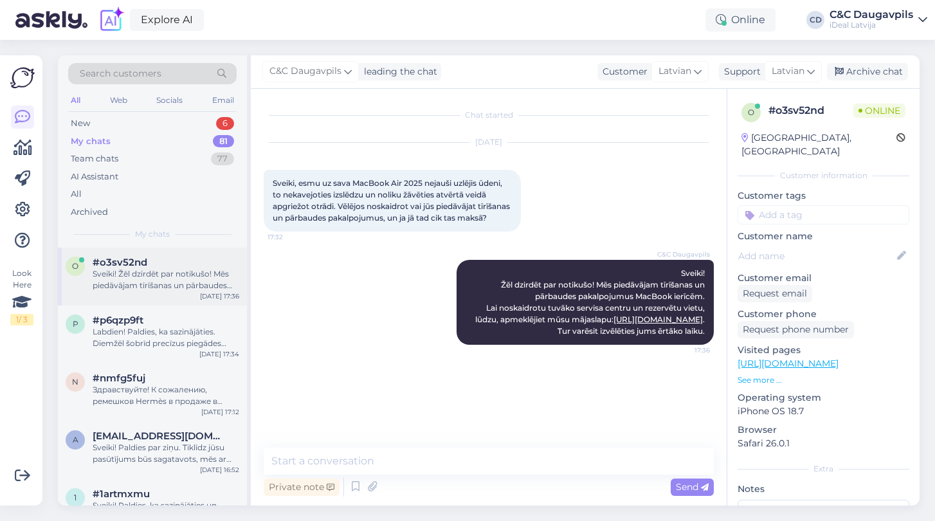
click at [158, 284] on div "Sveiki! Žēl dzirdēt par notikušo! Mēs piedāvājam tīrīšanas un pārbaudes pakalpo…" at bounding box center [166, 279] width 147 height 23
click at [168, 340] on div "Labdien! Paldies, ka sazinājāties. Diemžēl šobrīd precīzus piegādes termiņus ne…" at bounding box center [166, 337] width 147 height 23
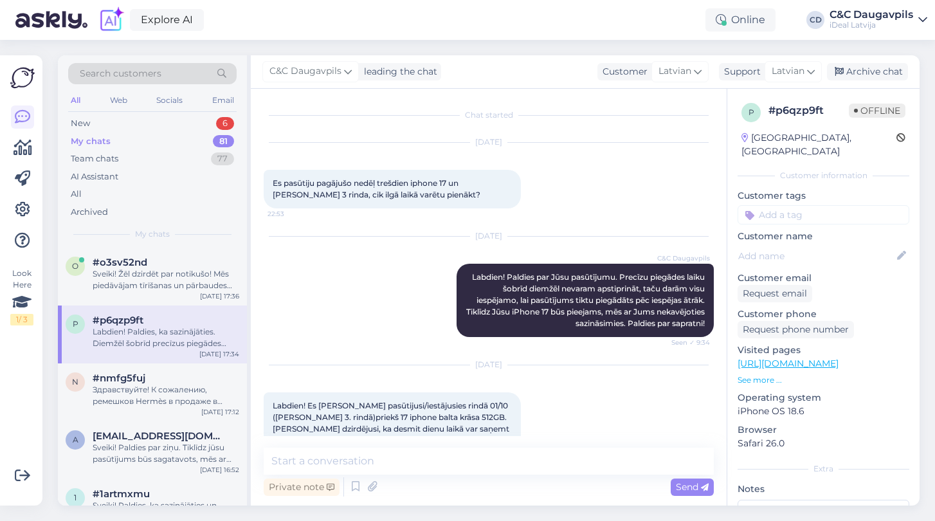
scroll to position [235, 0]
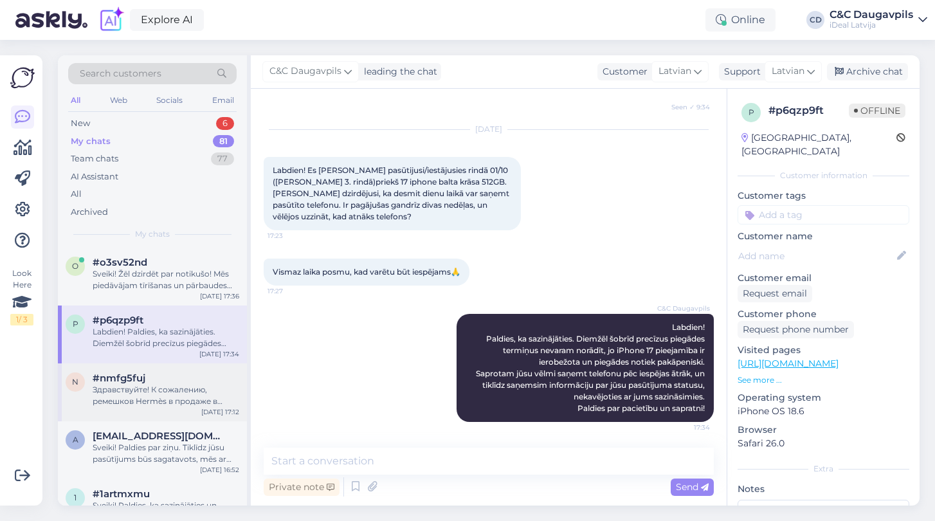
click at [165, 384] on div "Здравствуйте! К сожалению, ремешков Hermès в продаже в [GEOGRAPHIC_DATA] нет." at bounding box center [166, 395] width 147 height 23
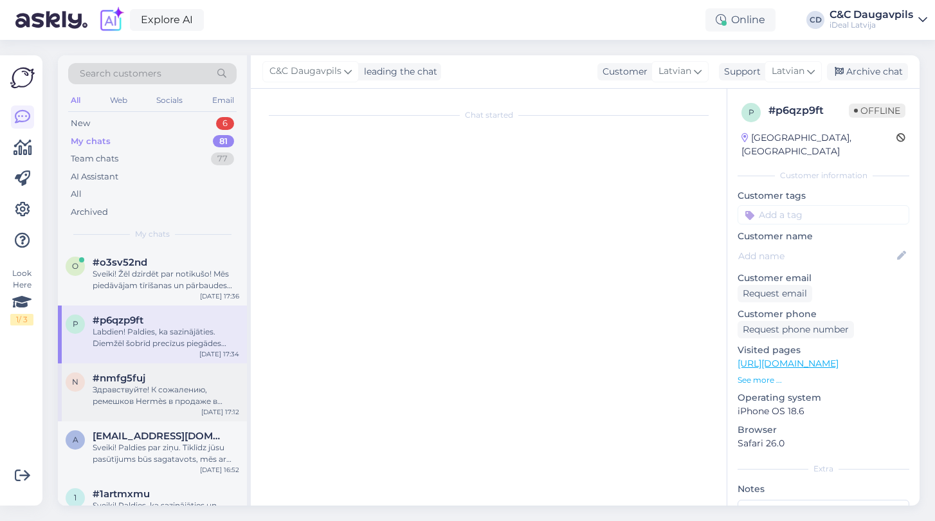
scroll to position [0, 0]
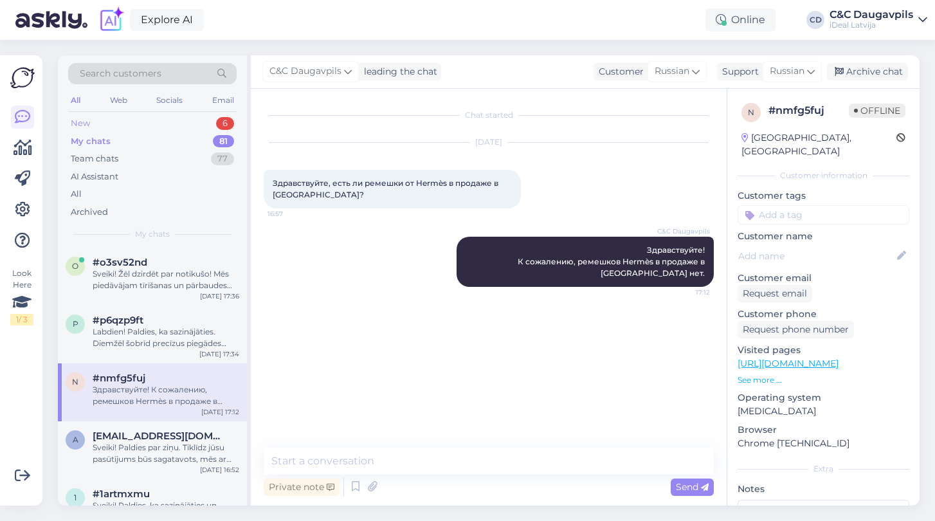
click at [88, 129] on div "New 6" at bounding box center [152, 123] width 169 height 18
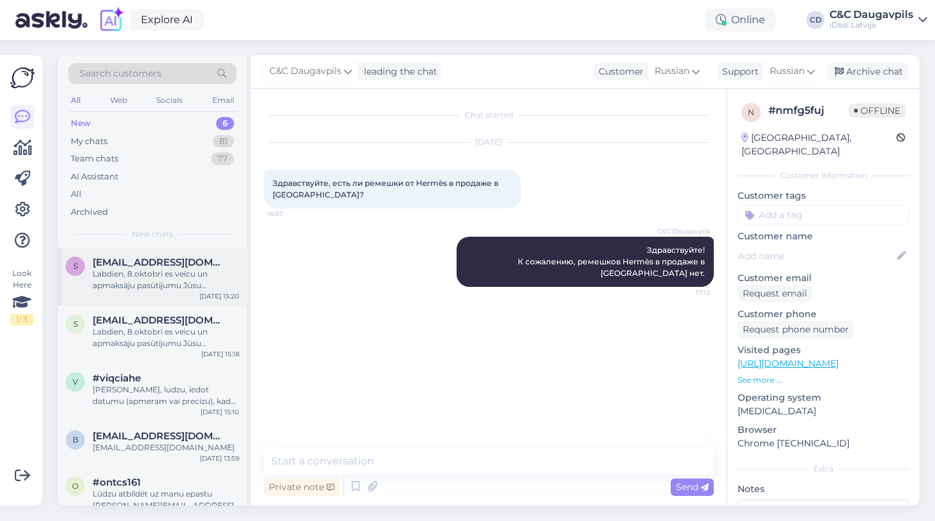
click at [172, 269] on div "Labdien, 8.oktobrī es veicu un apmaksāju pasūtījumu Jūsu pasūtījums #3000000402…" at bounding box center [166, 279] width 147 height 23
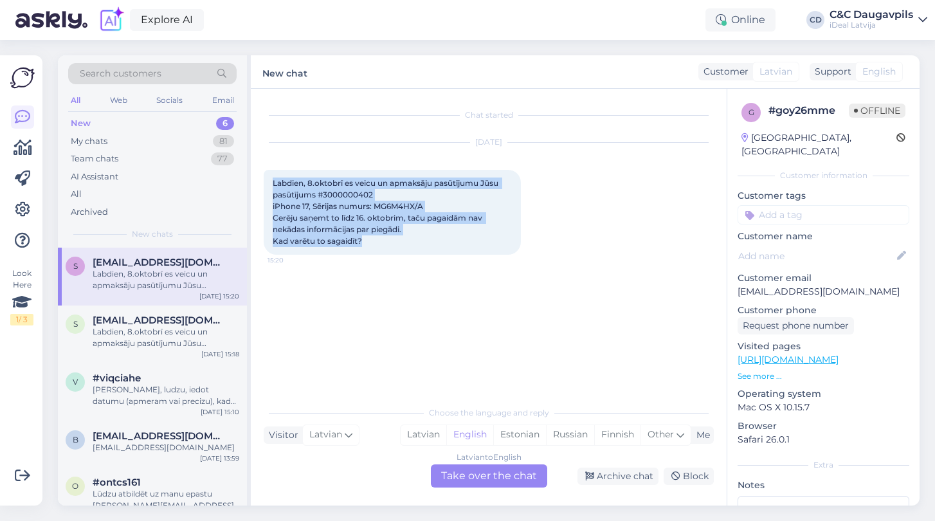
drag, startPoint x: 370, startPoint y: 242, endPoint x: 263, endPoint y: 179, distance: 124.9
click at [263, 179] on div "Chat started [DATE] Labdien, 8.oktobrī es veicu un apmaksāju pasūtījumu Jūsu pa…" at bounding box center [489, 297] width 476 height 417
copy span "Labdien, 8.oktobrī es veicu un apmaksāju pasūtījumu Jūsu pasūtījums #3000000402…"
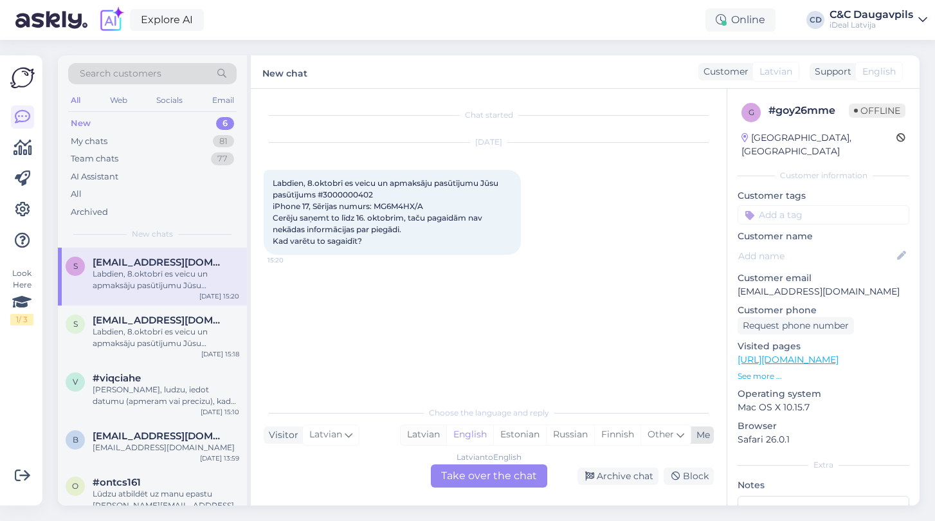
click at [411, 435] on div "Latvian" at bounding box center [424, 434] width 46 height 19
click at [486, 474] on div "Latvian to Latvian Take over the chat" at bounding box center [489, 475] width 116 height 23
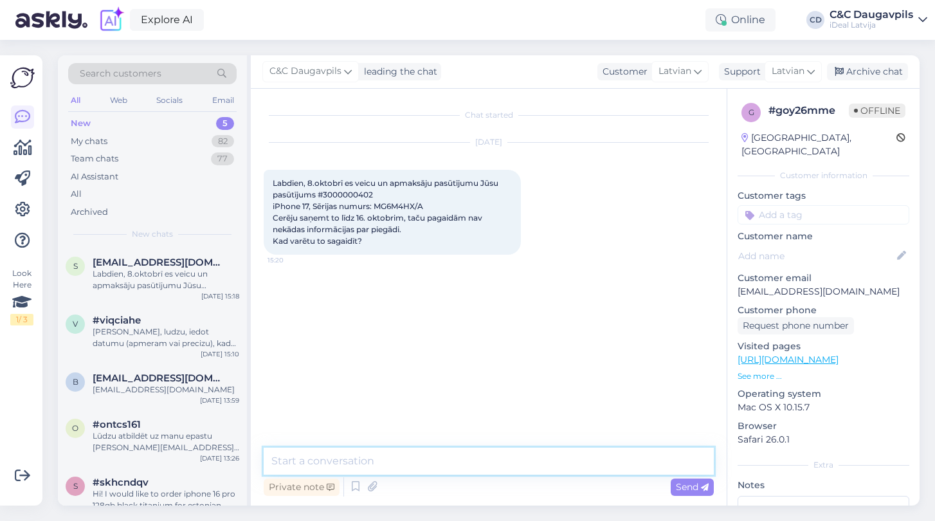
click at [295, 466] on textarea at bounding box center [489, 461] width 450 height 27
paste textarea "Labdien! Paldies par jūsu pasūtījumu. Tiklīdz tas būs sagatavots izsniegšanai, …"
type textarea "Labdien! Paldies par jūsu pasūtījumu. Tiklīdz tas būs sagatavots izsniegšanai, …"
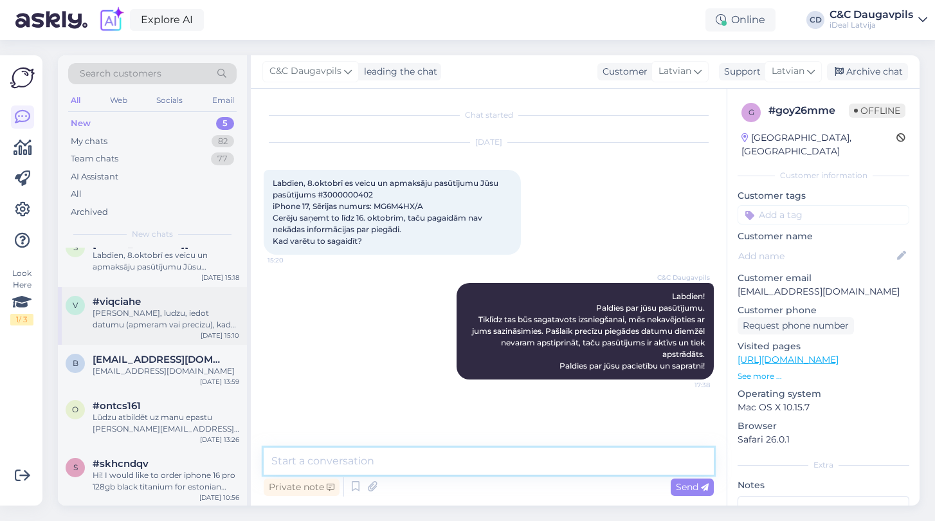
scroll to position [18, 0]
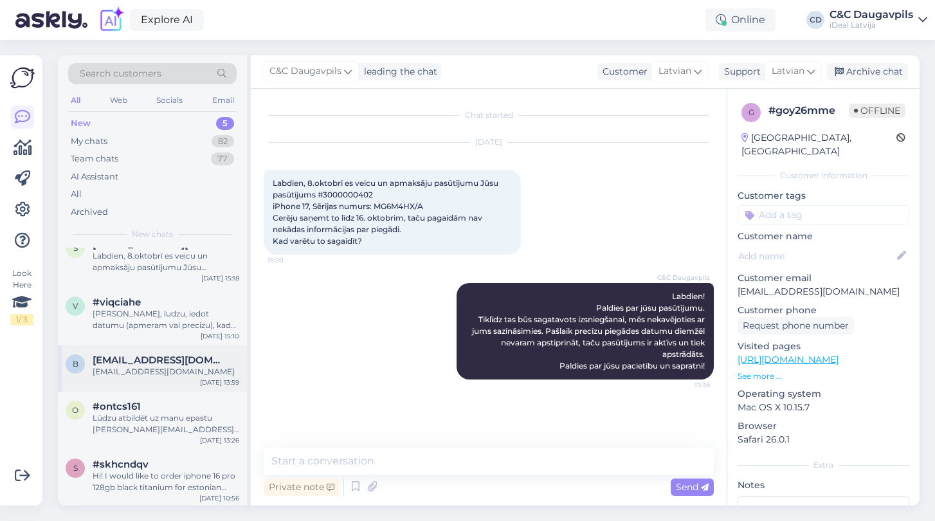
click at [155, 378] on div "b [EMAIL_ADDRESS][DOMAIN_NAME] [EMAIL_ADDRESS][DOMAIN_NAME] [DATE] 13:59" at bounding box center [152, 368] width 189 height 46
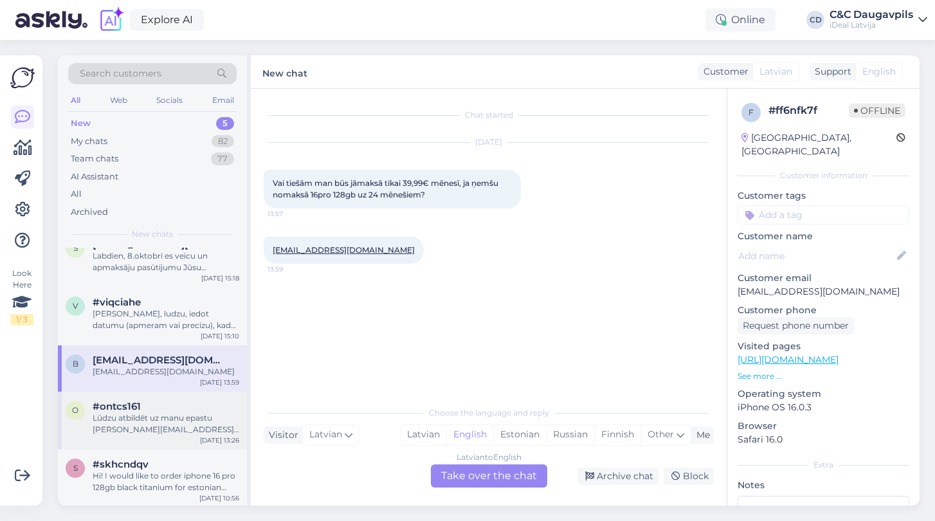
click at [155, 402] on div "#ontcs161" at bounding box center [166, 407] width 147 height 12
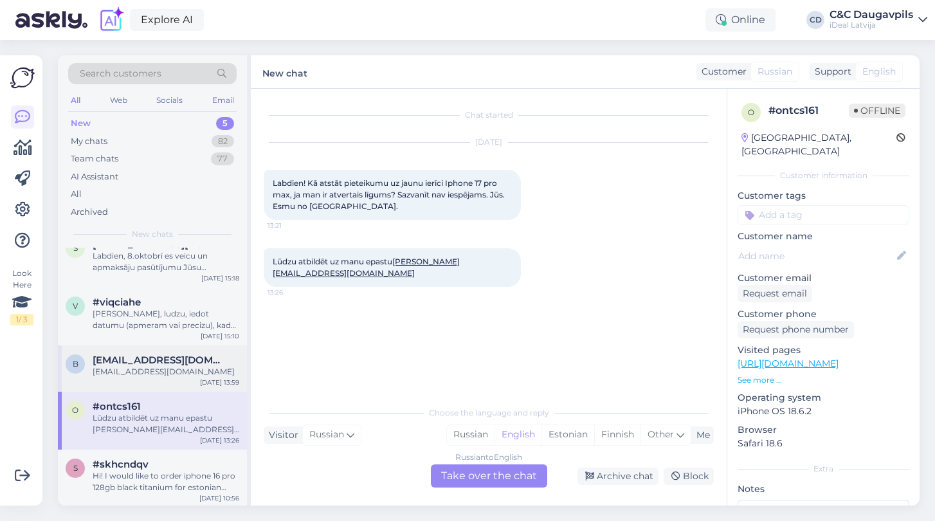
click at [151, 367] on div "[EMAIL_ADDRESS][DOMAIN_NAME]" at bounding box center [166, 372] width 147 height 12
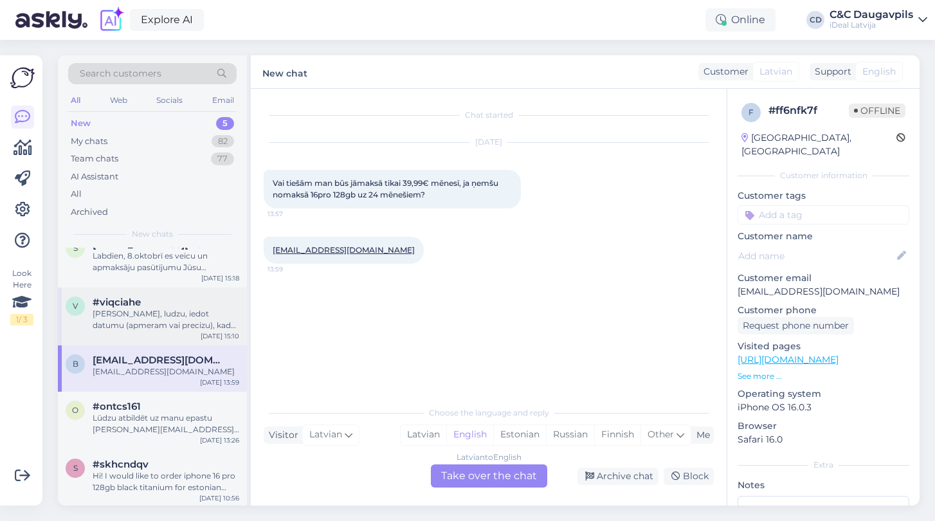
click at [155, 334] on div "v #viqciahe Varetu, ludzu, iedot datumu (apmeram vai precizu), kad varetu sagai…" at bounding box center [152, 317] width 189 height 58
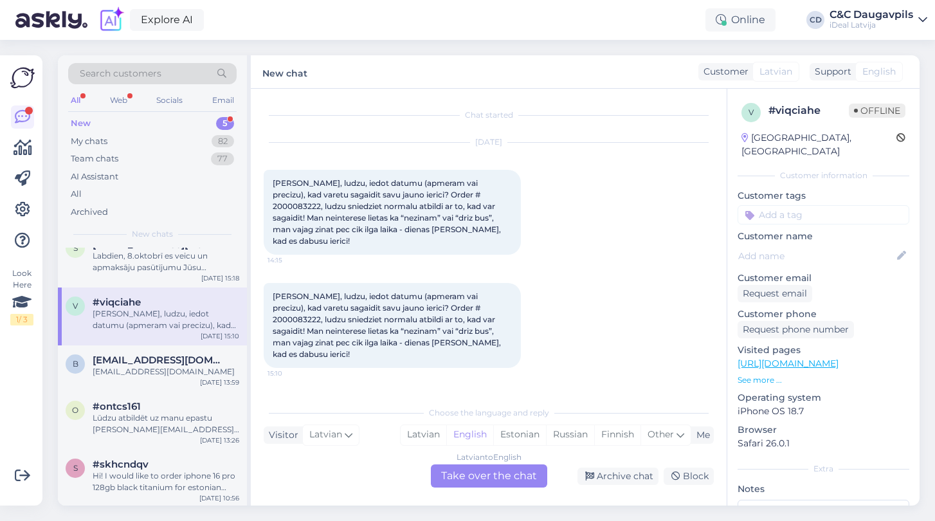
scroll to position [0, 0]
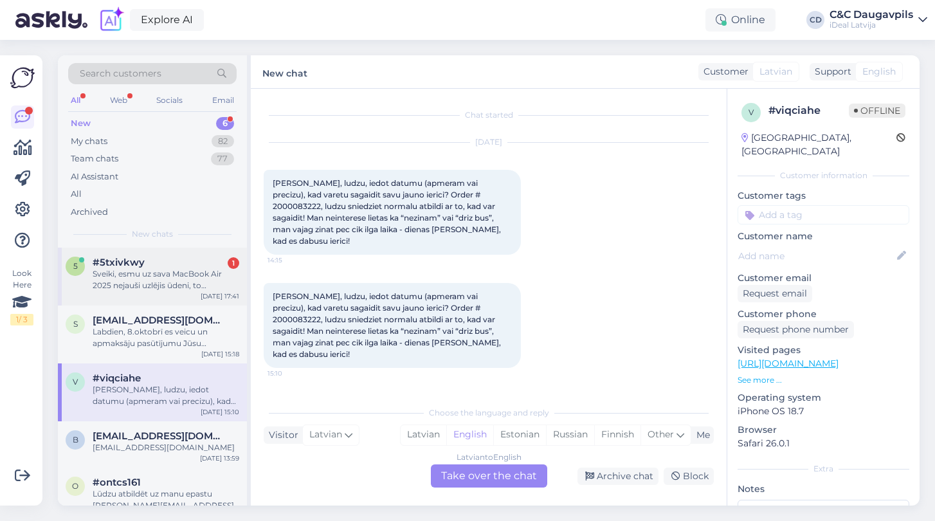
click at [156, 283] on div "Sveiki, esmu uz sava MacBook Air 2025 nejauši uzlējis ūdeni, to nekavejoties iz…" at bounding box center [166, 279] width 147 height 23
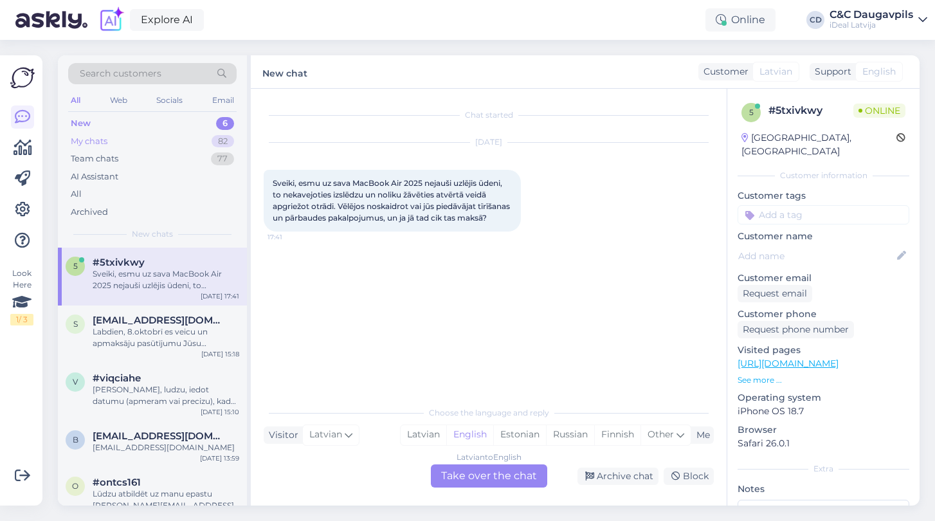
click at [93, 139] on div "My chats" at bounding box center [89, 141] width 37 height 13
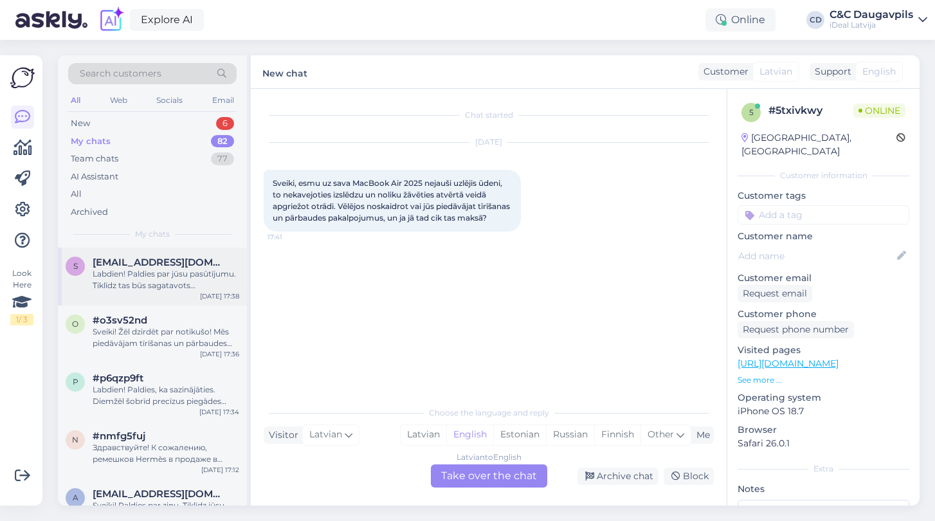
click at [130, 286] on div "Labdien! Paldies par jūsu pasūtījumu. Tiklīdz tas būs sagatavots izsniegšanai, …" at bounding box center [166, 279] width 147 height 23
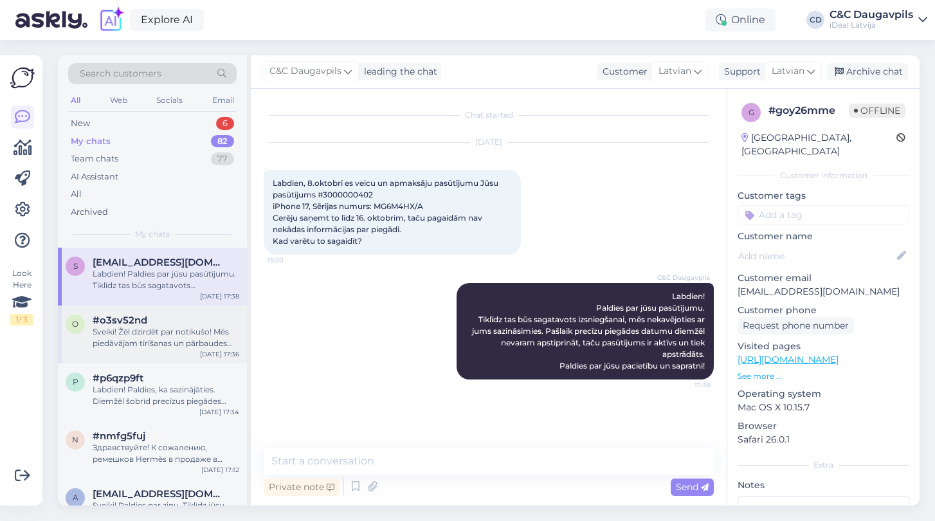
click at [131, 326] on div "Sveiki! Žēl dzirdēt par notikušo! Mēs piedāvājam tīrīšanas un pārbaudes pakalpo…" at bounding box center [166, 337] width 147 height 23
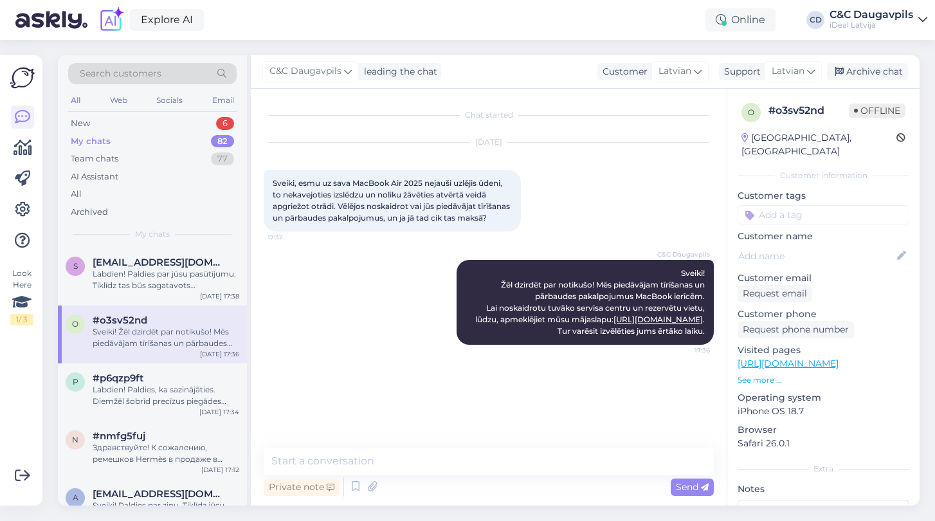
drag, startPoint x: 663, startPoint y: 288, endPoint x: 719, endPoint y: 349, distance: 83.3
click at [719, 349] on div "Chat started [DATE] Sveiki, esmu uz sava MacBook Air 2025 nejauši uzlējis ūdeni…" at bounding box center [495, 269] width 462 height 334
copy span "Sveiki! Žēl dzirdēt par notikušo! Mēs piedāvājam tīrīšanas un pārbaudes pakalpo…"
click at [336, 295] on div "C&C Daugavpils Sveiki! Žēl dzirdēt par notikušo! Mēs piedāvājam tīrīšanas un pā…" at bounding box center [489, 302] width 450 height 113
click at [102, 127] on div "New 6" at bounding box center [152, 123] width 169 height 18
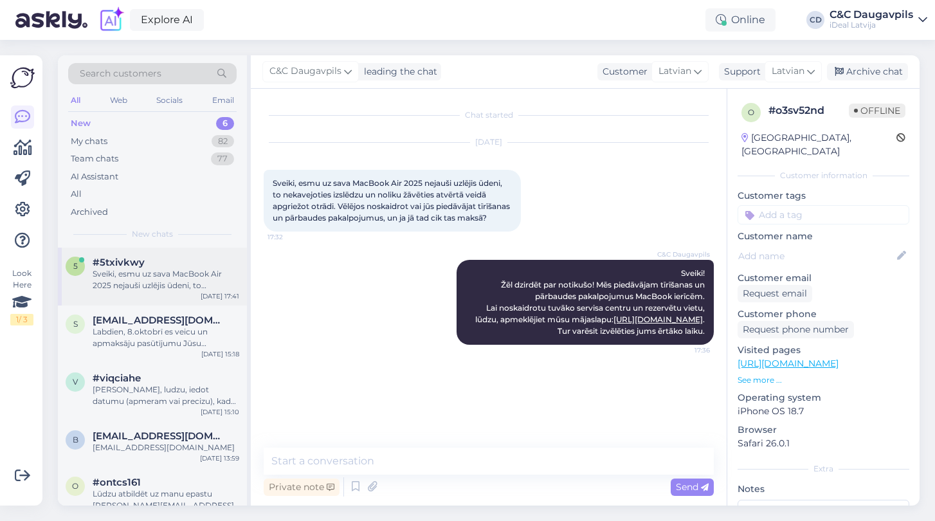
click at [149, 281] on div "Sveiki, esmu uz sava MacBook Air 2025 nejauši uzlējis ūdeni, to nekavejoties iz…" at bounding box center [166, 279] width 147 height 23
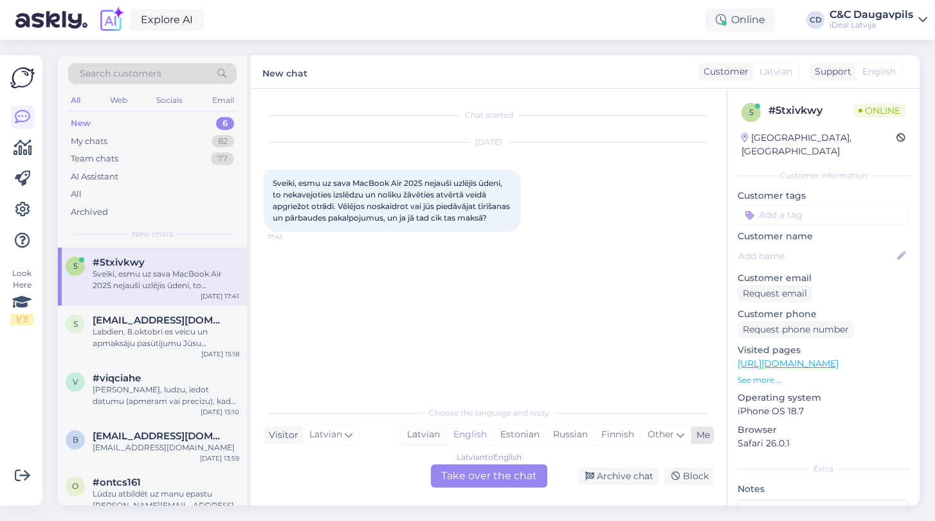
click at [419, 431] on div "Latvian" at bounding box center [424, 434] width 46 height 19
click at [476, 479] on div "Latvian to Latvian Take over the chat" at bounding box center [489, 475] width 116 height 23
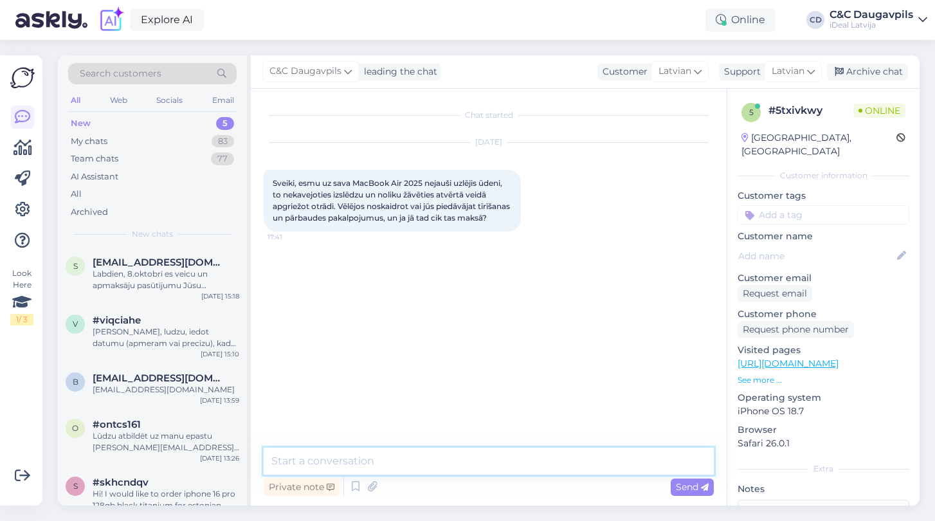
click at [392, 457] on textarea at bounding box center [489, 461] width 450 height 27
paste textarea "Sveiki! Žēl dzirdēt par notikušo! Mēs piedāvājam tīrīšanas un pārbaudes pakalpo…"
type textarea "Sveiki! Žēl dzirdēt par notikušo! Mēs piedāvājam tīrīšanas un pārbaudes pakalpo…"
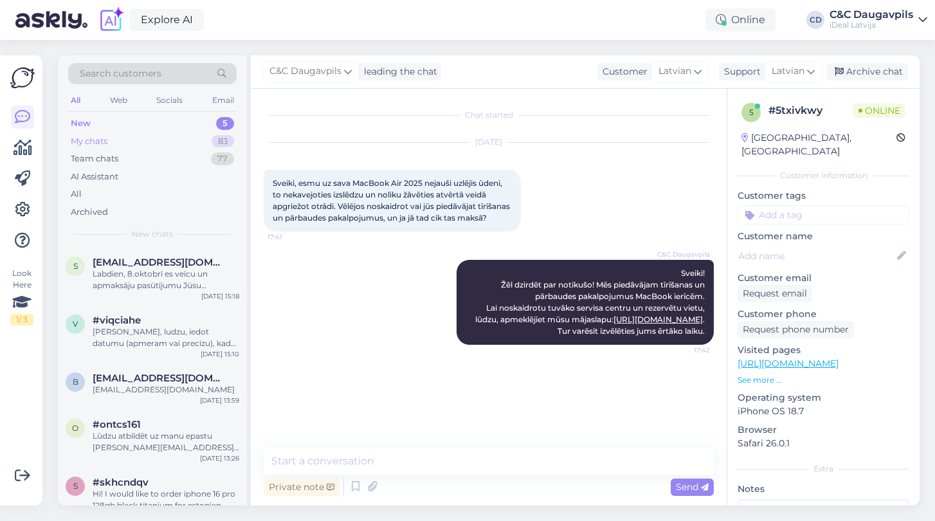
click at [91, 141] on div "My chats" at bounding box center [89, 141] width 37 height 13
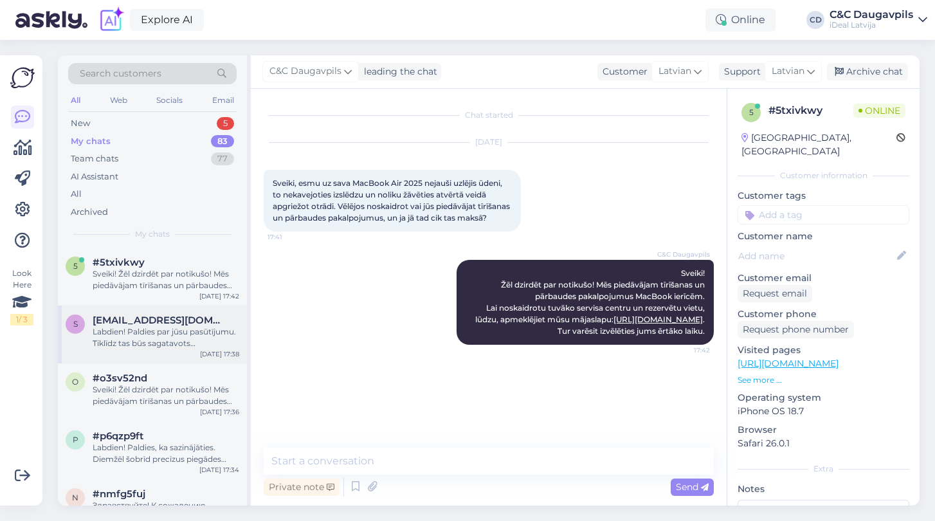
click at [145, 316] on span "[EMAIL_ADDRESS][DOMAIN_NAME]" at bounding box center [160, 321] width 134 height 12
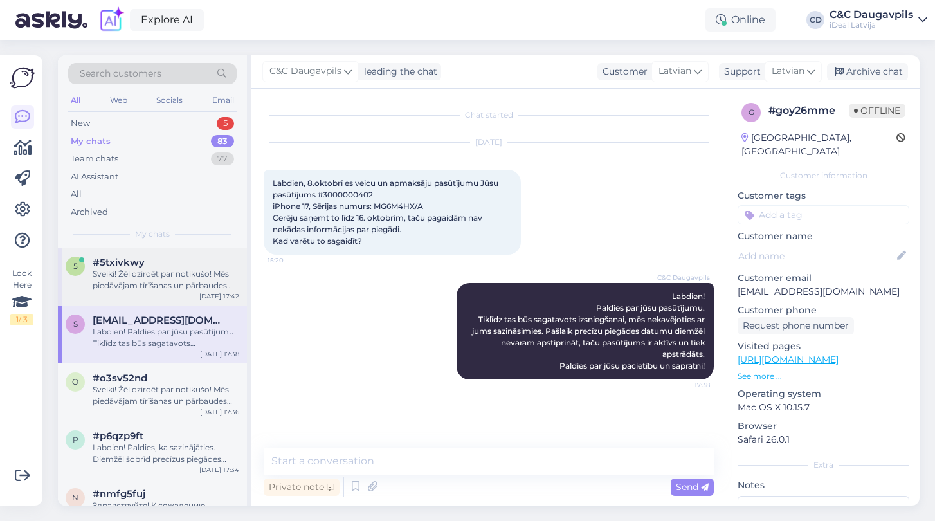
click at [142, 257] on span "#5txivkwy" at bounding box center [119, 263] width 52 height 12
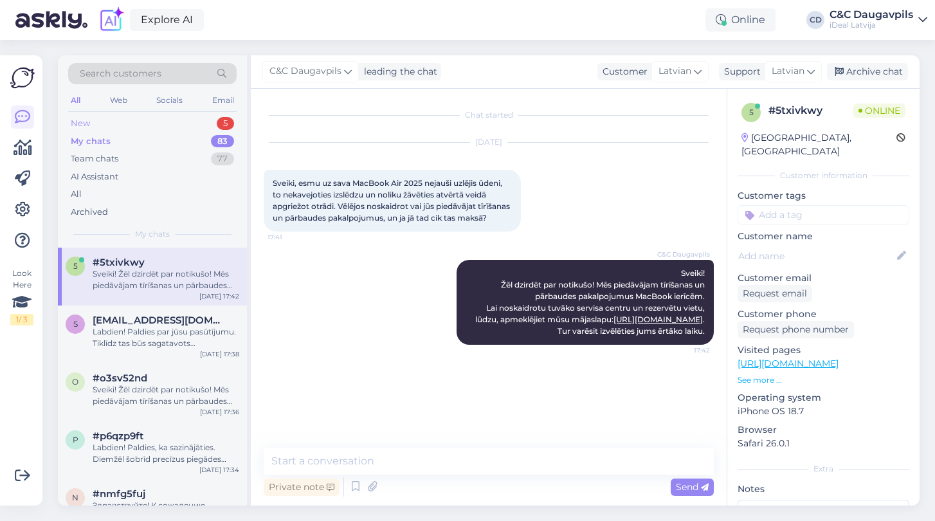
click at [75, 122] on div "New" at bounding box center [80, 123] width 19 height 13
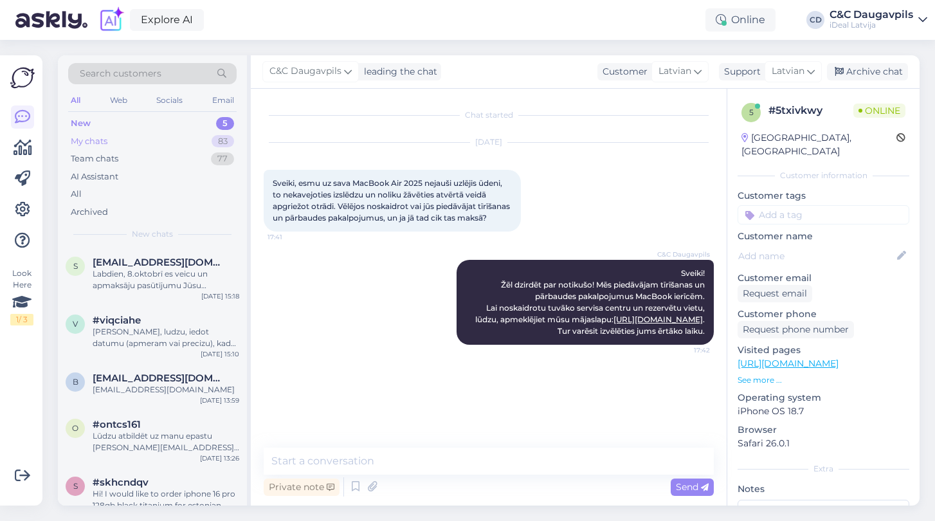
click at [87, 139] on div "My chats" at bounding box center [89, 141] width 37 height 13
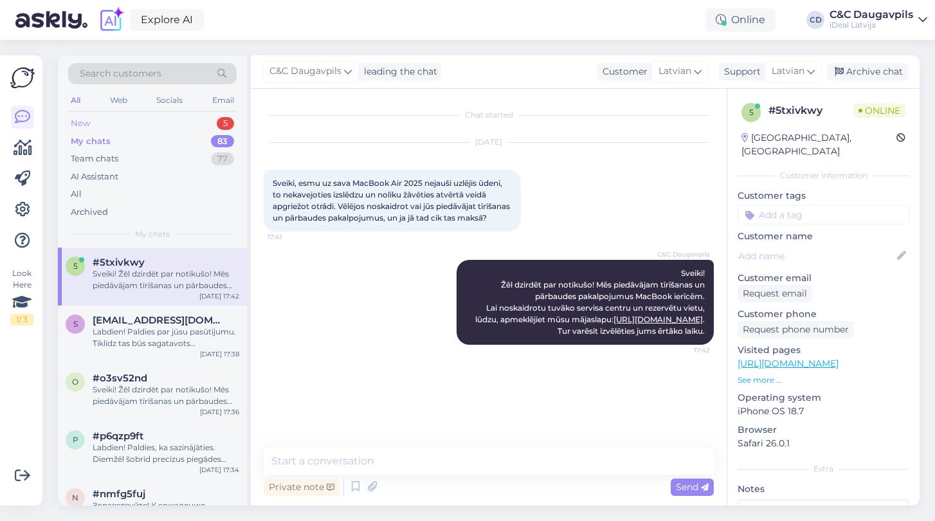
click at [80, 122] on div "New" at bounding box center [80, 123] width 19 height 13
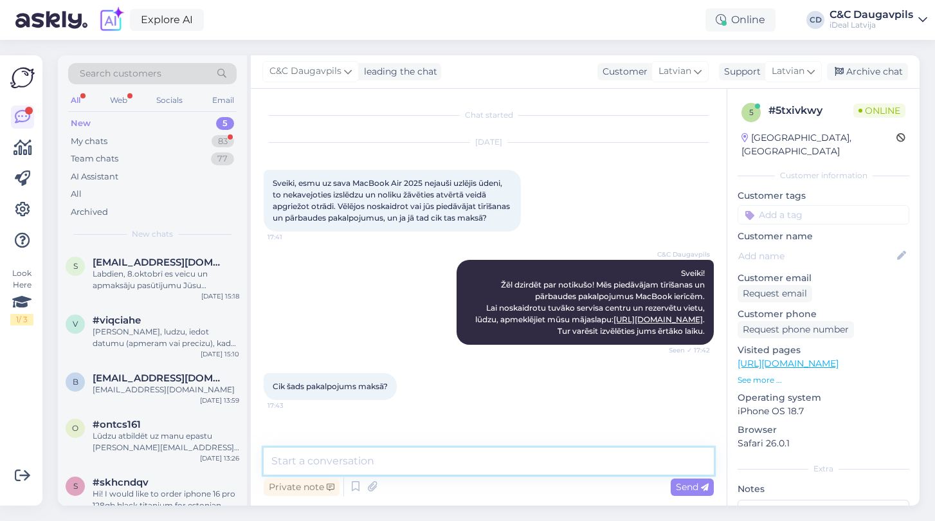
click at [414, 468] on textarea at bounding box center [489, 461] width 450 height 27
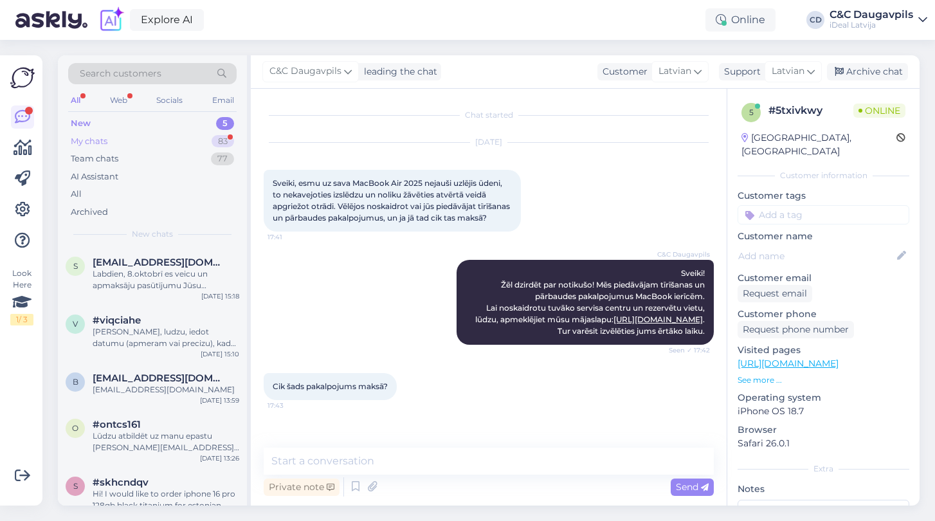
click at [86, 140] on div "My chats" at bounding box center [89, 141] width 37 height 13
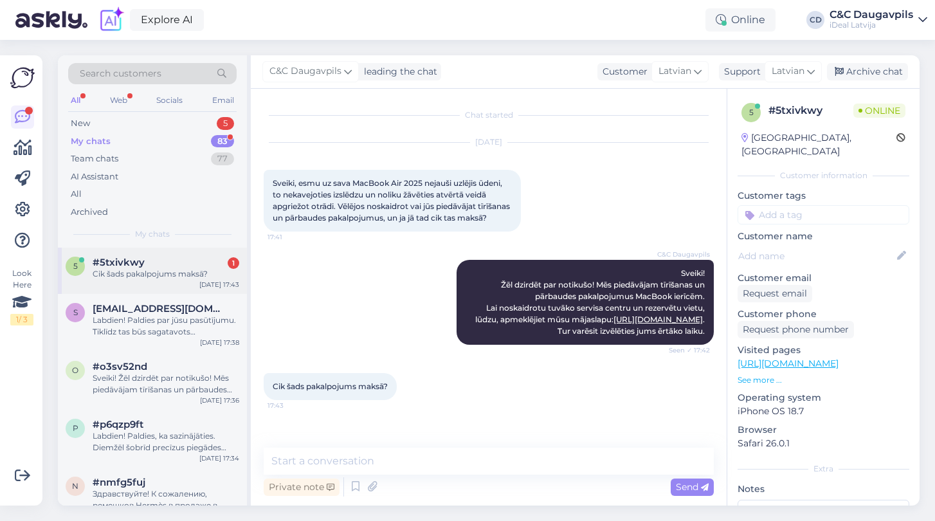
click at [191, 272] on div "Cik šads pakalpojums maksā?" at bounding box center [166, 274] width 147 height 12
drag, startPoint x: 273, startPoint y: 398, endPoint x: 401, endPoint y: 397, distance: 128.6
click at [397, 397] on div "Cik šads pakalpojums maksā? 17:43" at bounding box center [330, 386] width 133 height 27
copy div "Cik šads pakalpojums maksā? 17:43"
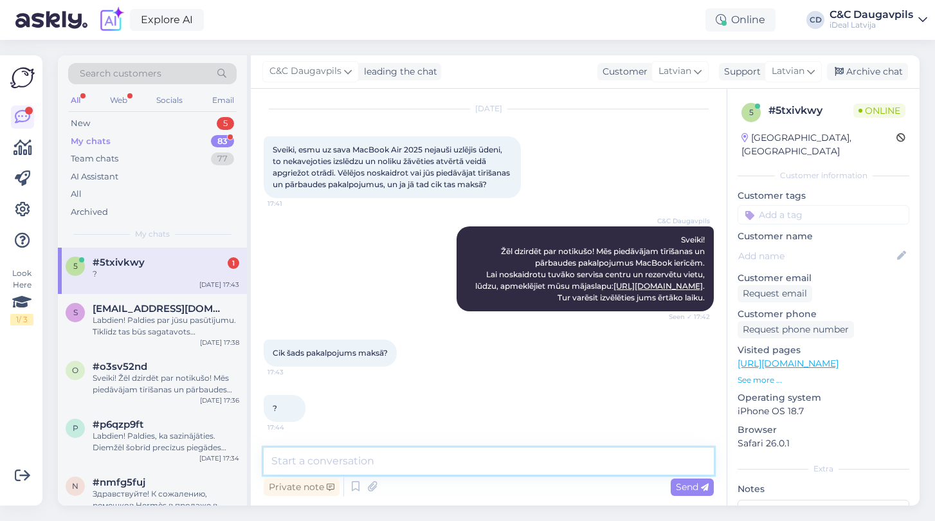
click at [338, 460] on textarea at bounding box center [489, 461] width 450 height 27
paste textarea "Šobrīd nav pilnīgas skaidrības par to, [PERSON_NAME] darbi būs nepieciešami, tā…"
type textarea "Šobrīd nav pilnīgas skaidrības par to, [PERSON_NAME] darbi būs nepieciešami, tā…"
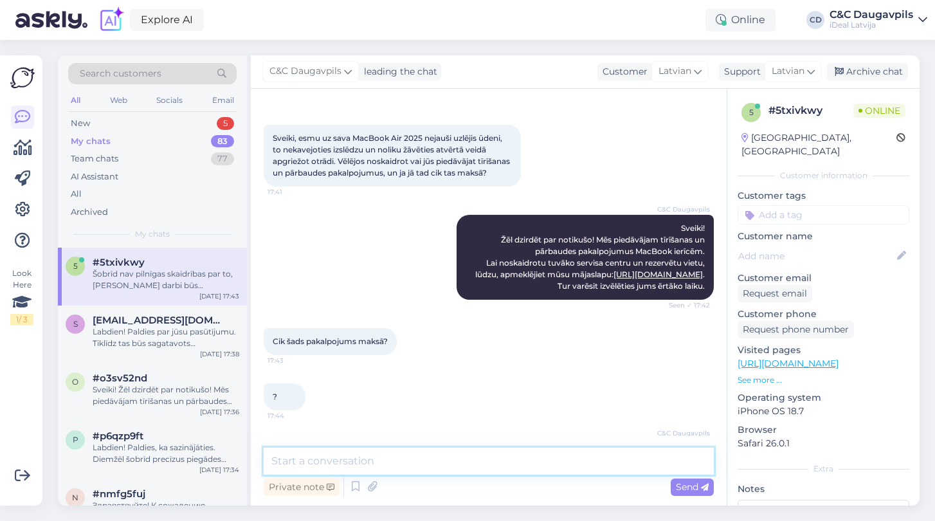
scroll to position [170, 0]
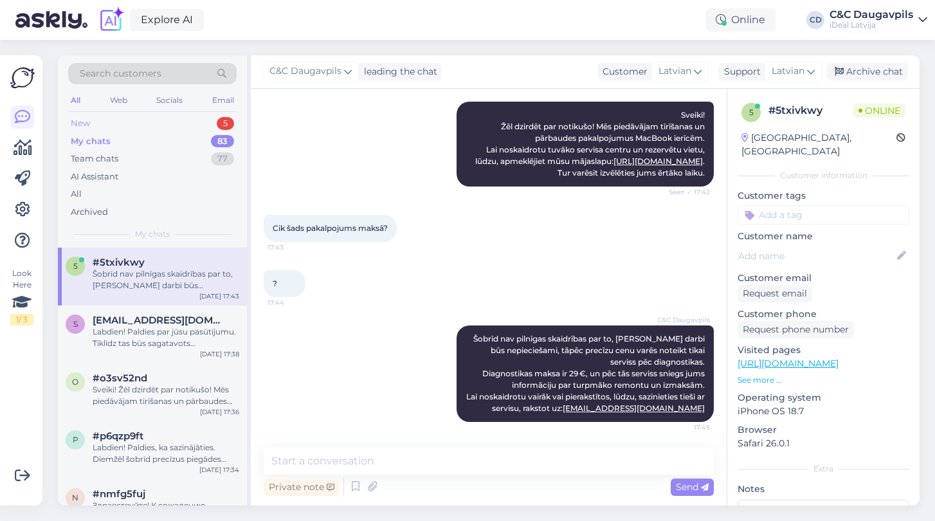
click at [83, 120] on div "New" at bounding box center [80, 123] width 19 height 13
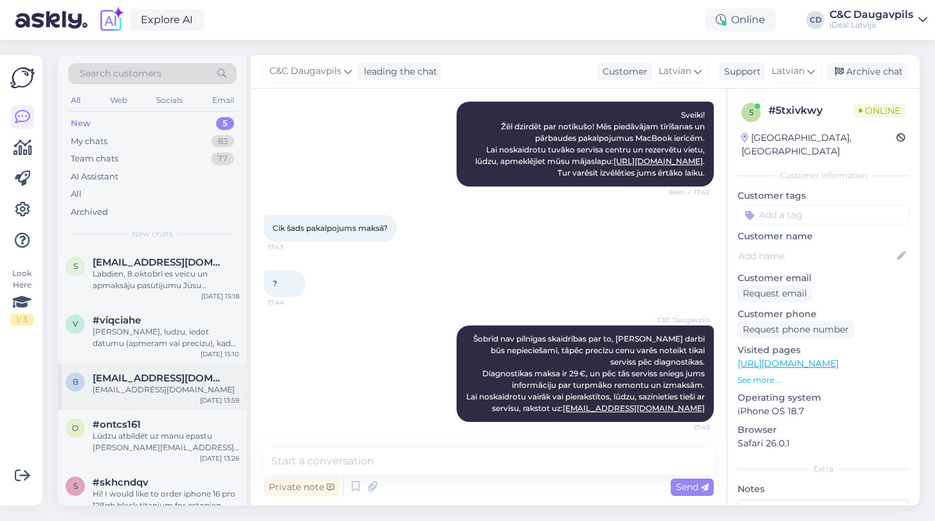
scroll to position [0, 0]
click at [142, 283] on div "Labdien, 8.oktobrī es veicu un apmaksāju pasūtījumu Jūsu pasūtījums #3000000402…" at bounding box center [166, 279] width 147 height 23
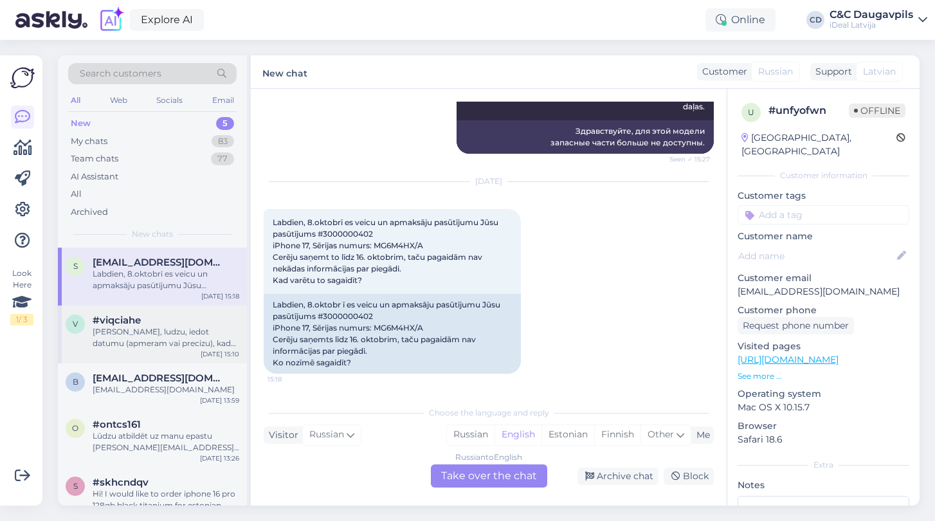
click at [144, 321] on div "#viqciahe" at bounding box center [166, 321] width 147 height 12
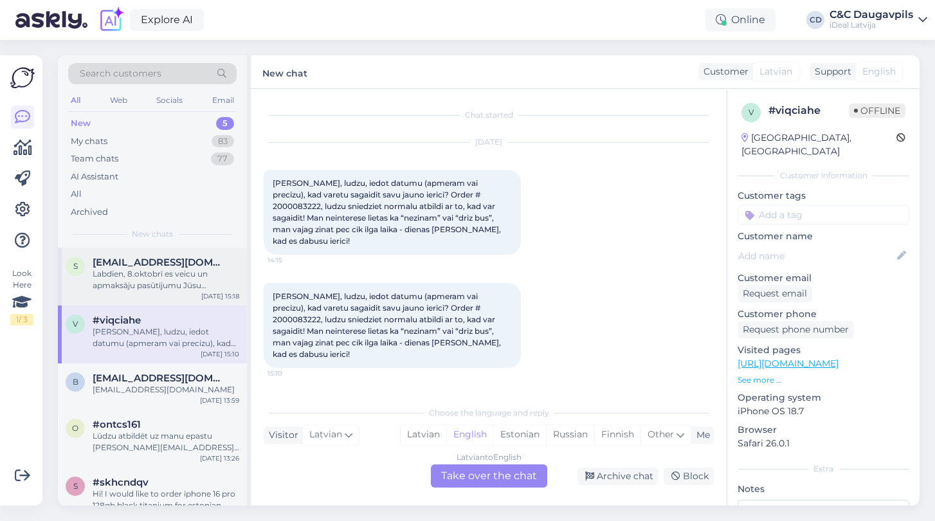
click at [163, 284] on div "Labdien, 8.oktobrī es veicu un apmaksāju pasūtījumu Jūsu pasūtījums #3000000402…" at bounding box center [166, 279] width 147 height 23
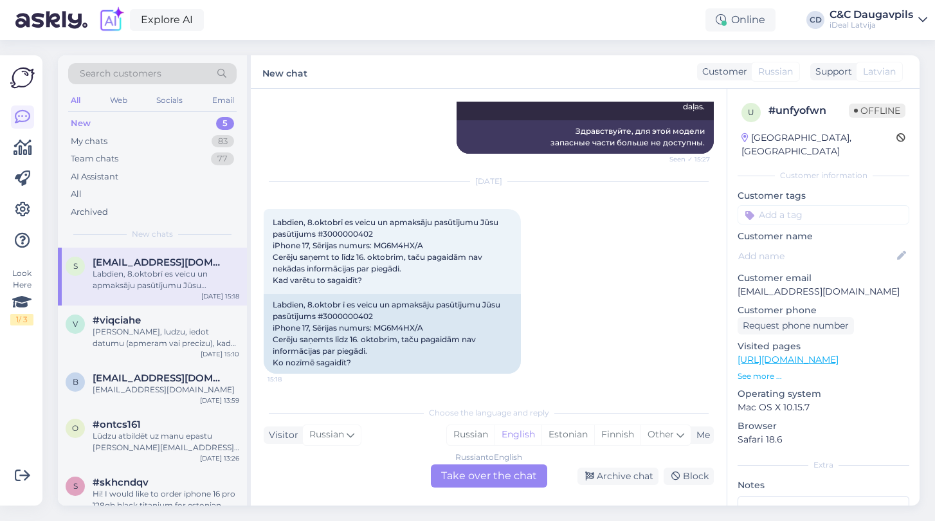
scroll to position [235, 0]
click at [87, 143] on div "My chats" at bounding box center [89, 141] width 37 height 13
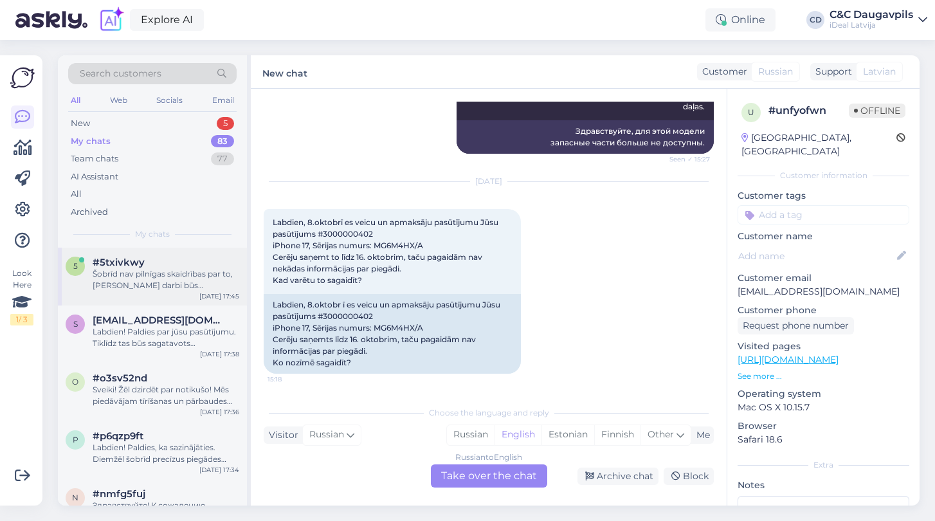
click at [151, 279] on div "Šobrīd nav pilnīgas skaidrības par to, [PERSON_NAME] darbi būs nepieciešami, tā…" at bounding box center [166, 279] width 147 height 23
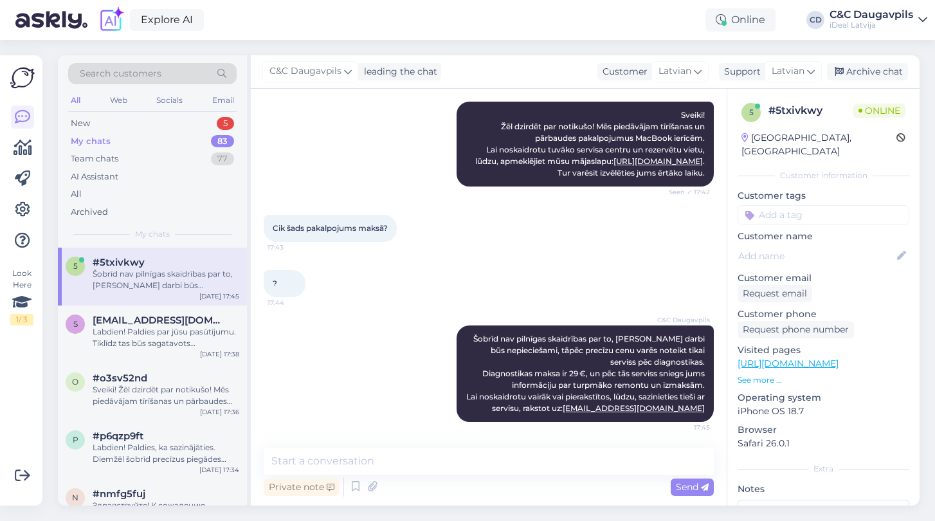
scroll to position [170, 0]
click at [147, 333] on div "Labdien! Paldies par jūsu pasūtījumu. Tiklīdz tas būs sagatavots izsniegšanai, …" at bounding box center [166, 337] width 147 height 23
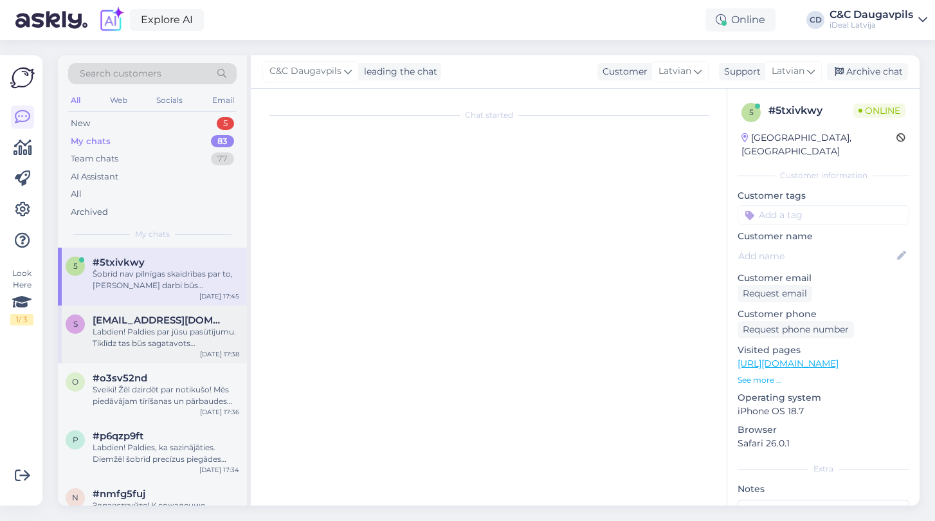
scroll to position [0, 0]
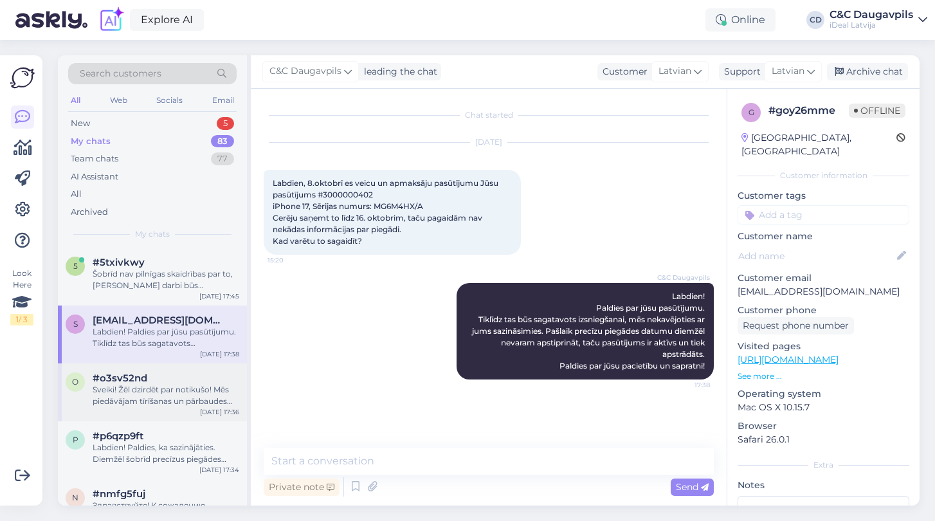
click at [139, 378] on span "#o3sv52nd" at bounding box center [120, 378] width 55 height 12
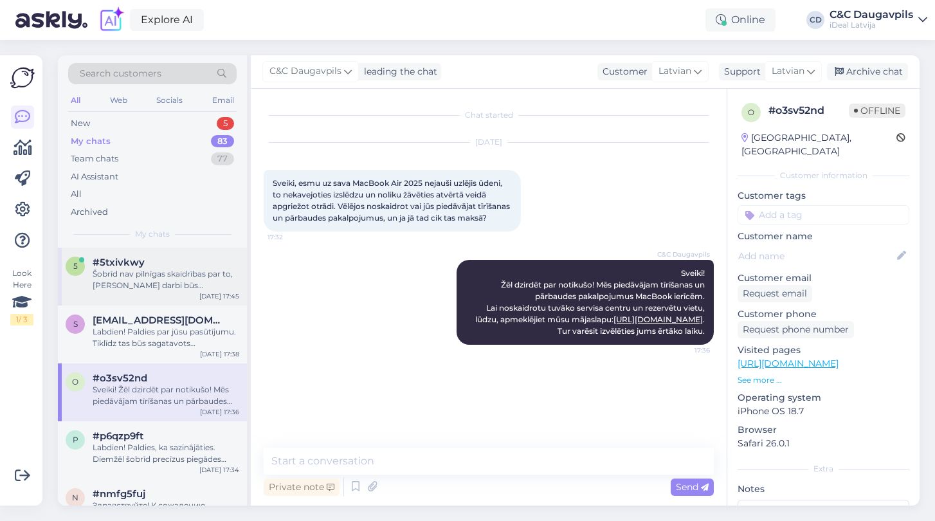
click at [134, 286] on div "Šobrīd nav pilnīgas skaidrības par to, [PERSON_NAME] darbi būs nepieciešami, tā…" at bounding box center [166, 279] width 147 height 23
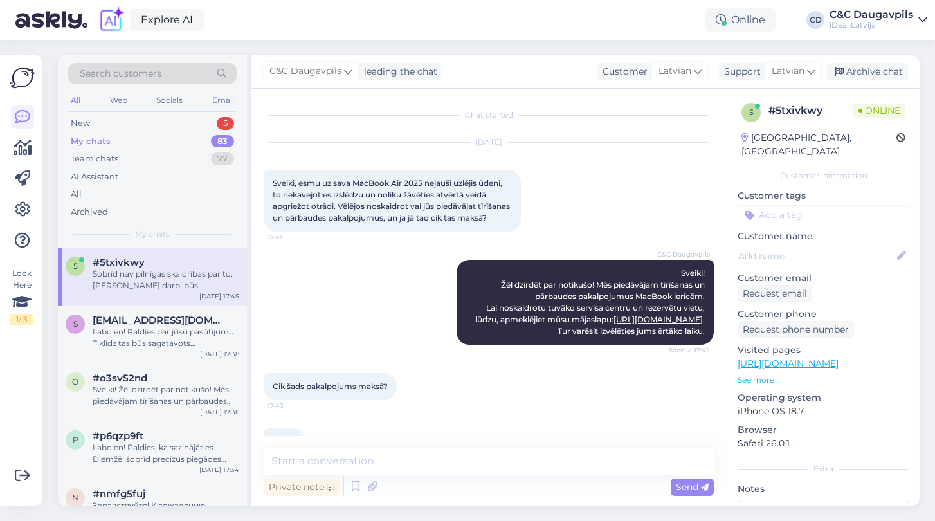
scroll to position [170, 0]
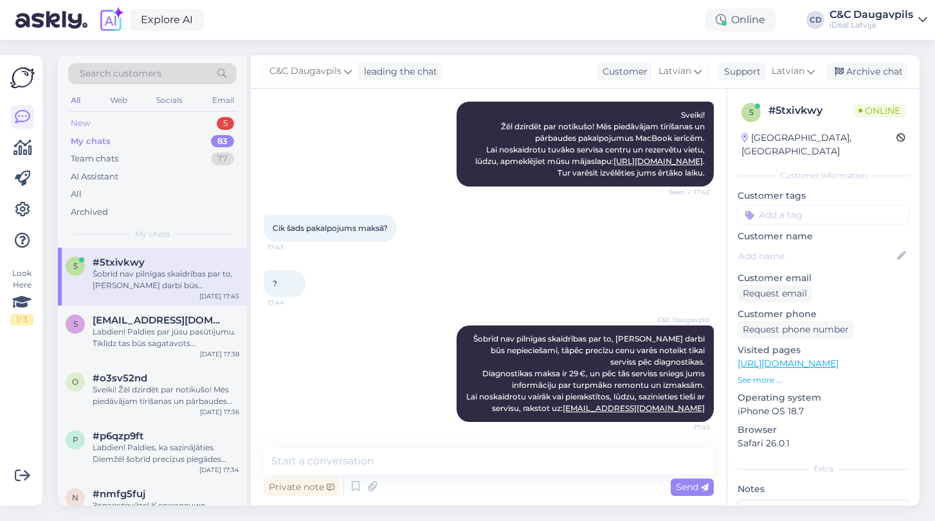
click at [83, 122] on div "New" at bounding box center [80, 123] width 19 height 13
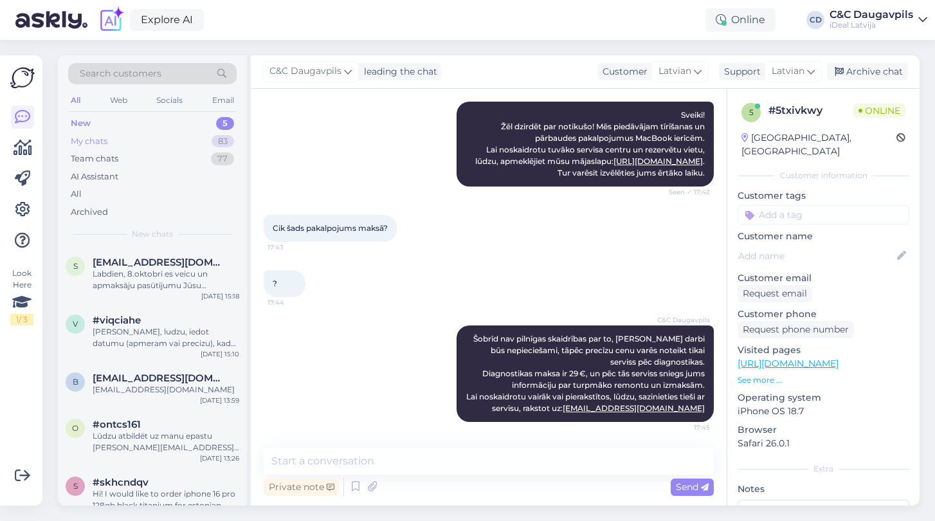
click at [78, 137] on div "My chats" at bounding box center [89, 141] width 37 height 13
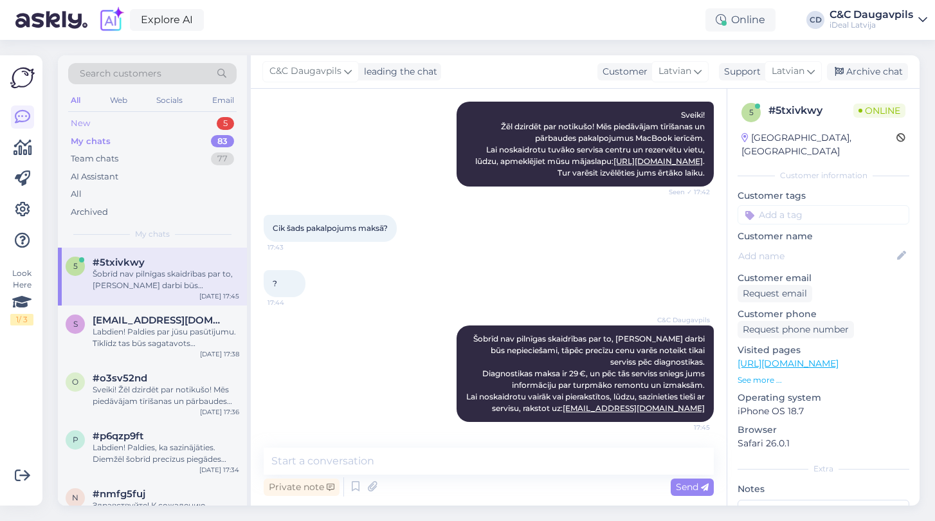
click at [83, 124] on div "New" at bounding box center [80, 123] width 19 height 13
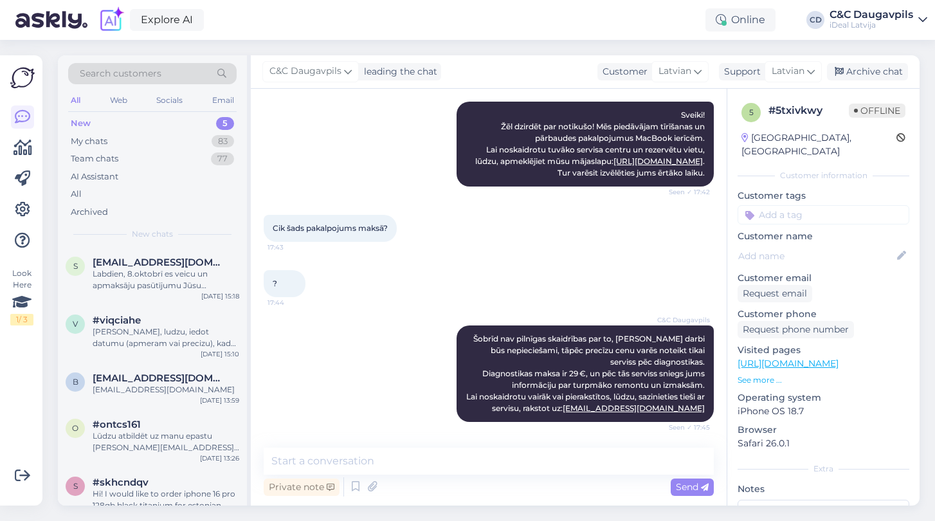
scroll to position [169, 0]
click at [94, 138] on div "My chats" at bounding box center [89, 141] width 37 height 13
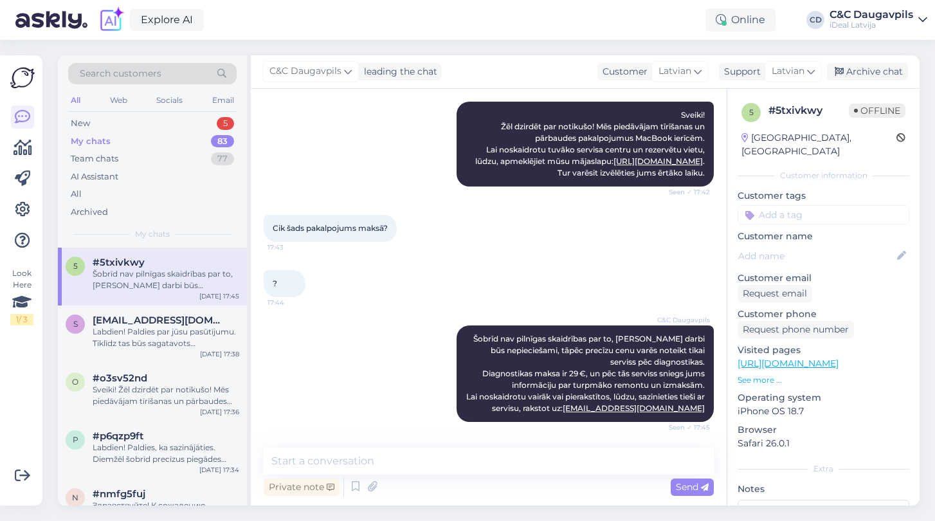
click at [185, 282] on div "Šobrīd nav pilnīgas skaidrības par to, [PERSON_NAME] darbi būs nepieciešami, tā…" at bounding box center [166, 279] width 147 height 23
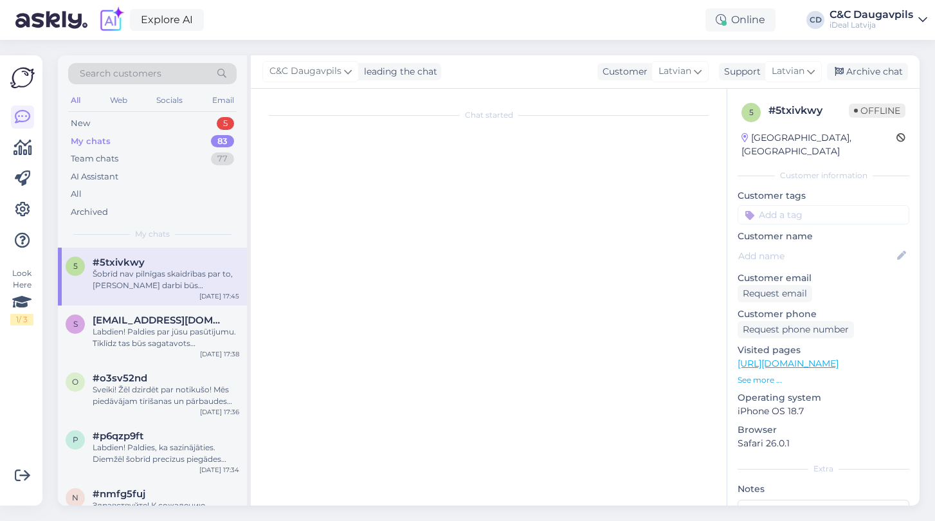
scroll to position [0, 0]
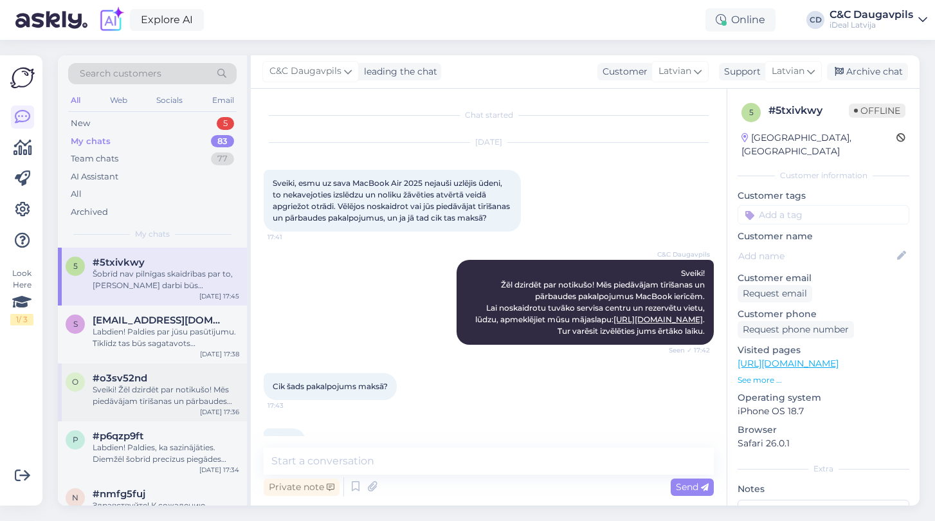
click at [173, 390] on div "Sveiki! Žēl dzirdēt par notikušo! Mēs piedāvājam tīrīšanas un pārbaudes pakalpo…" at bounding box center [166, 395] width 147 height 23
click at [181, 271] on div "Šobrīd nav pilnīgas skaidrības par to, [PERSON_NAME] darbi būs nepieciešami, tā…" at bounding box center [166, 279] width 147 height 23
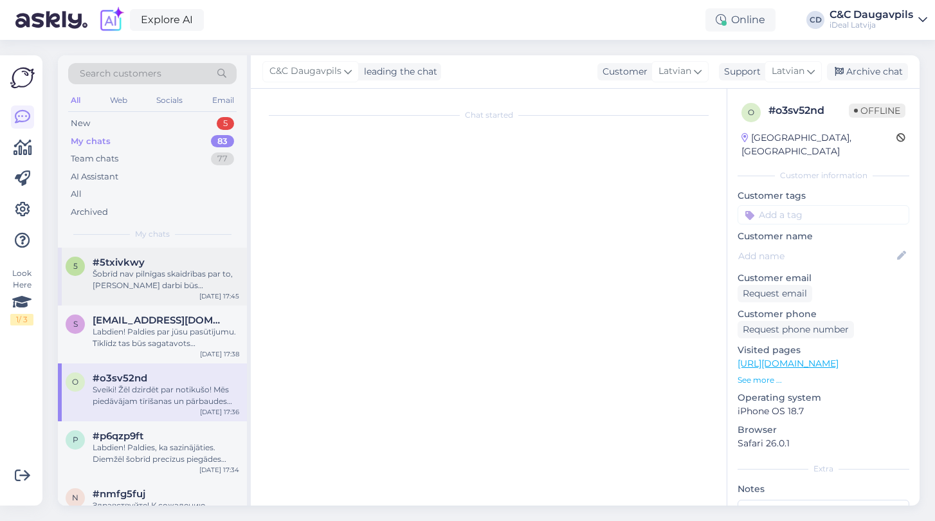
scroll to position [170, 0]
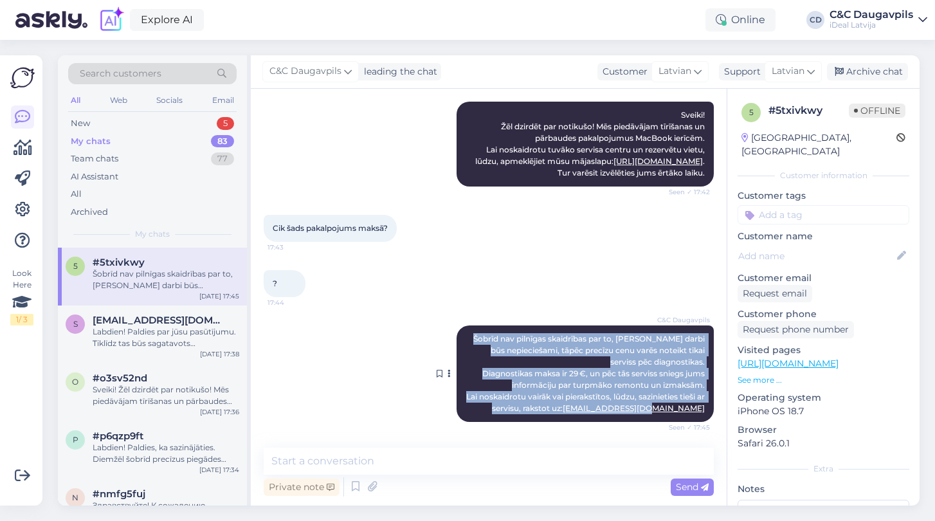
drag, startPoint x: 480, startPoint y: 338, endPoint x: 710, endPoint y: 409, distance: 240.5
click at [710, 409] on div "C&C Daugavpils Šobrīd nav pilnīgas skaidrības par to, [PERSON_NAME] darbi būs n…" at bounding box center [585, 373] width 257 height 96
copy span "Šobrīd nav pilnīgas skaidrības par to, [PERSON_NAME] darbi būs nepieciešami, tā…"
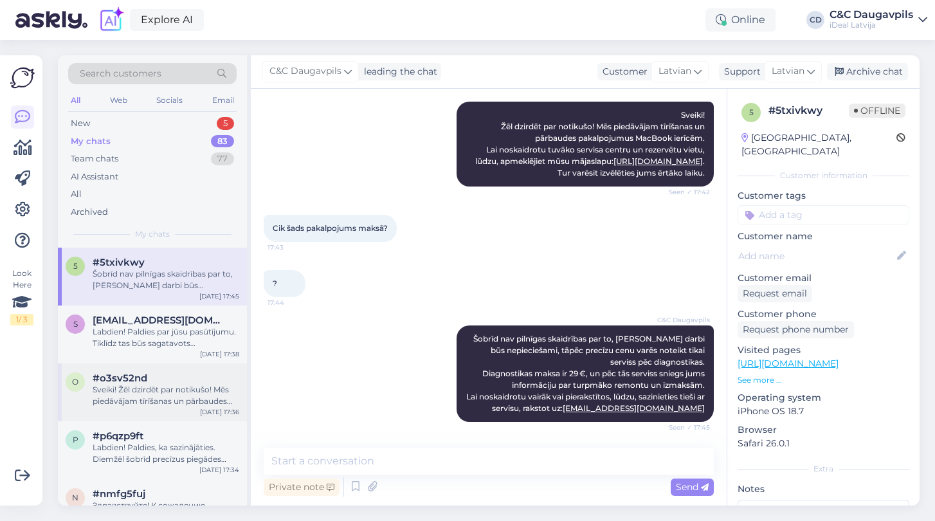
click at [197, 397] on div "Sveiki! Žēl dzirdēt par notikušo! Mēs piedāvājam tīrīšanas un pārbaudes pakalpo…" at bounding box center [166, 395] width 147 height 23
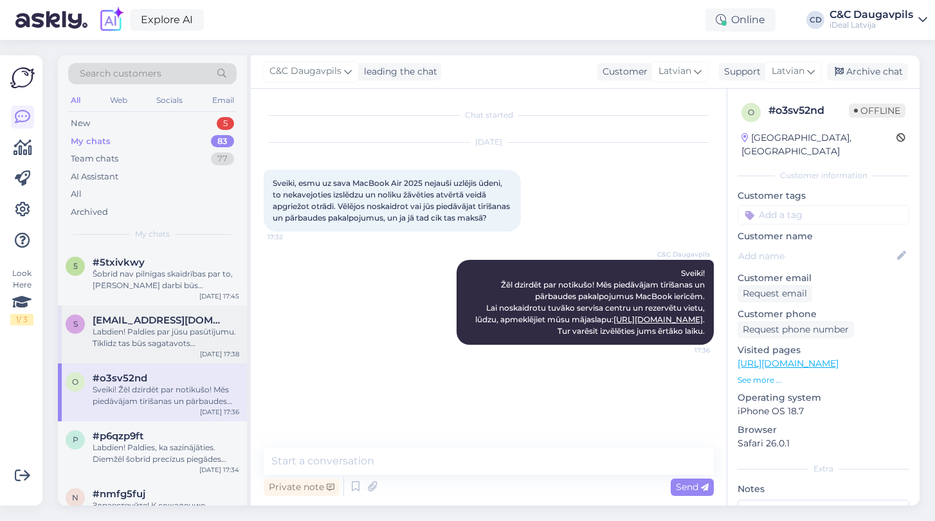
click at [182, 315] on span "[EMAIL_ADDRESS][DOMAIN_NAME]" at bounding box center [160, 321] width 134 height 12
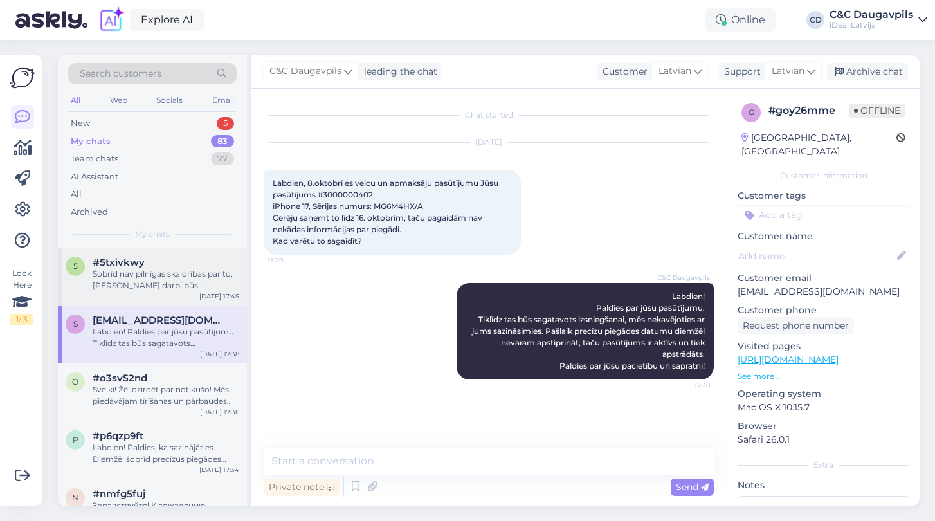
click at [179, 270] on div "Šobrīd nav pilnīgas skaidrības par to, [PERSON_NAME] darbi būs nepieciešami, tā…" at bounding box center [166, 279] width 147 height 23
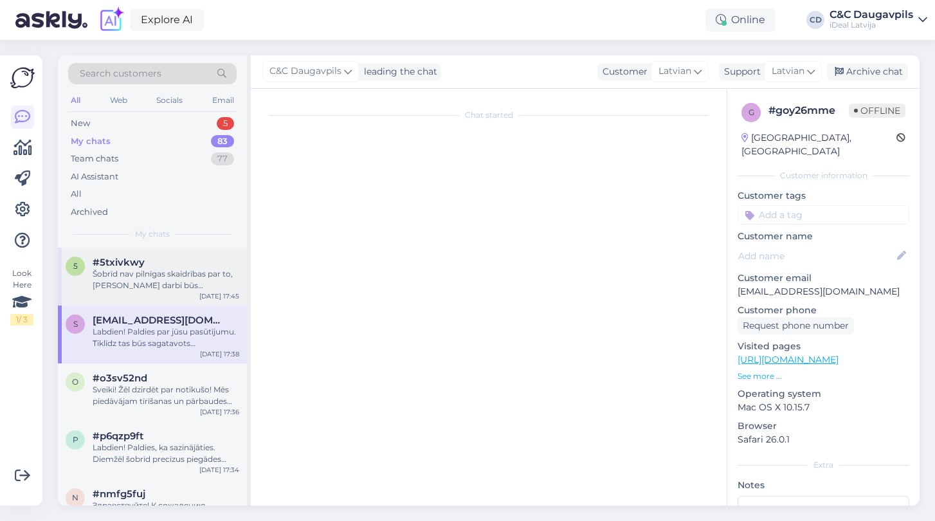
scroll to position [170, 0]
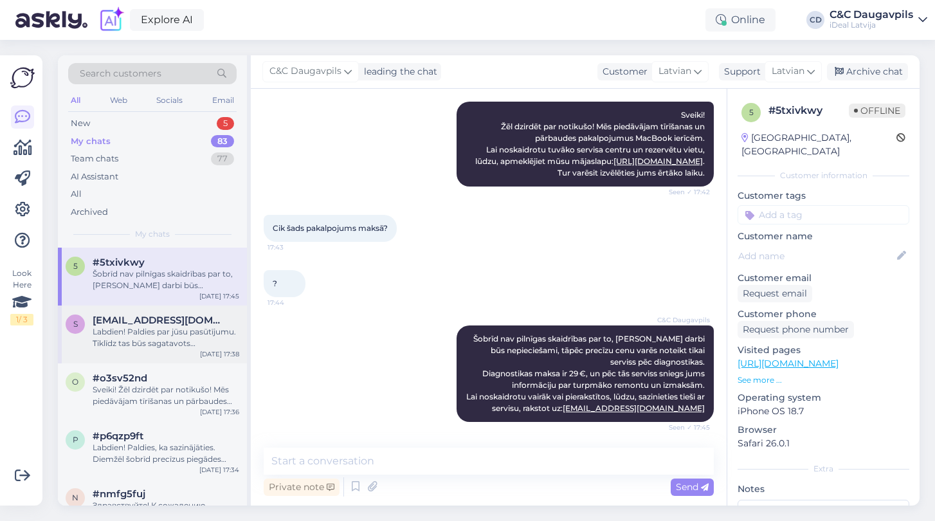
click at [169, 327] on div "Labdien! Paldies par jūsu pasūtījumu. Tiklīdz tas būs sagatavots izsniegšanai, …" at bounding box center [166, 337] width 147 height 23
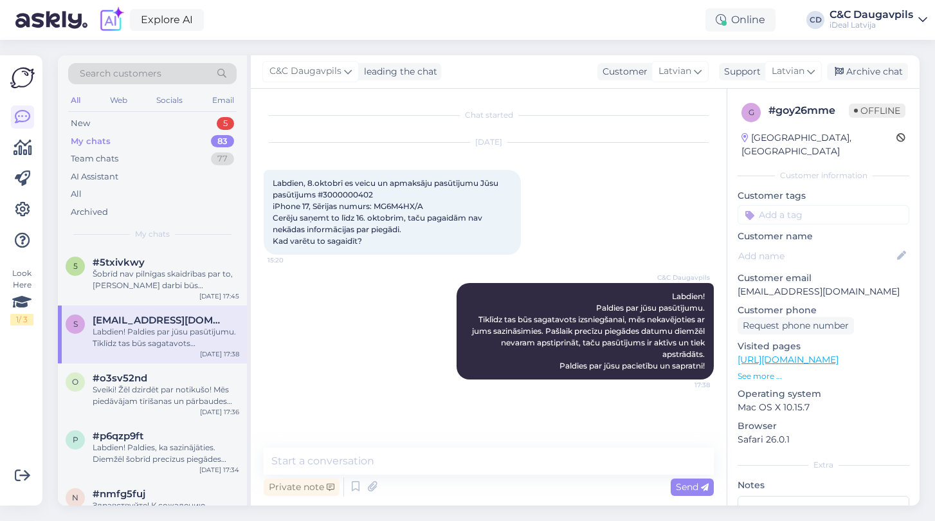
scroll to position [0, 0]
click at [167, 395] on div "Sveiki! Žēl dzirdēt par notikušo! Mēs piedāvājam tīrīšanas un pārbaudes pakalpo…" at bounding box center [166, 395] width 147 height 23
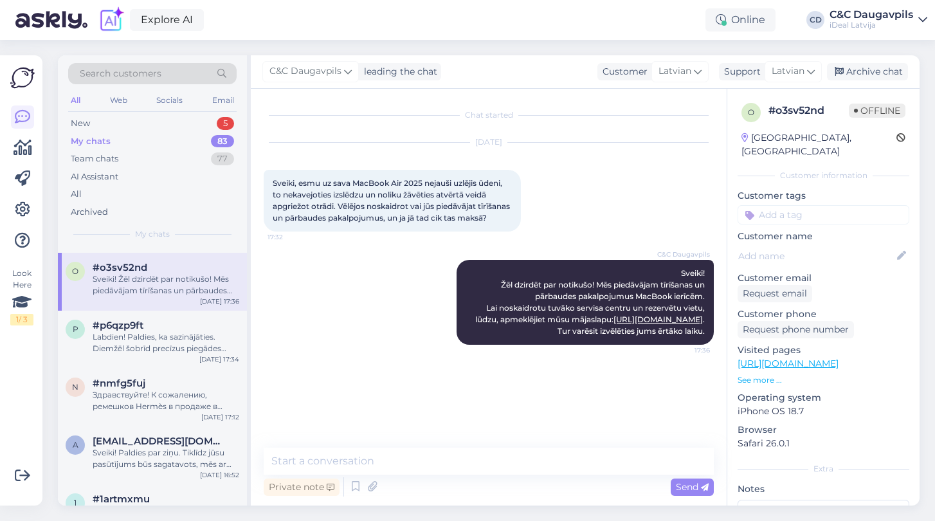
scroll to position [125, 0]
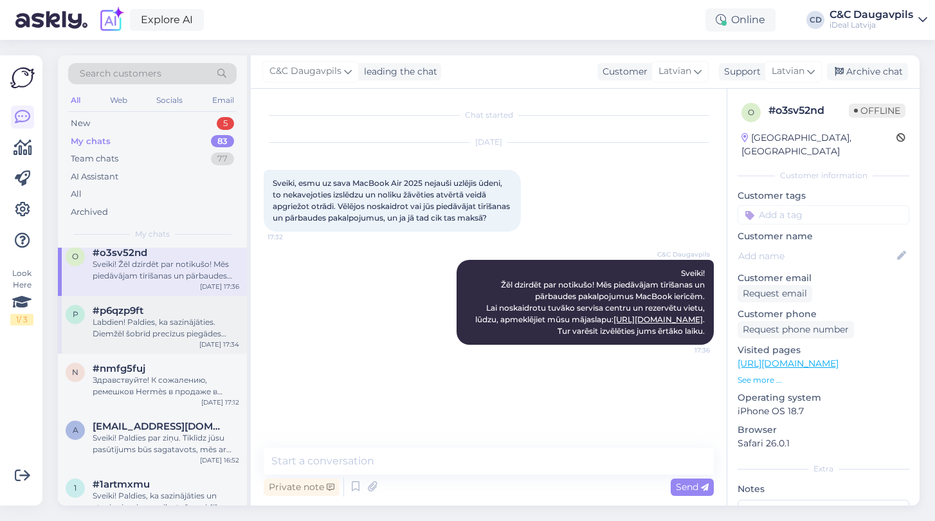
click at [174, 329] on div "Labdien! Paldies, ka sazinājāties. Diemžēl šobrīd precīzus piegādes termiņus ne…" at bounding box center [166, 327] width 147 height 23
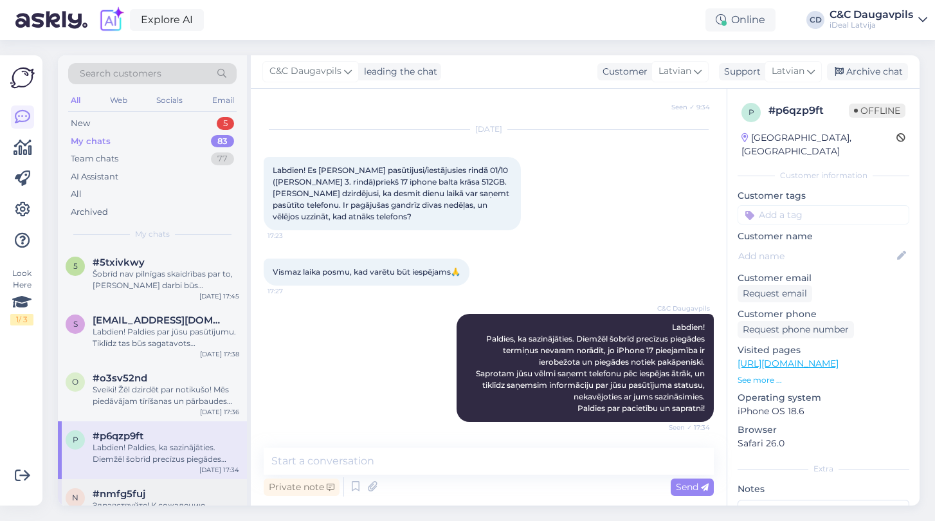
scroll to position [0, 0]
click at [123, 225] on div "Search customers All Web Socials Email New 5 My chats 83 Team chats 77 AI Assis…" at bounding box center [152, 151] width 189 height 192
click at [123, 292] on div "5 #5txivkwy Šobrīd nav pilnīgas skaidrības par to, [PERSON_NAME] darbi būs nepi…" at bounding box center [152, 277] width 189 height 58
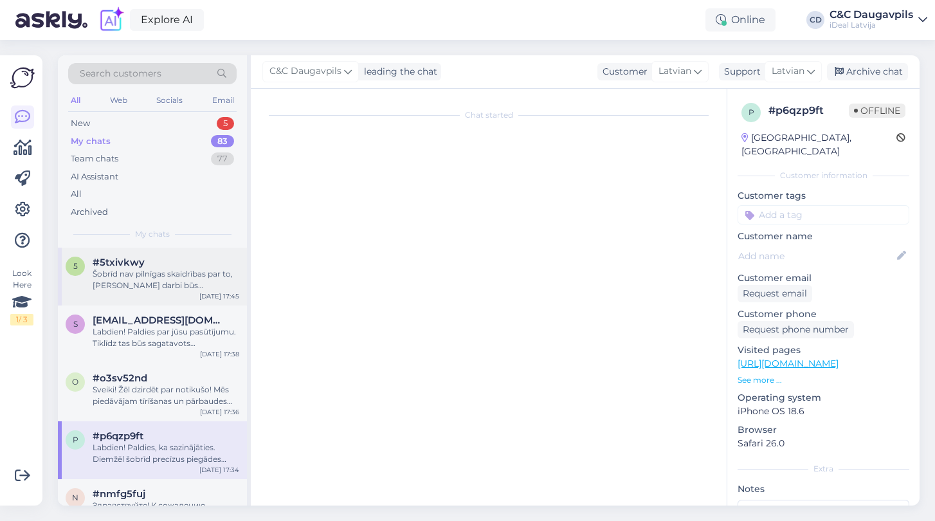
scroll to position [170, 0]
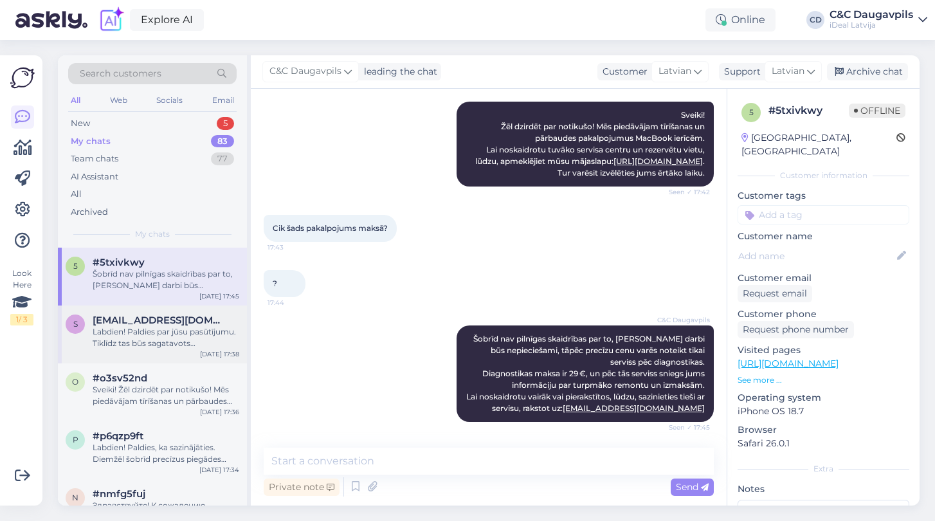
click at [161, 339] on div "Labdien! Paldies par jūsu pasūtījumu. Tiklīdz tas būs sagatavots izsniegšanai, …" at bounding box center [166, 337] width 147 height 23
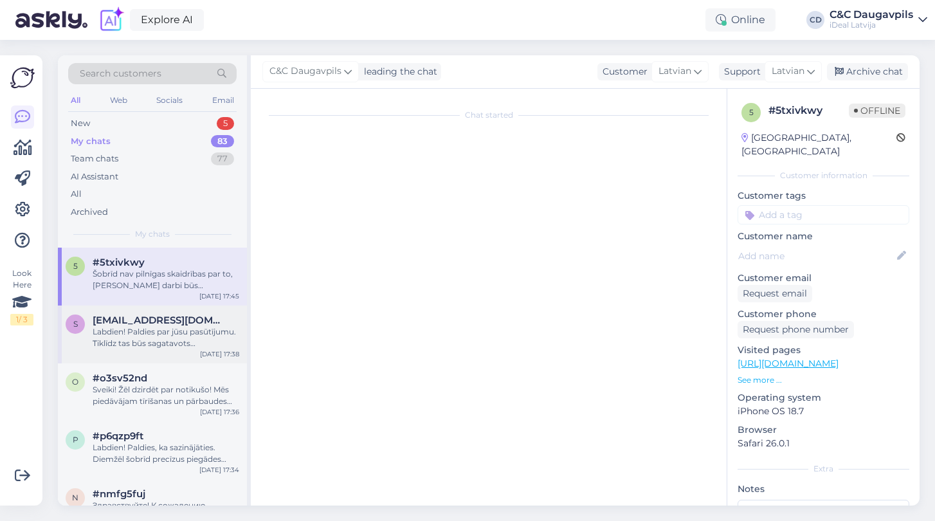
scroll to position [0, 0]
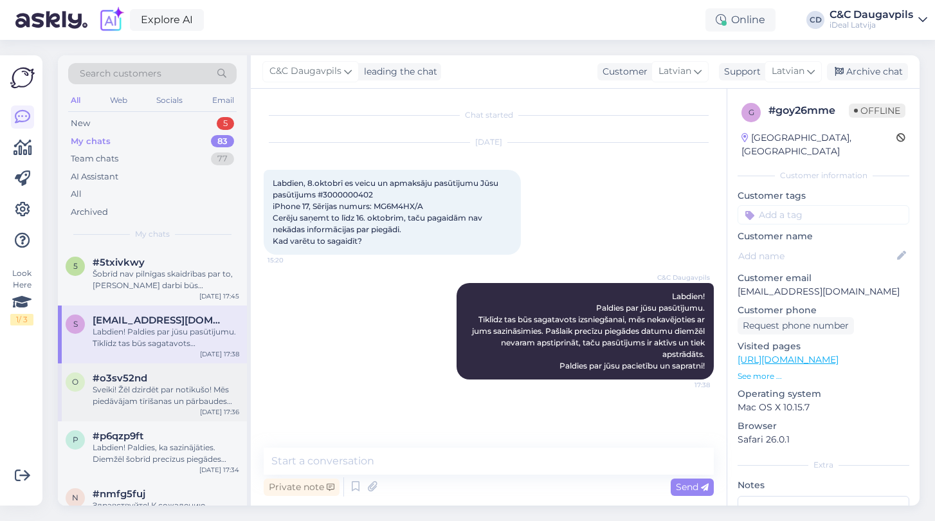
click at [161, 393] on div "Sveiki! Žēl dzirdēt par notikušo! Mēs piedāvājam tīrīšanas un pārbaudes pakalpo…" at bounding box center [166, 395] width 147 height 23
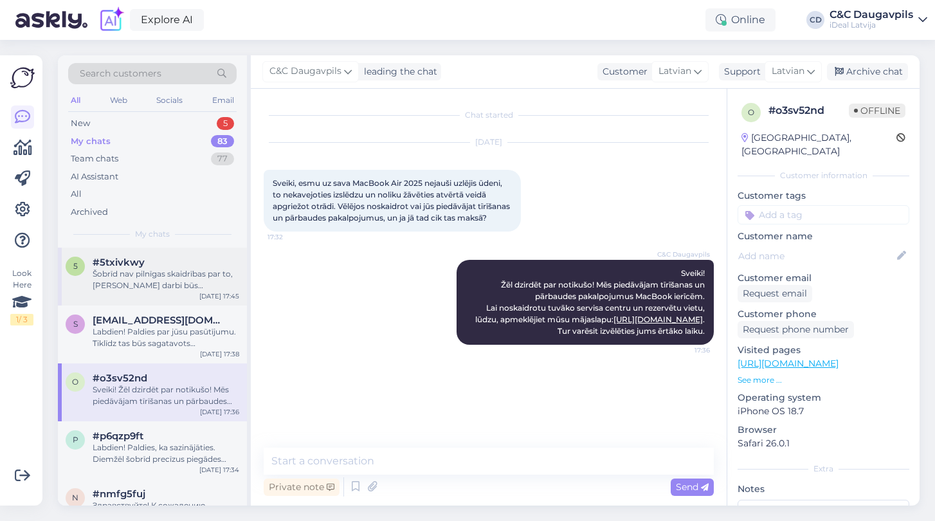
click at [132, 297] on div "5 #5txivkwy Šobrīd nav pilnīgas skaidrības par to, [PERSON_NAME] darbi būs nepi…" at bounding box center [152, 277] width 189 height 58
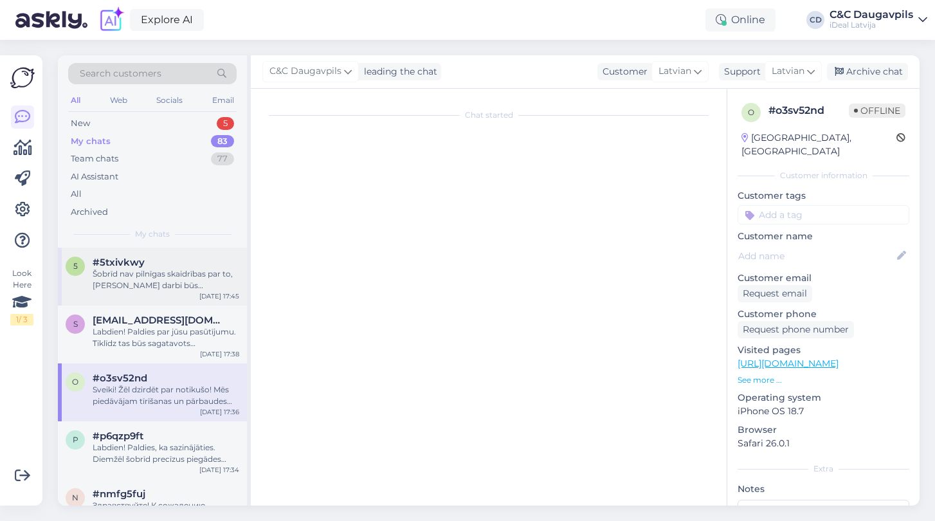
scroll to position [170, 0]
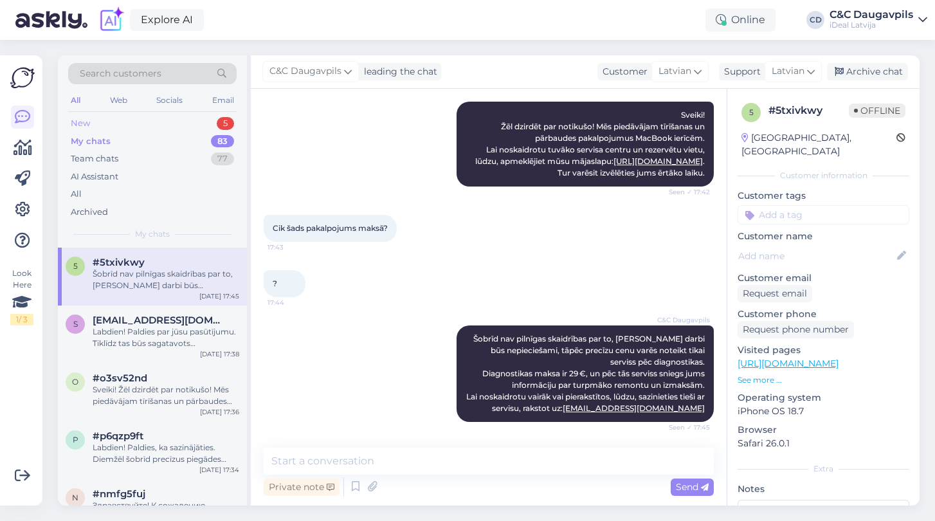
click at [88, 125] on div "New" at bounding box center [80, 123] width 19 height 13
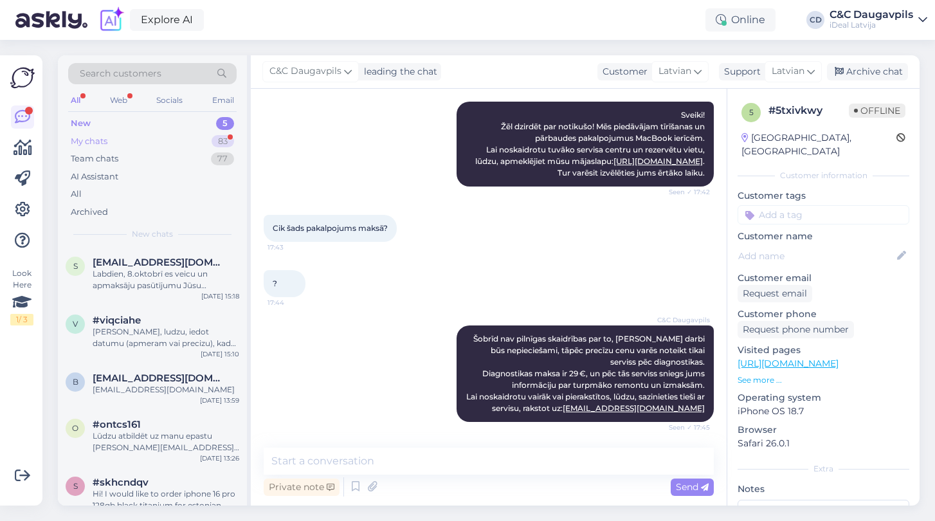
click at [104, 138] on div "My chats" at bounding box center [89, 141] width 37 height 13
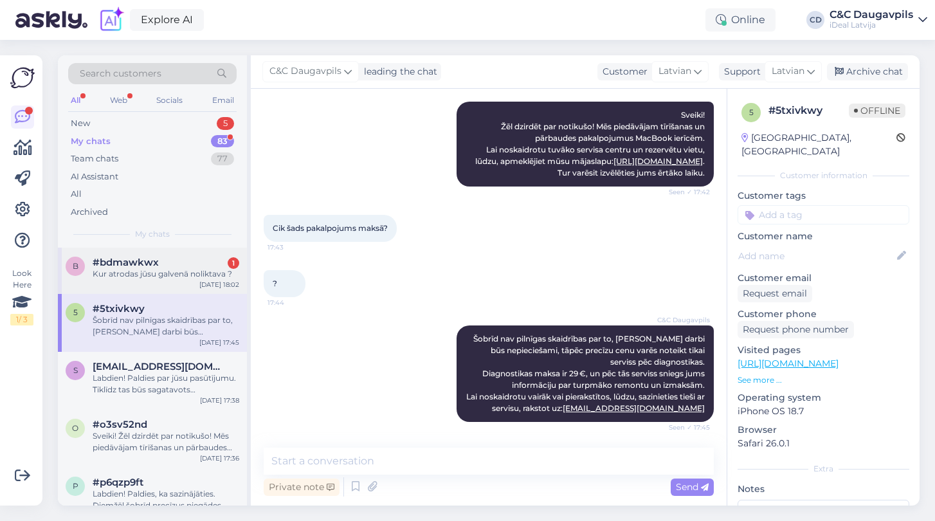
click at [161, 275] on div "Kur atrodas jūsu galvenā noliktava ?" at bounding box center [166, 274] width 147 height 12
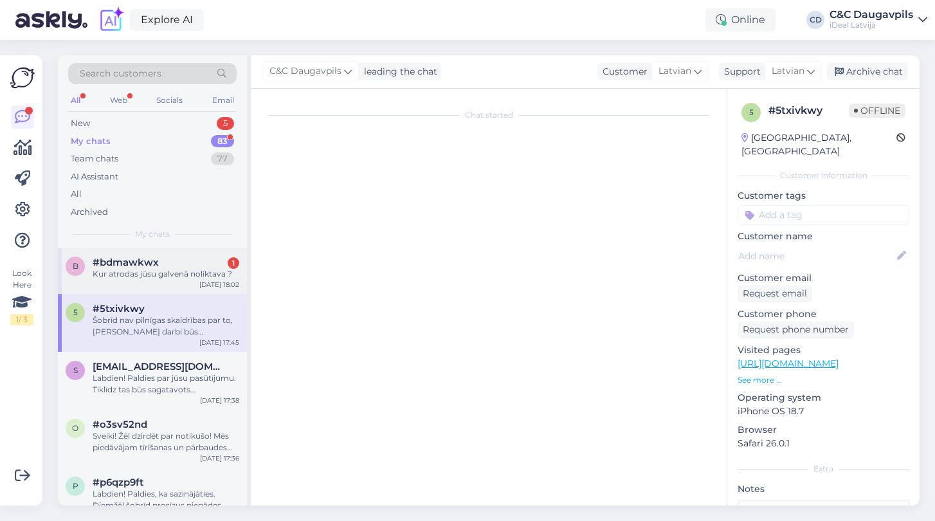
scroll to position [633, 0]
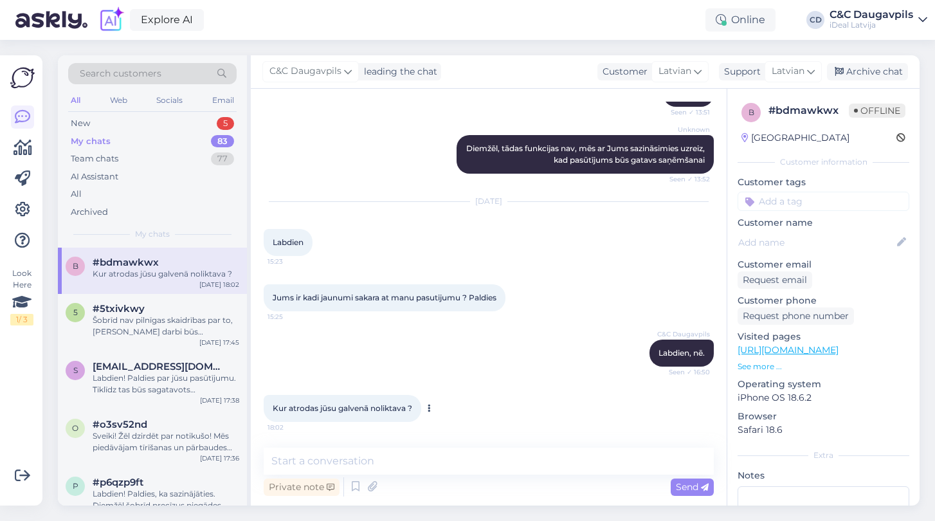
drag, startPoint x: 416, startPoint y: 408, endPoint x: 269, endPoint y: 406, distance: 147.3
click at [269, 406] on div "Kur atrodas jūsu galvenā noliktava ? 18:02" at bounding box center [343, 408] width 158 height 27
copy span "Kur atrodas jūsu galvenā noliktava ?"
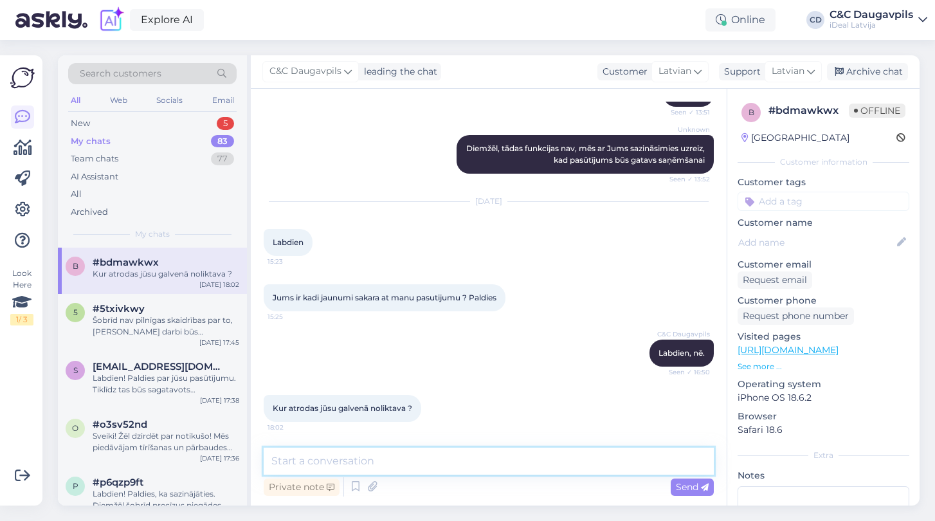
click at [378, 455] on textarea at bounding box center [489, 461] width 450 height 27
paste textarea "Mēs neizmantojam noliktavas — mūsu uzņēmums darbojas, izmantojot mazumtirdzniec…"
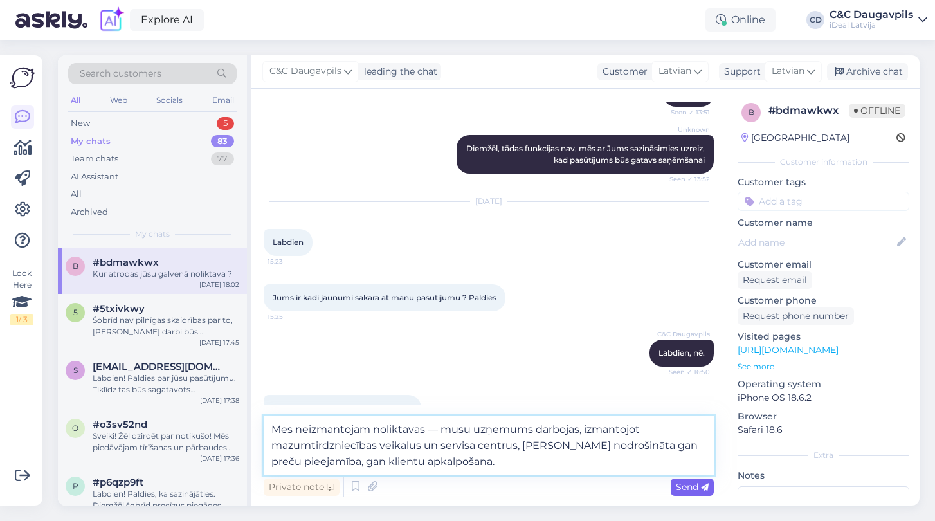
type textarea "Mēs neizmantojam noliktavas — mūsu uzņēmums darbojas, izmantojot mazumtirdzniec…"
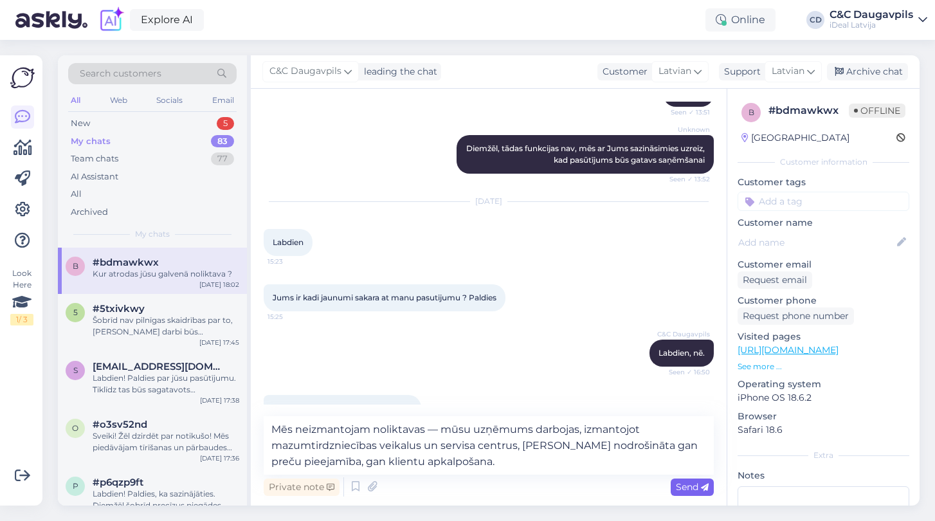
click at [688, 486] on span "Send" at bounding box center [692, 487] width 33 height 12
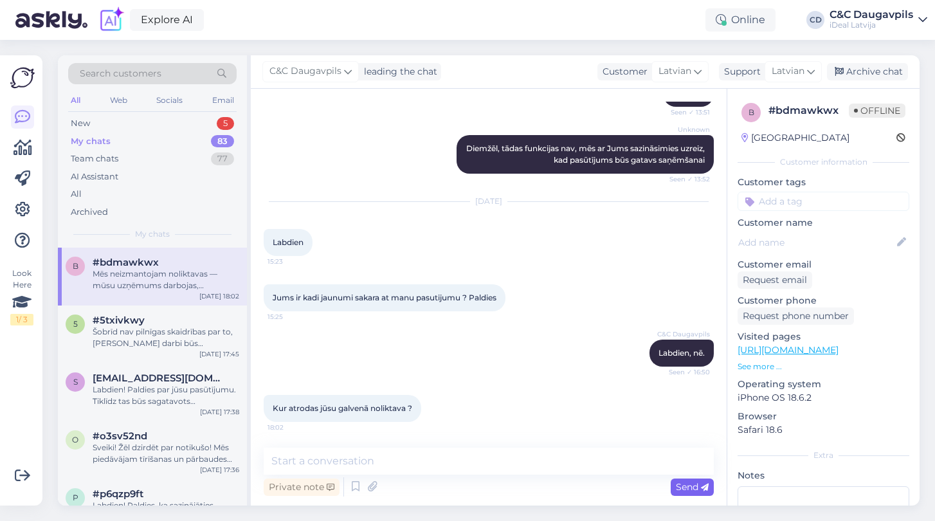
scroll to position [723, 0]
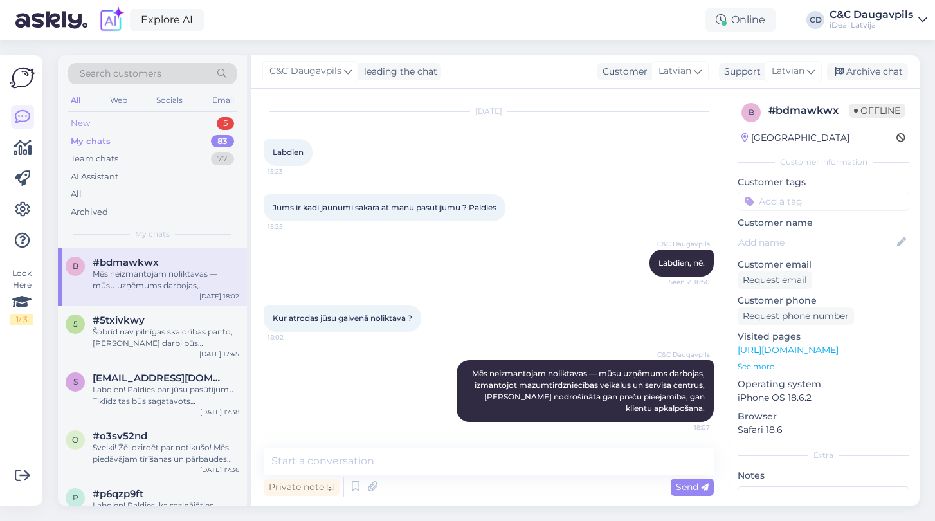
click at [102, 117] on div "New 5" at bounding box center [152, 123] width 169 height 18
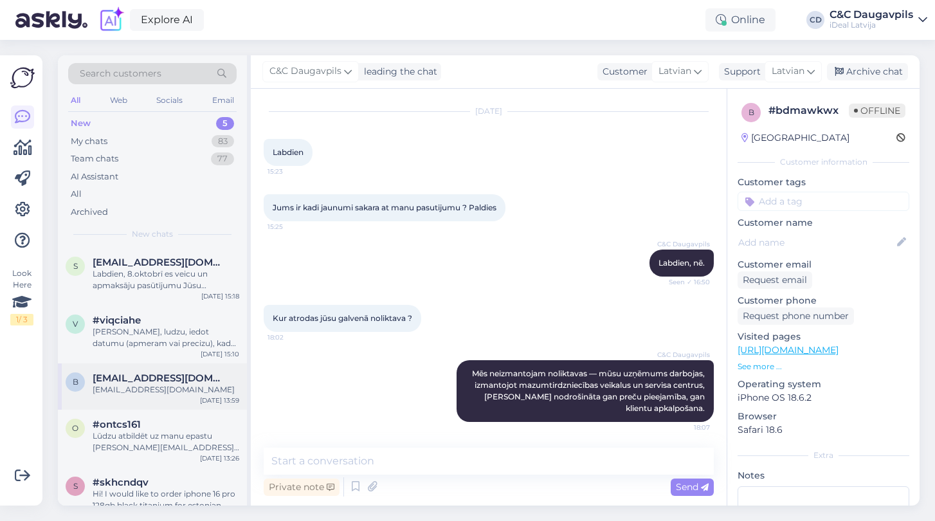
scroll to position [0, 0]
